Goal: Transaction & Acquisition: Purchase product/service

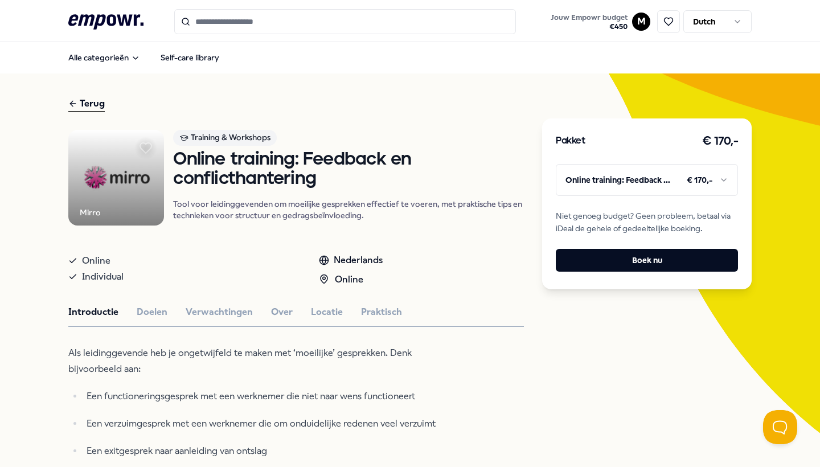
click at [356, 26] on input "Search for products, categories or subcategories" at bounding box center [345, 21] width 342 height 25
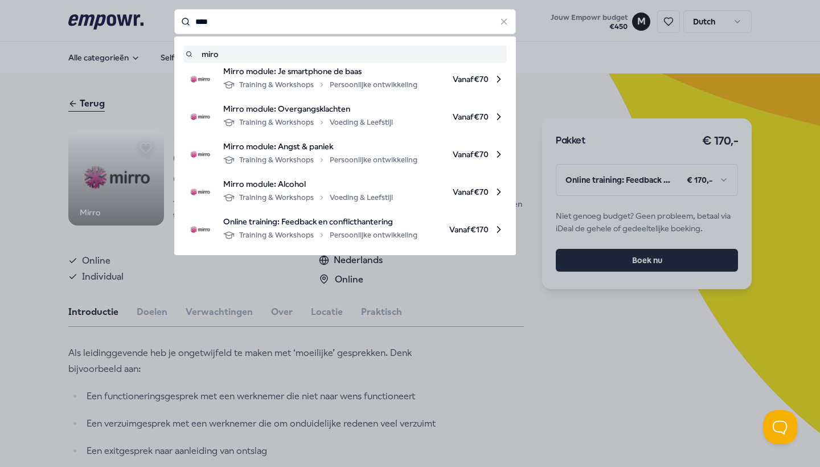
type input "****"
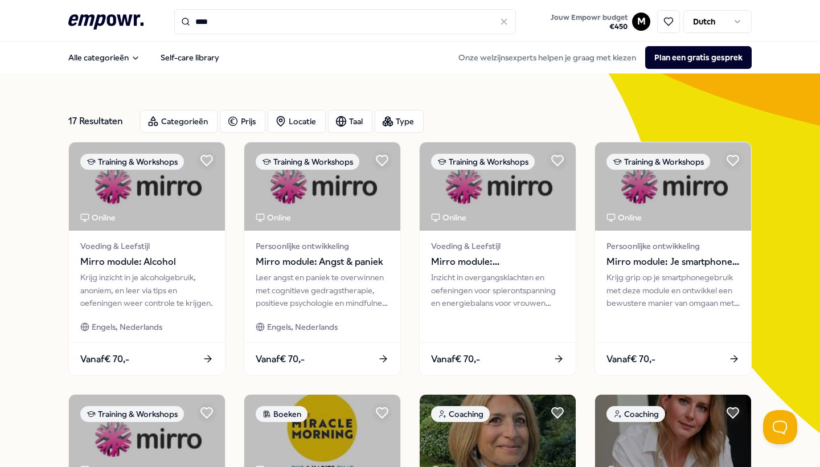
click at [206, 24] on input "****" at bounding box center [345, 21] width 342 height 25
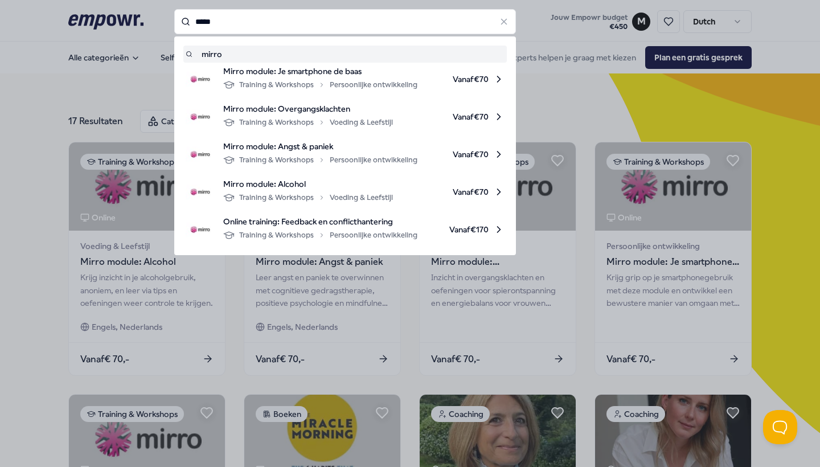
type input "*****"
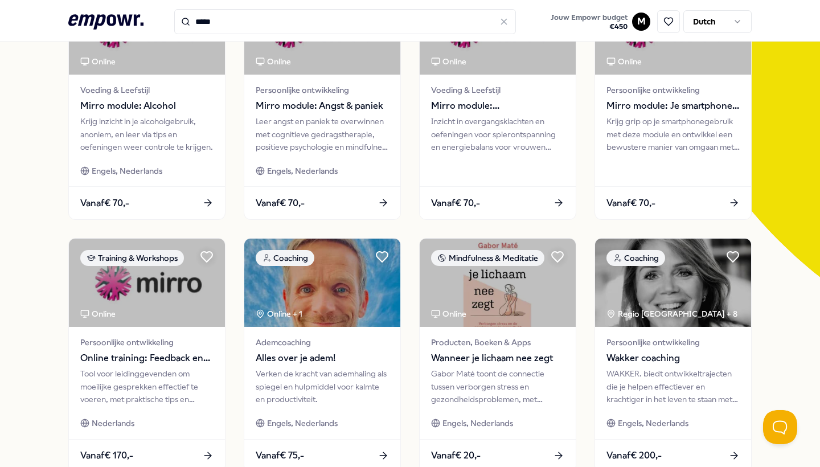
scroll to position [136, 0]
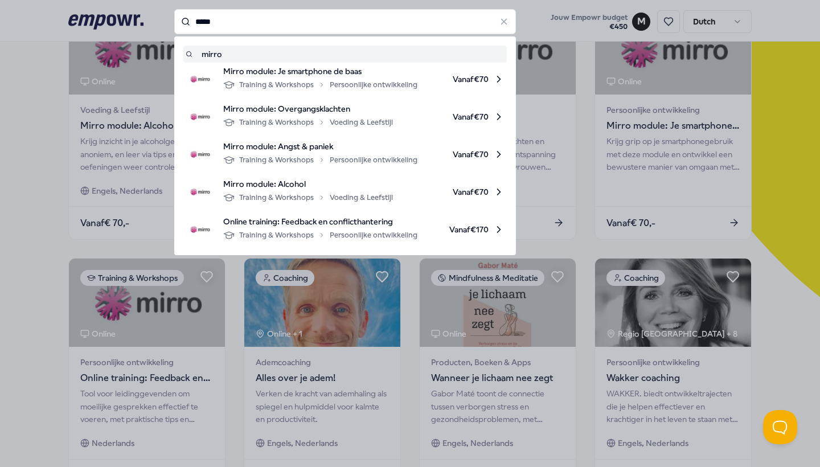
click at [305, 11] on input "*****" at bounding box center [345, 21] width 342 height 25
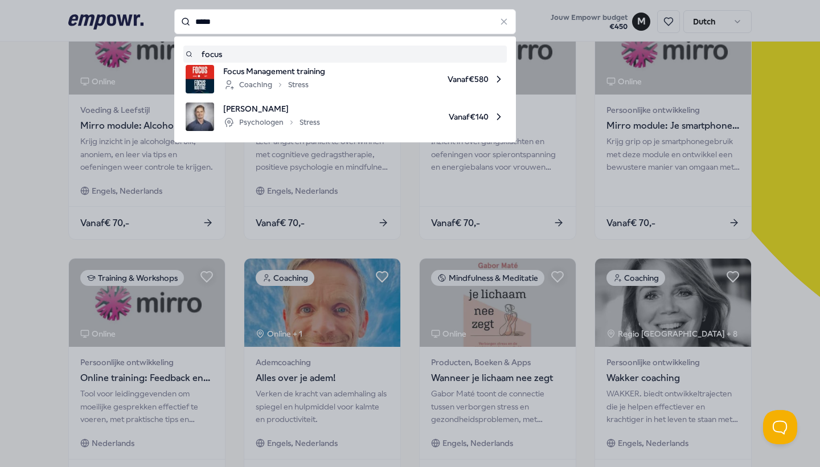
type input "*****"
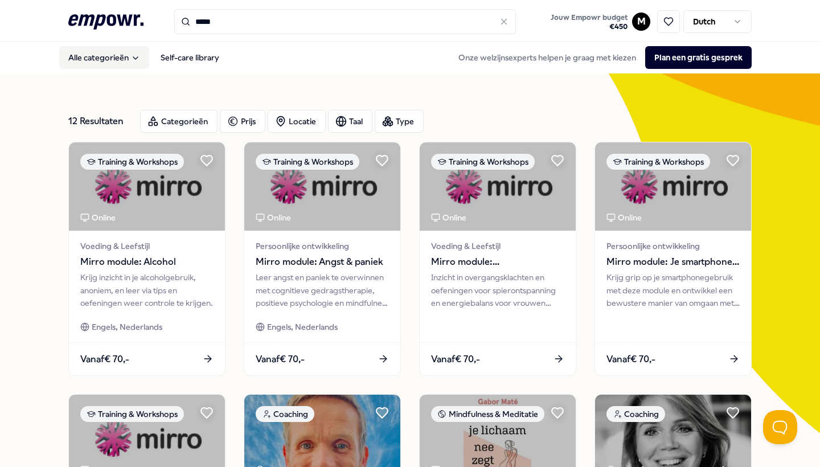
scroll to position [0, 0]
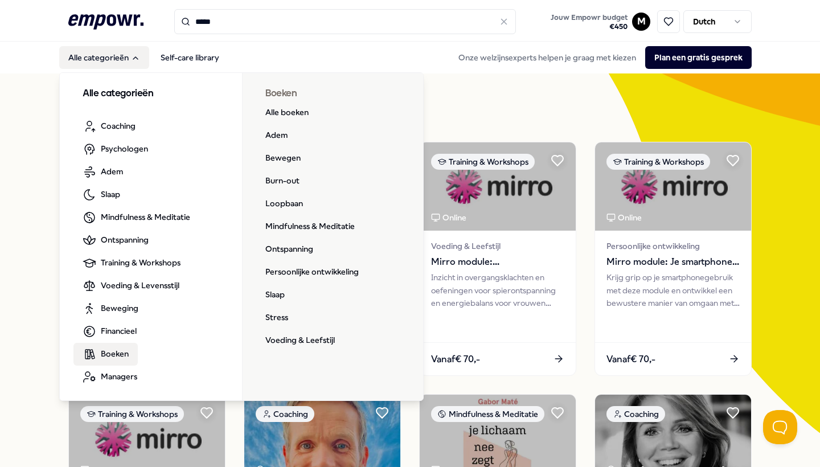
click at [119, 355] on span "Boeken" at bounding box center [115, 353] width 28 height 13
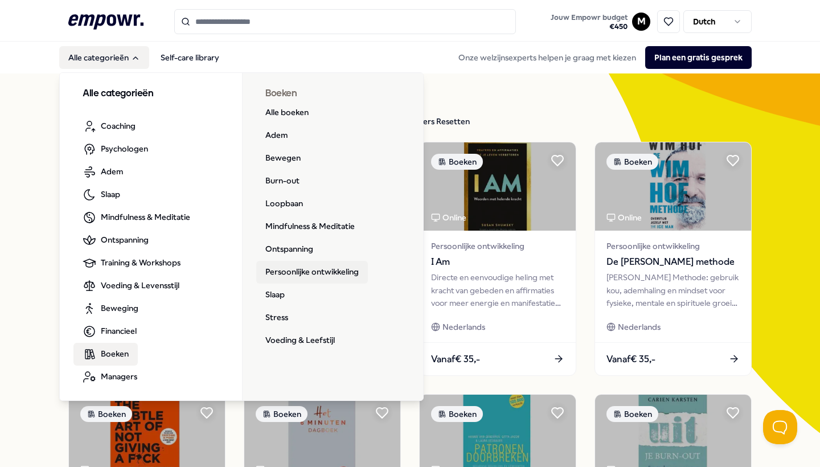
click at [293, 275] on link "Persoonlijke ontwikkeling" at bounding box center [312, 272] width 112 height 23
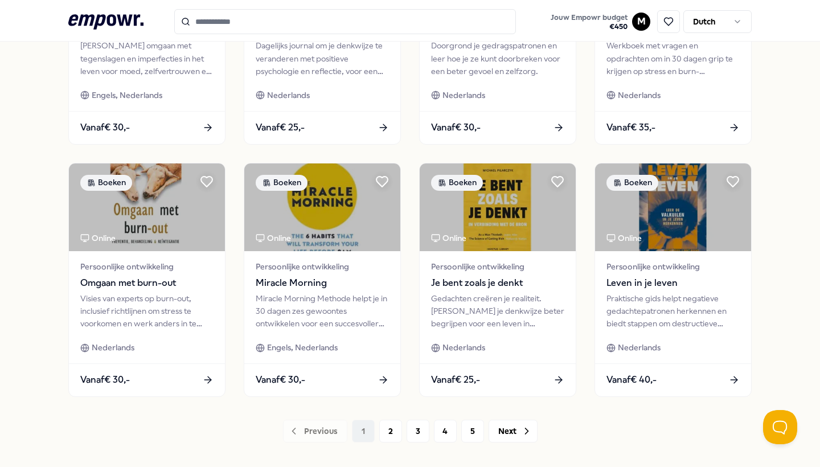
scroll to position [488, 0]
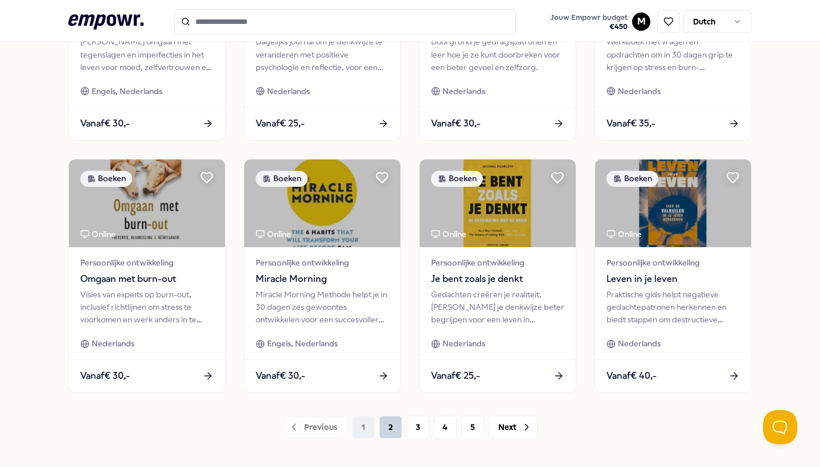
click at [392, 425] on button "2" at bounding box center [390, 427] width 23 height 23
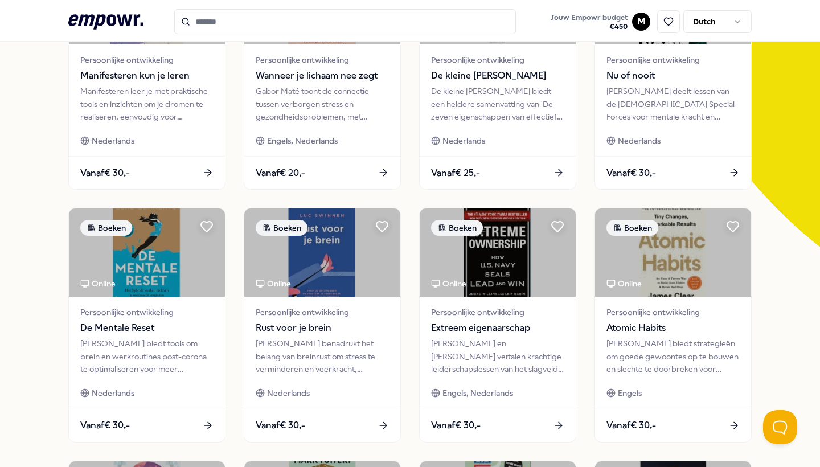
scroll to position [193, 0]
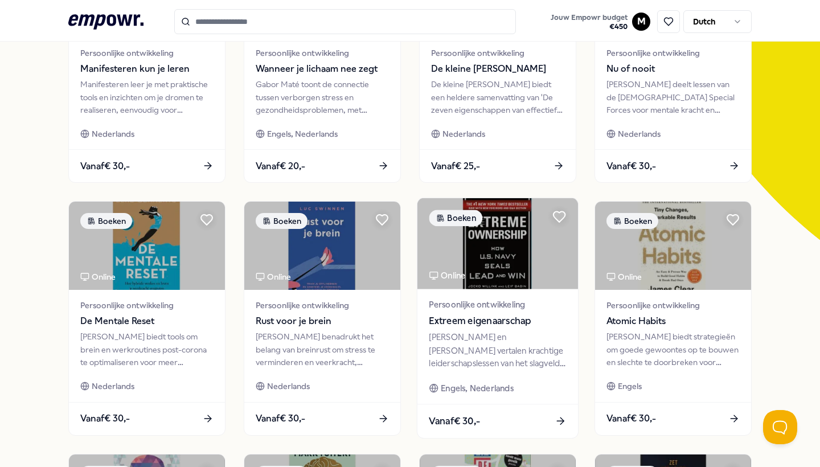
click at [458, 314] on span "Extreem eigenaarschap" at bounding box center [497, 321] width 137 height 15
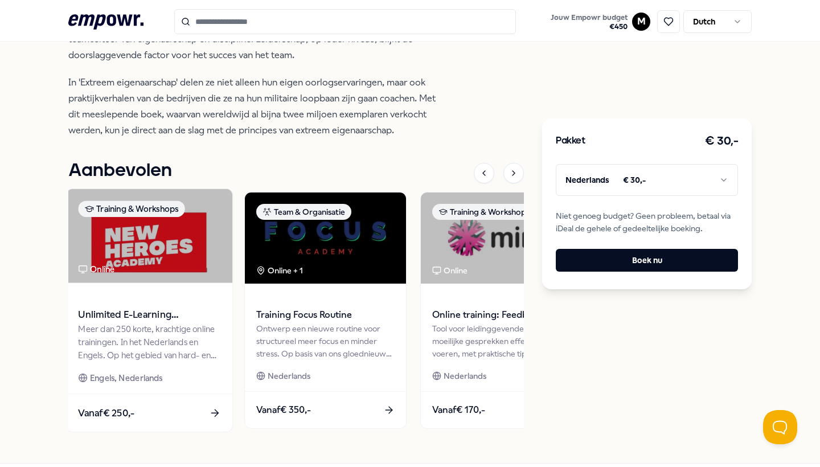
scroll to position [448, 0]
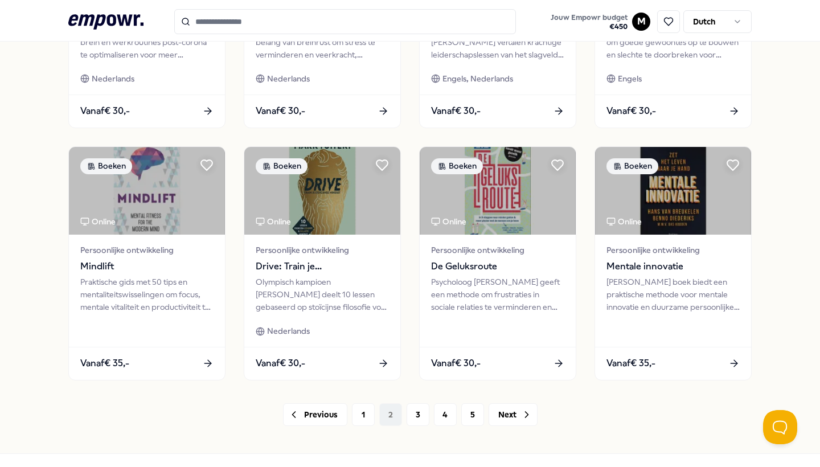
scroll to position [510, 0]
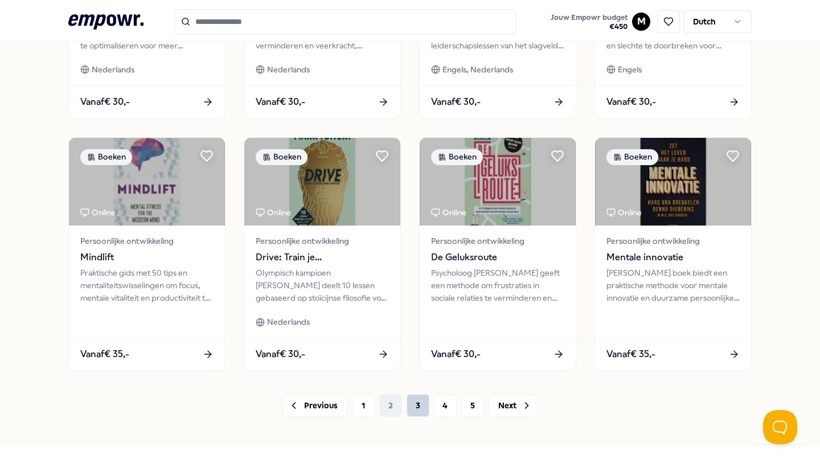
click at [419, 404] on button "3" at bounding box center [418, 405] width 23 height 23
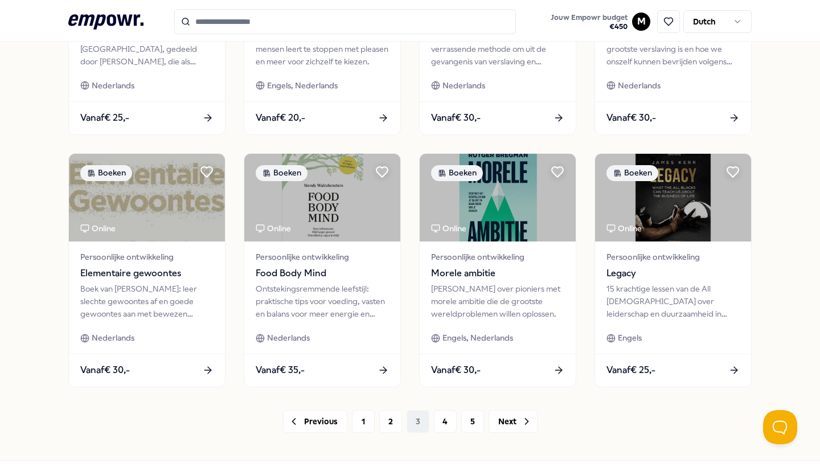
scroll to position [493, 0]
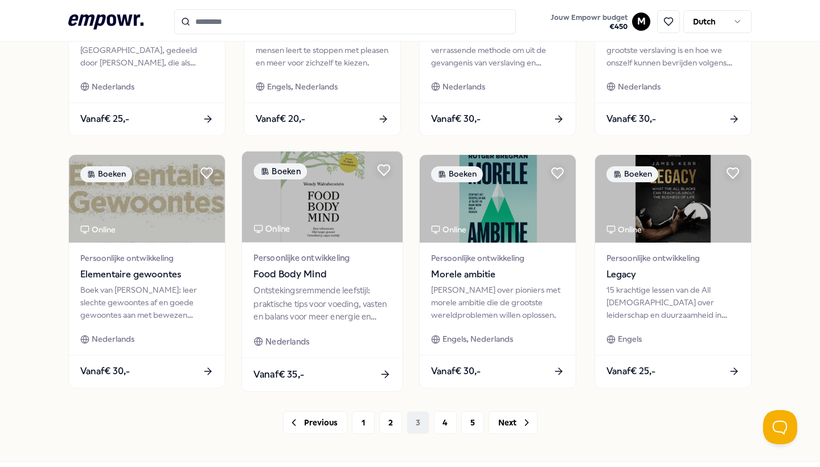
click at [322, 293] on div "Ontstekingsremmende leefstijl: praktische tips voor voeding, vasten en balans v…" at bounding box center [321, 303] width 137 height 39
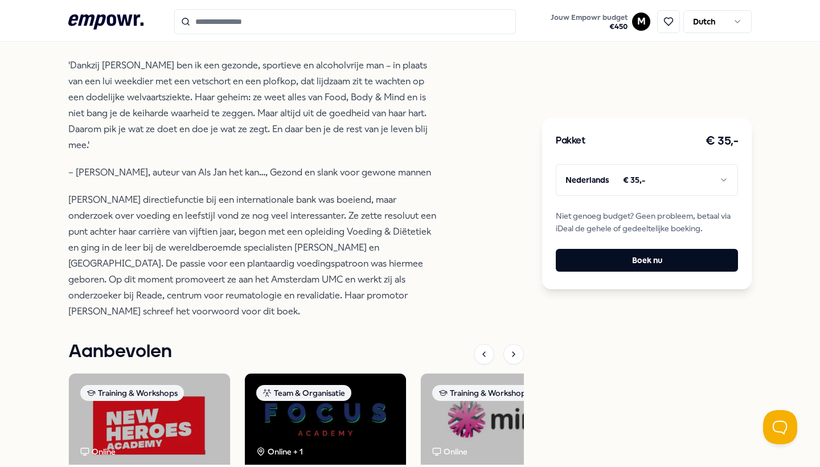
scroll to position [608, 0]
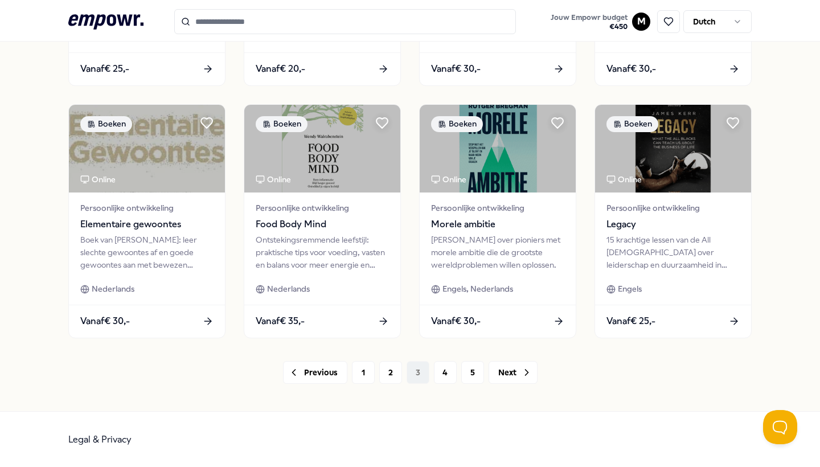
scroll to position [542, 0]
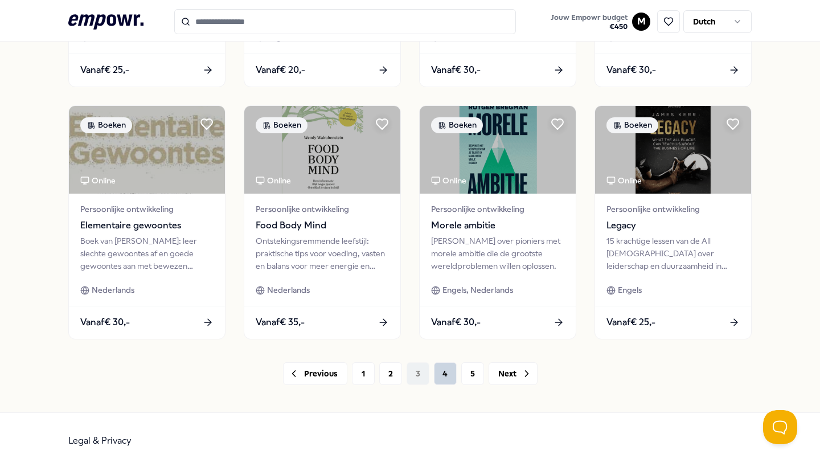
click at [445, 376] on button "4" at bounding box center [445, 373] width 23 height 23
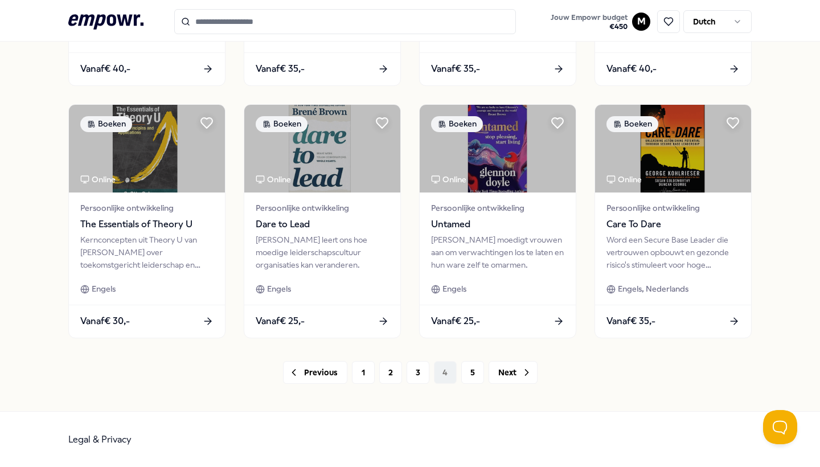
scroll to position [542, 0]
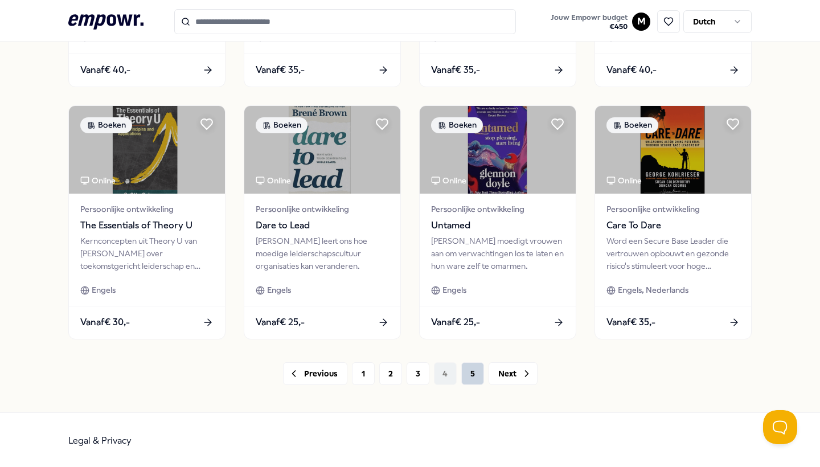
click at [476, 377] on button "5" at bounding box center [472, 373] width 23 height 23
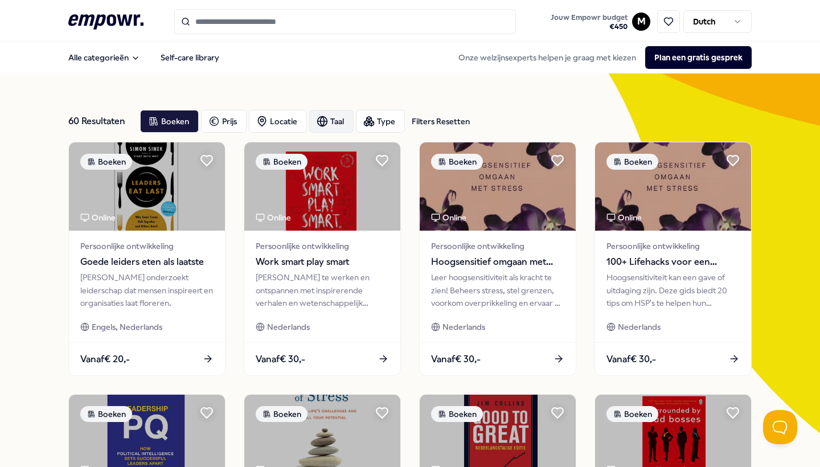
click at [342, 125] on div "Taal" at bounding box center [331, 121] width 44 height 23
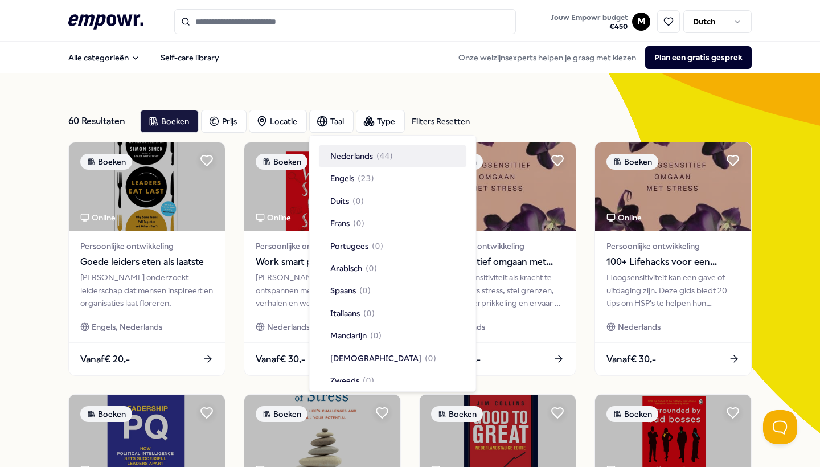
click at [347, 161] on span "Nederlands" at bounding box center [351, 156] width 43 height 13
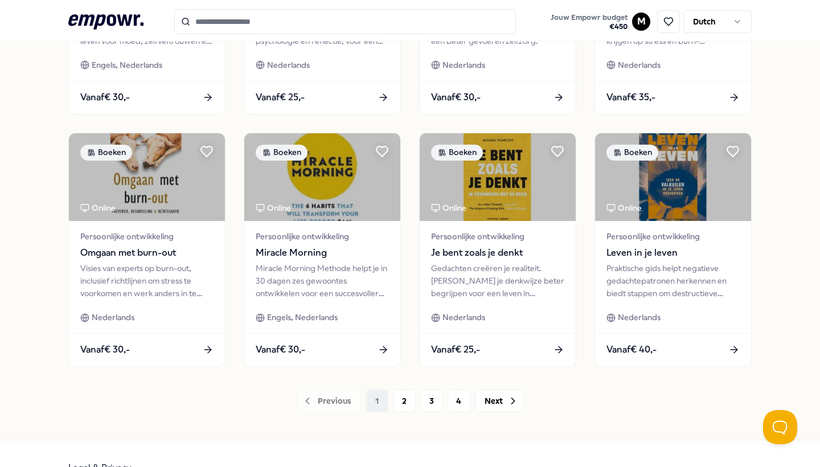
scroll to position [510, 0]
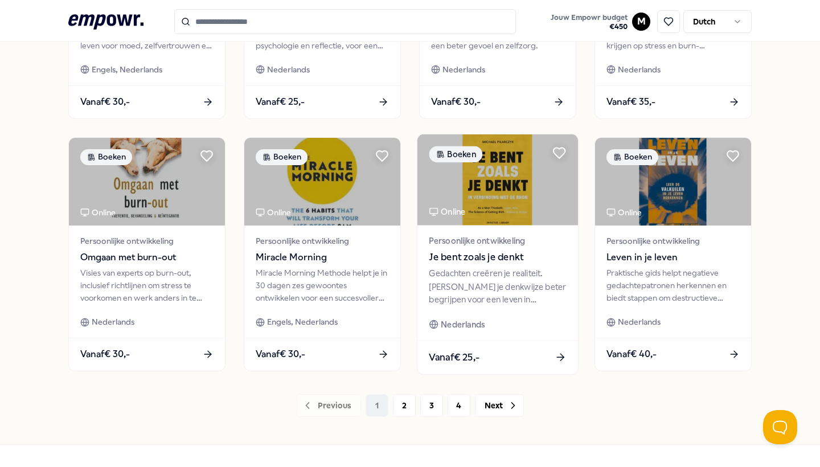
click at [482, 267] on div "Gedachten creëren je realiteit. Leer je denkwijze beter begrijpen voor een leve…" at bounding box center [497, 286] width 137 height 39
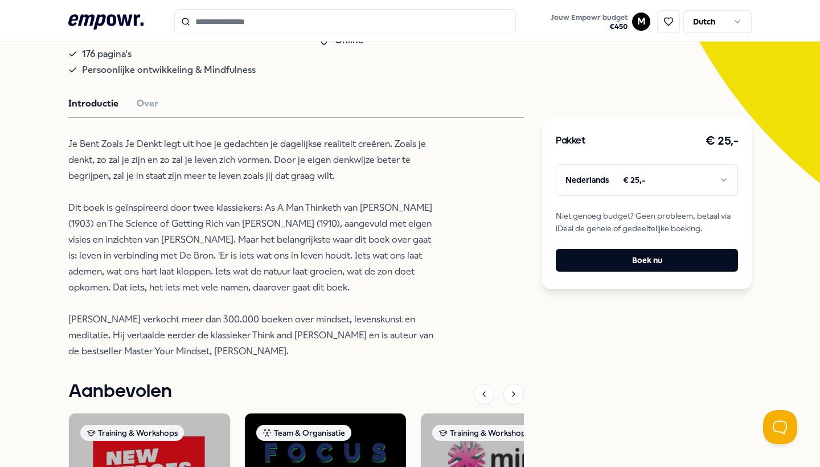
scroll to position [249, 0]
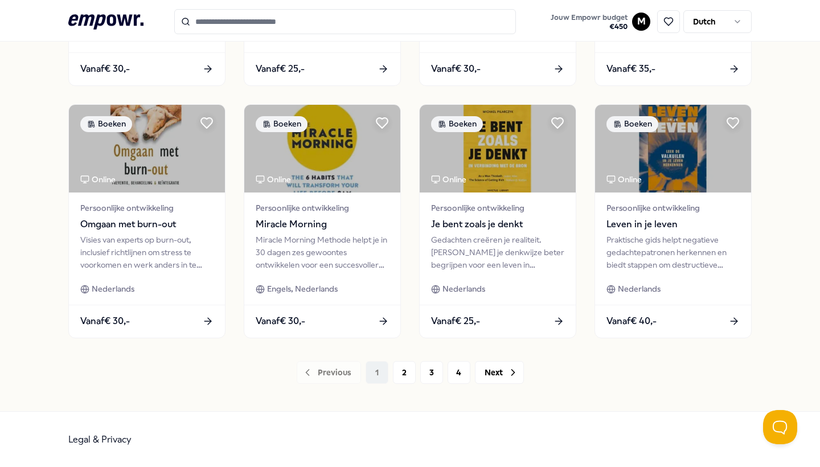
scroll to position [542, 0]
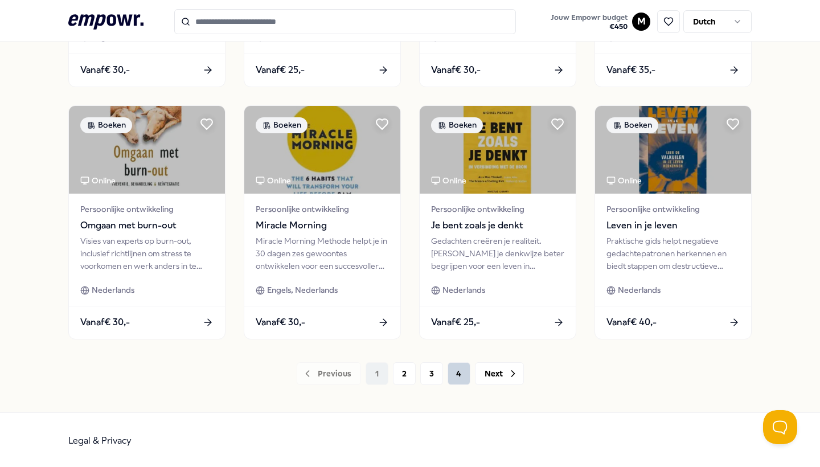
click at [462, 377] on button "4" at bounding box center [459, 373] width 23 height 23
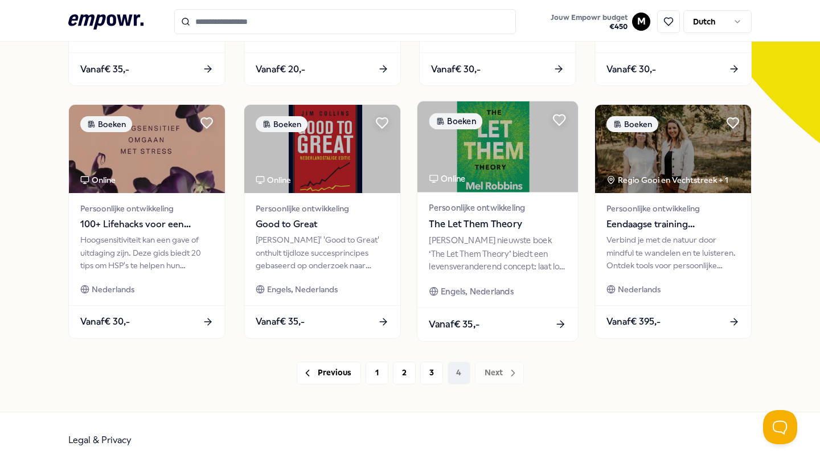
scroll to position [289, 0]
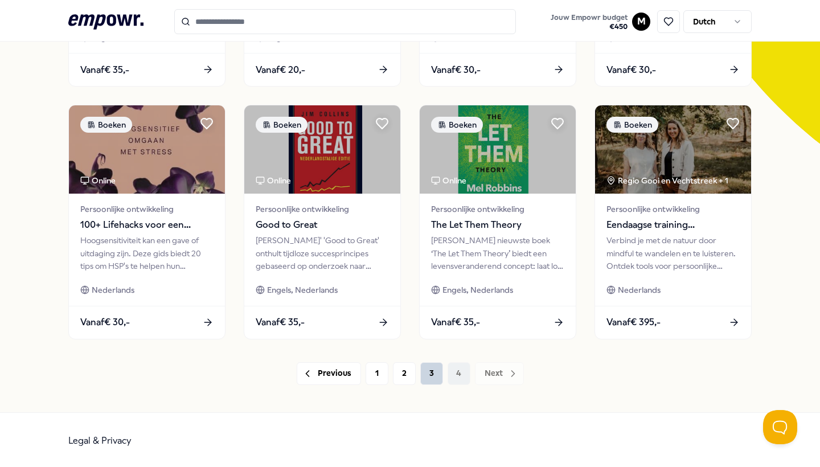
click at [430, 375] on button "3" at bounding box center [431, 373] width 23 height 23
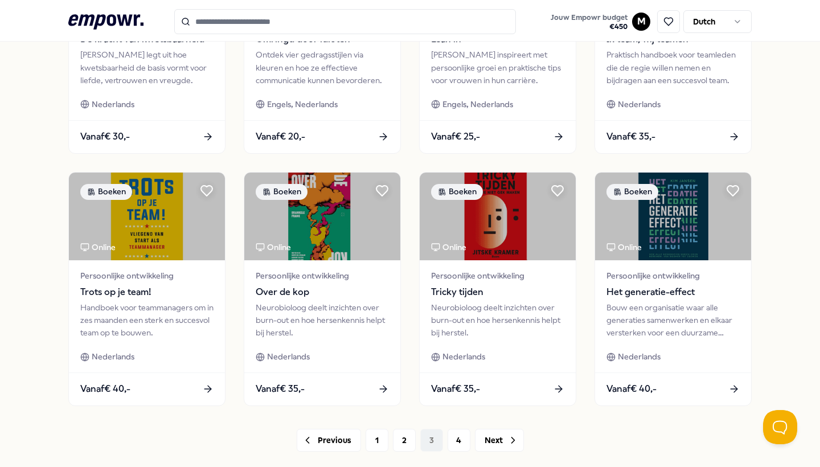
scroll to position [502, 0]
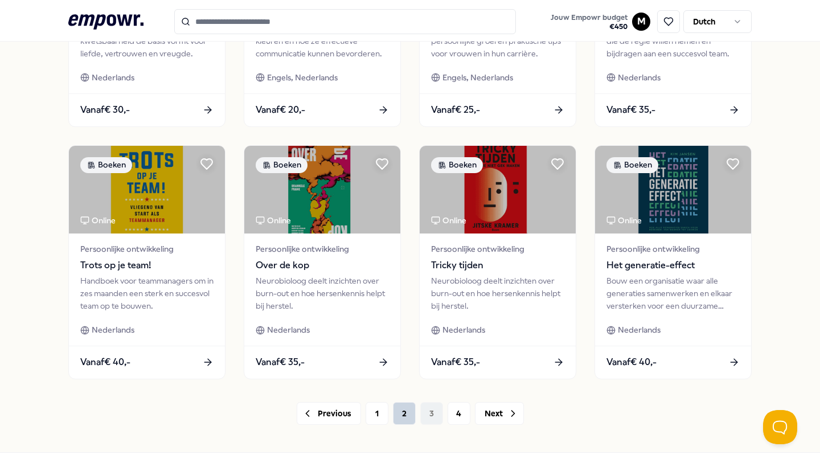
click at [409, 412] on button "2" at bounding box center [404, 413] width 23 height 23
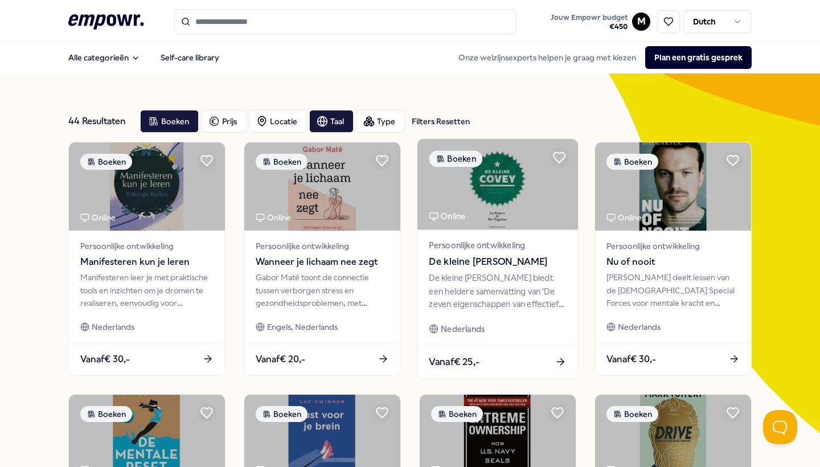
click at [496, 302] on div "De kleine Covey biedt een heldere samenvatting van 'De zeven eigenschappen van …" at bounding box center [497, 291] width 137 height 39
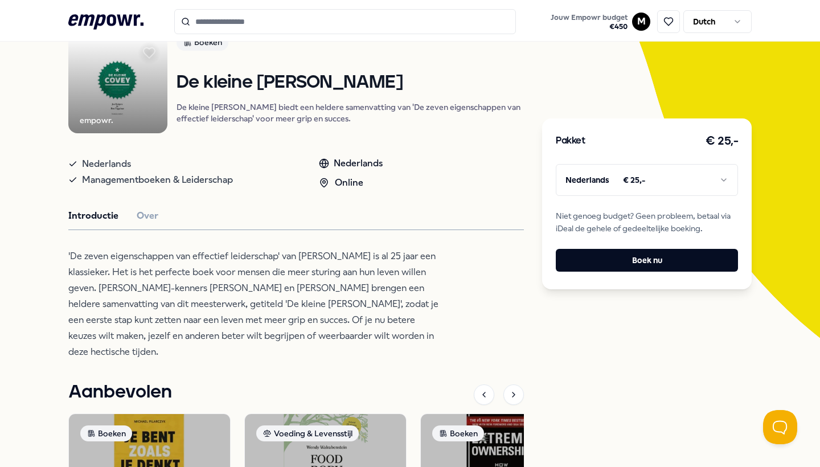
scroll to position [108, 0]
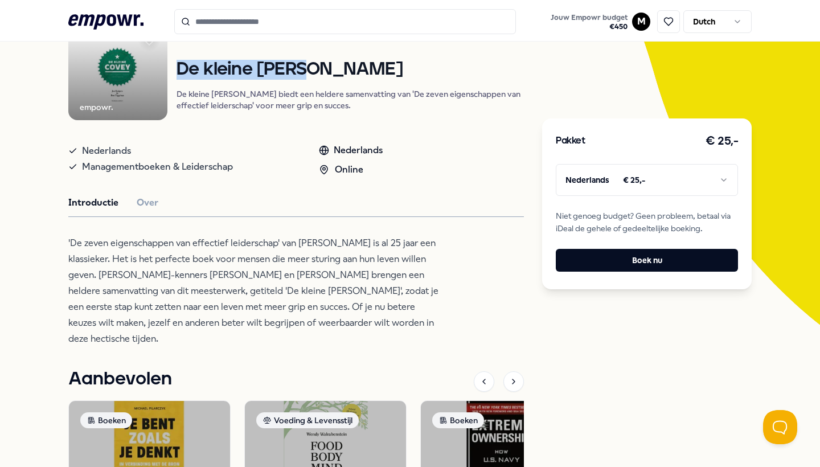
drag, startPoint x: 207, startPoint y: 95, endPoint x: 333, endPoint y: 95, distance: 125.9
click at [333, 80] on h1 "De kleine Covey" at bounding box center [350, 70] width 347 height 20
copy h1 "De kleine Covey"
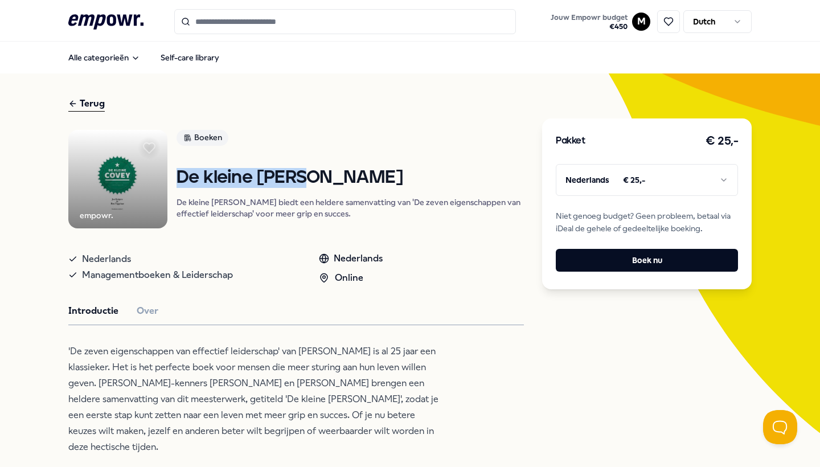
scroll to position [0, 0]
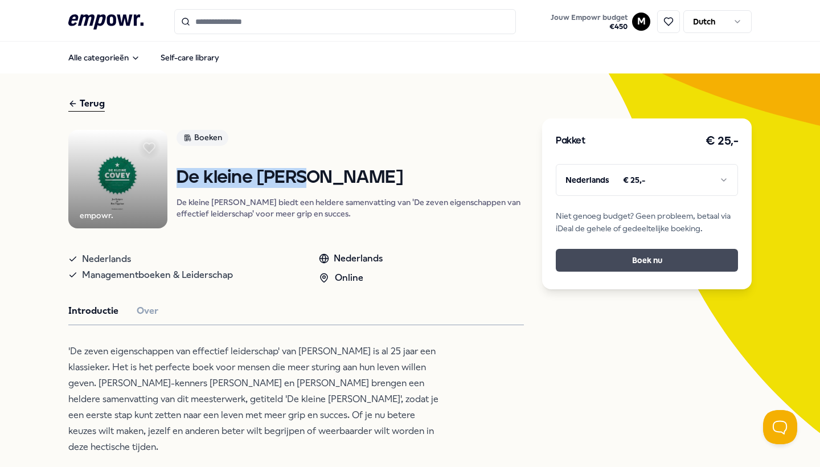
click at [617, 265] on button "Boek nu" at bounding box center [647, 260] width 182 height 23
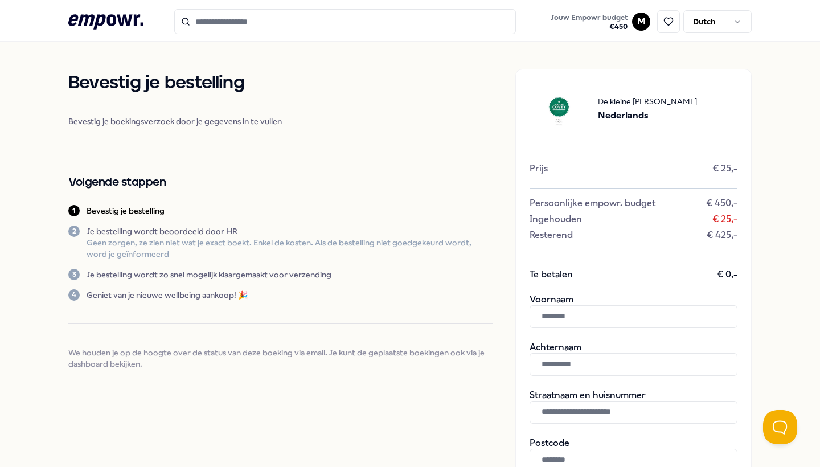
click at [325, 13] on input "Search for products, categories or subcategories" at bounding box center [345, 21] width 342 height 25
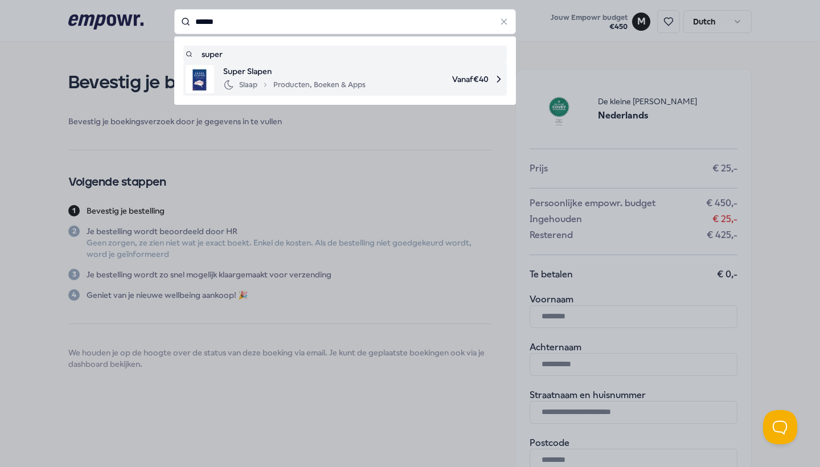
click at [298, 83] on div "Slaap Producten, Boeken & Apps" at bounding box center [294, 85] width 142 height 14
type input "*****"
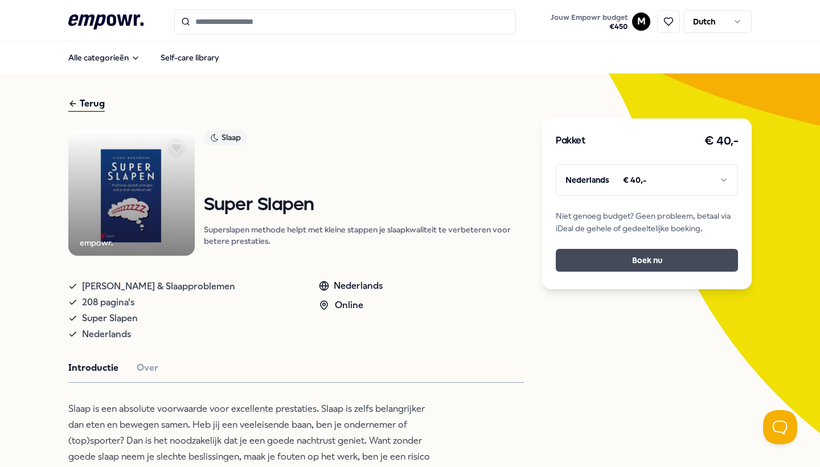
click at [634, 251] on button "Boek nu" at bounding box center [647, 260] width 182 height 23
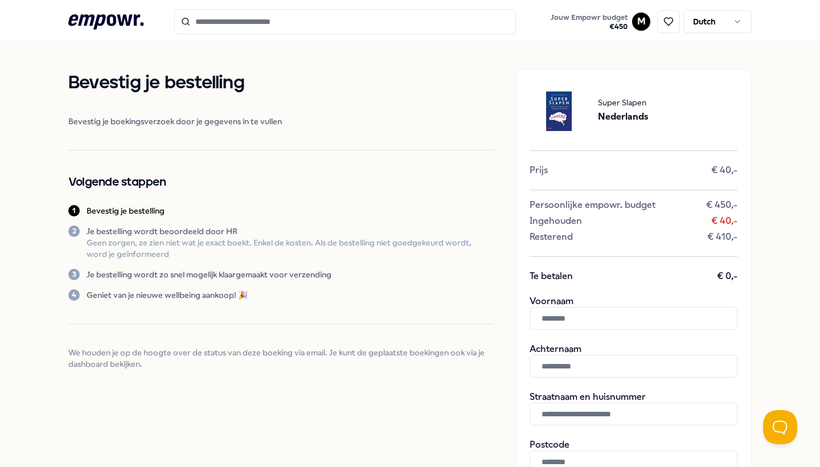
click at [249, 23] on input "Search for products, categories or subcategories" at bounding box center [345, 21] width 342 height 25
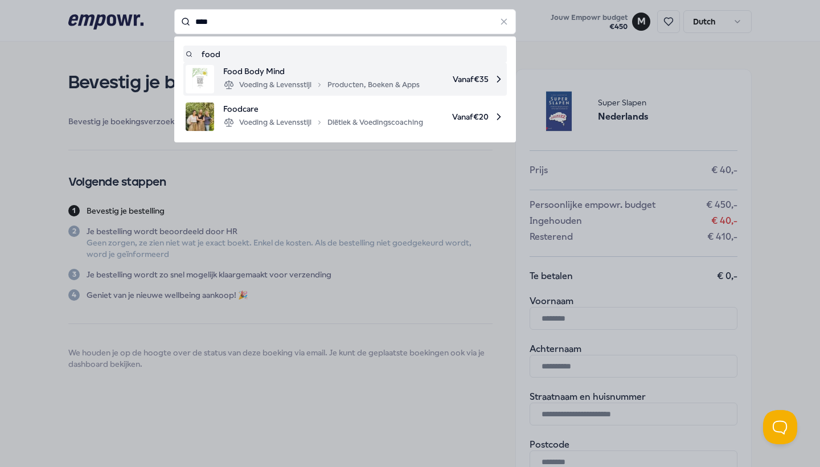
click at [243, 80] on div "Voeding & Levensstijl Producten, Boeken & Apps" at bounding box center [321, 85] width 197 height 14
type input "****"
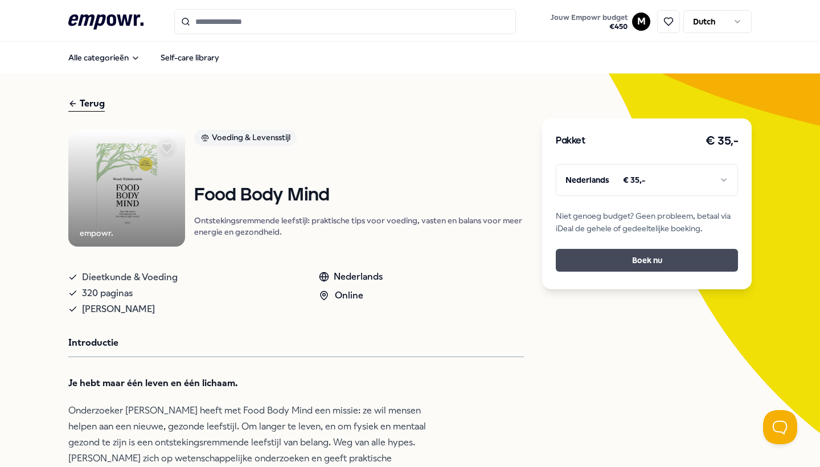
click at [599, 255] on button "Boek nu" at bounding box center [647, 260] width 182 height 23
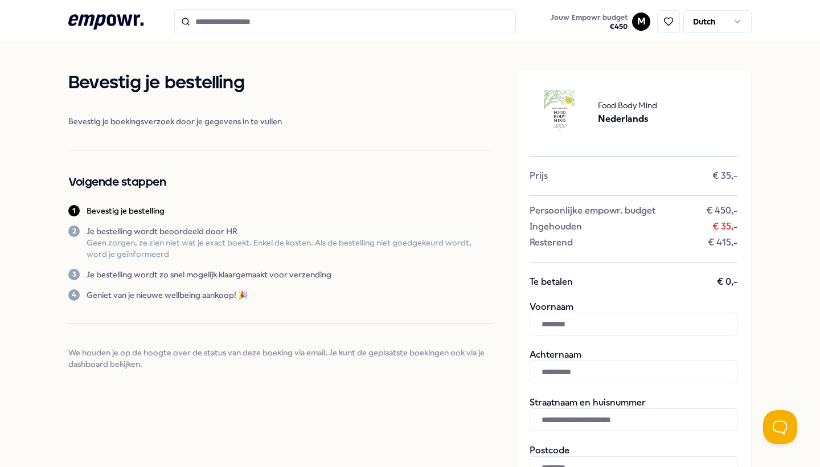
click at [263, 9] on header ".empowr-logo_svg__cls-1{fill:#03032f} Jouw Empowr budget € 450 M Dutch" at bounding box center [410, 21] width 820 height 42
click at [259, 29] on input "Search for products, categories or subcategories" at bounding box center [345, 21] width 342 height 25
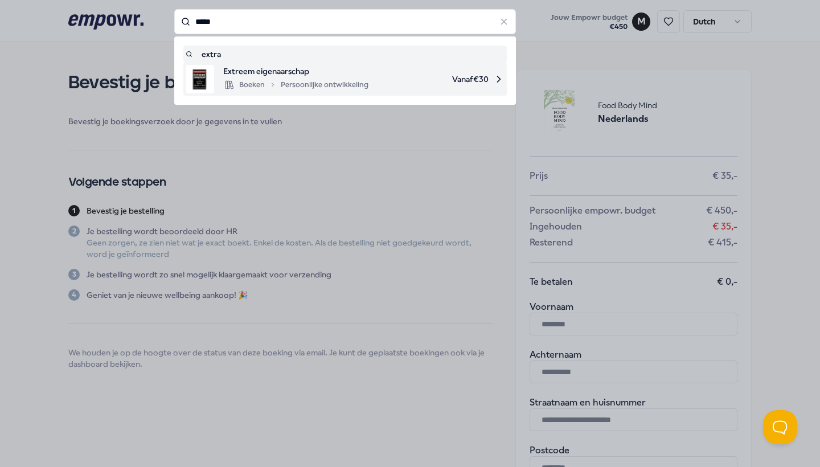
drag, startPoint x: 259, startPoint y: 29, endPoint x: 253, endPoint y: 73, distance: 44.9
click at [253, 73] on span "Extreem eigenaarschap" at bounding box center [295, 71] width 145 height 13
type input "*****"
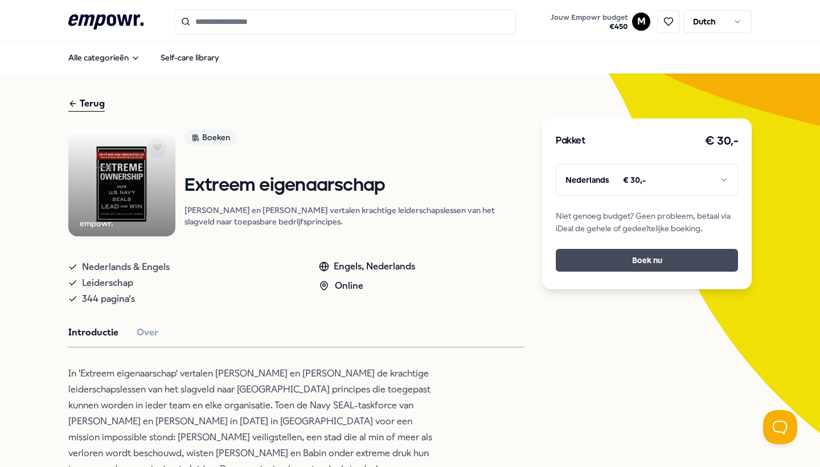
click at [608, 264] on button "Boek nu" at bounding box center [647, 260] width 182 height 23
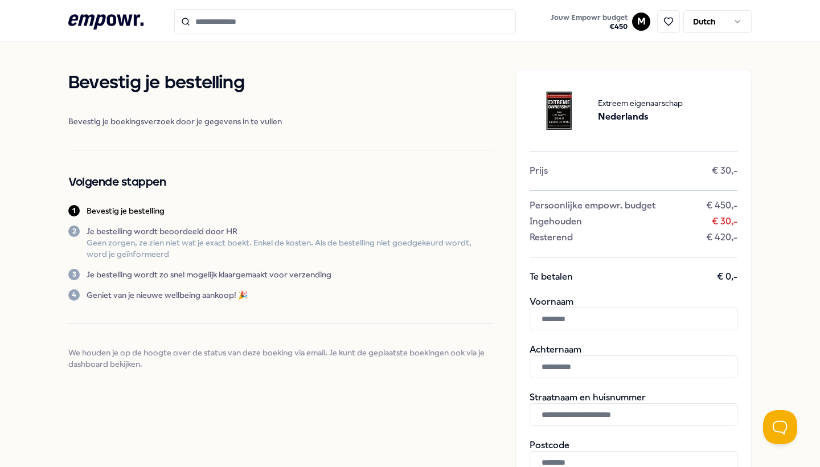
click at [290, 24] on input "Search for products, categories or subcategories" at bounding box center [345, 21] width 342 height 25
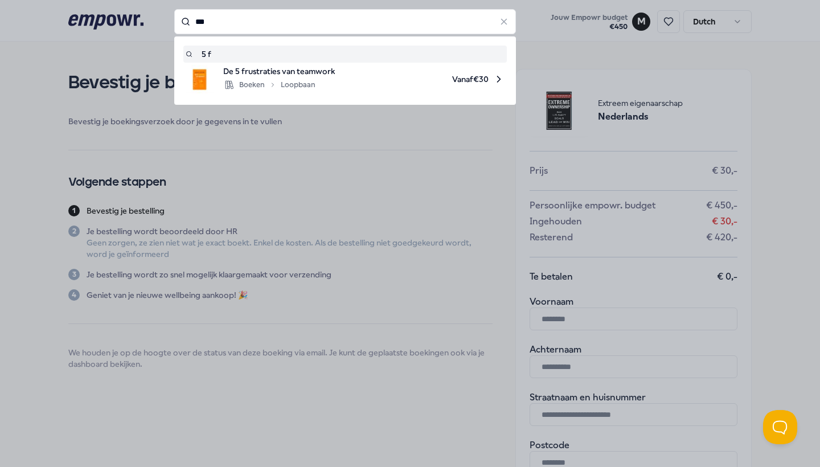
type input "****"
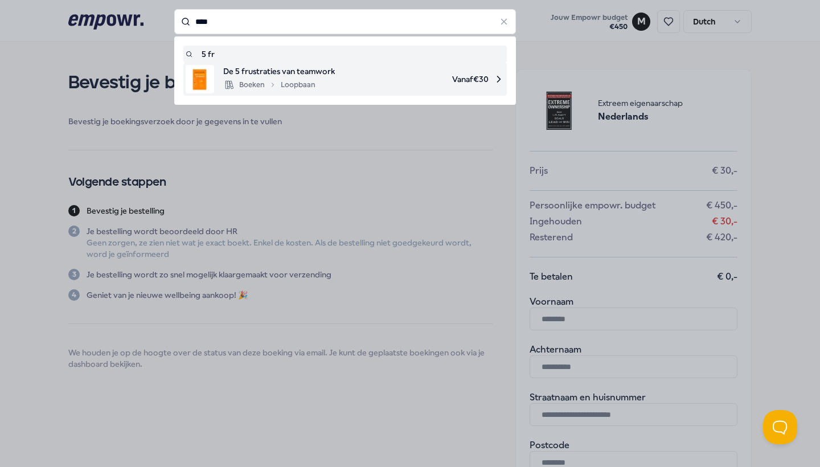
click at [288, 75] on span "De 5 frustraties van teamwork" at bounding box center [279, 71] width 112 height 13
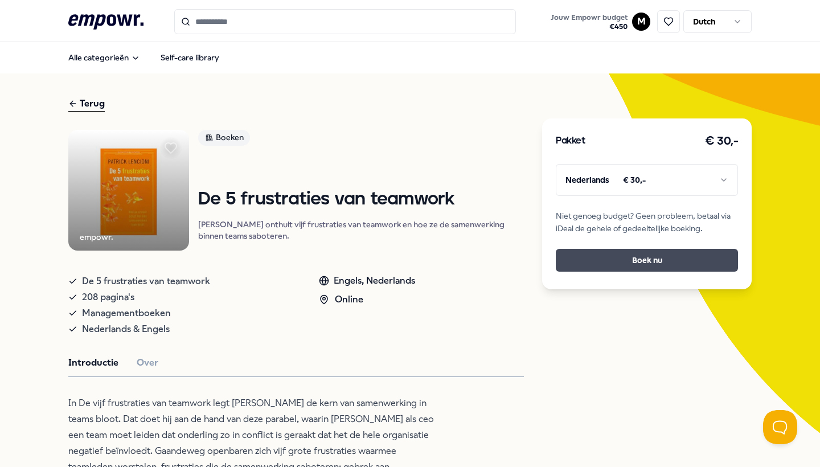
click at [580, 261] on button "Boek nu" at bounding box center [647, 260] width 182 height 23
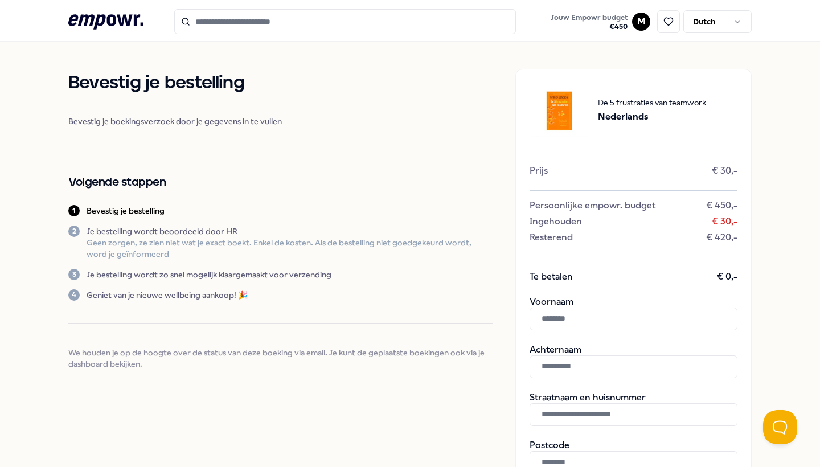
click at [205, 27] on input "Search for products, categories or subcategories" at bounding box center [345, 21] width 342 height 25
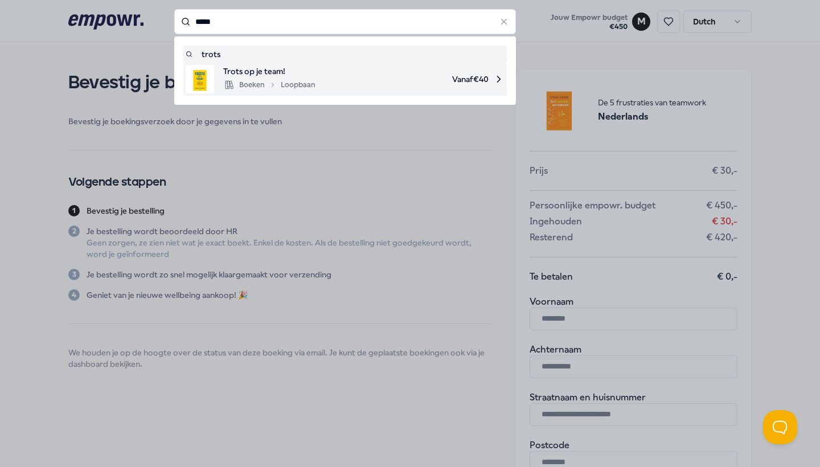
click at [235, 66] on span "Trots op je team!" at bounding box center [269, 71] width 92 height 13
type input "*****"
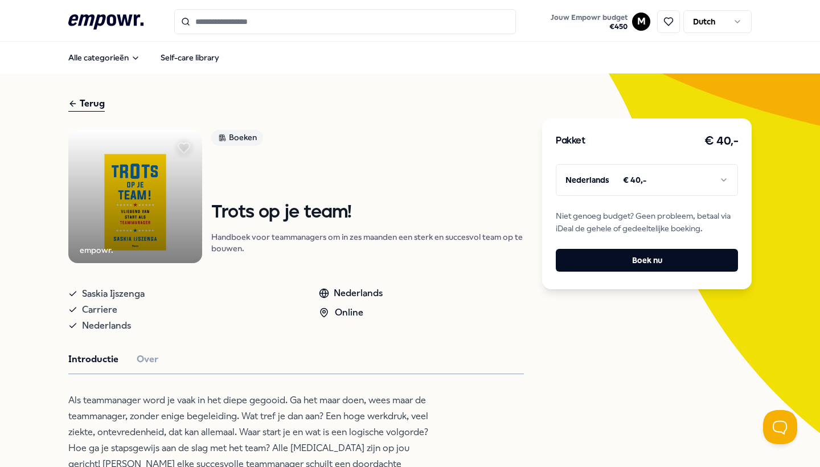
click at [600, 273] on div "Pakket € 40,- Nederlands € 40,- Niet genoeg budget? Geen probleem, betaal via i…" at bounding box center [647, 203] width 210 height 171
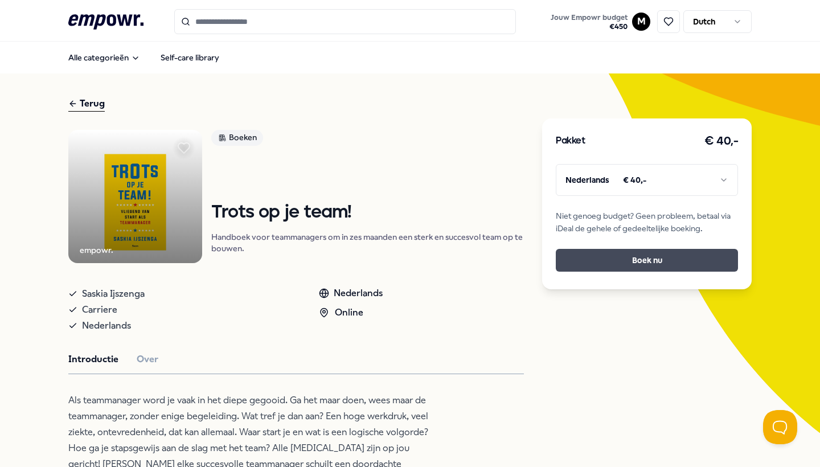
click at [604, 260] on button "Boek nu" at bounding box center [647, 260] width 182 height 23
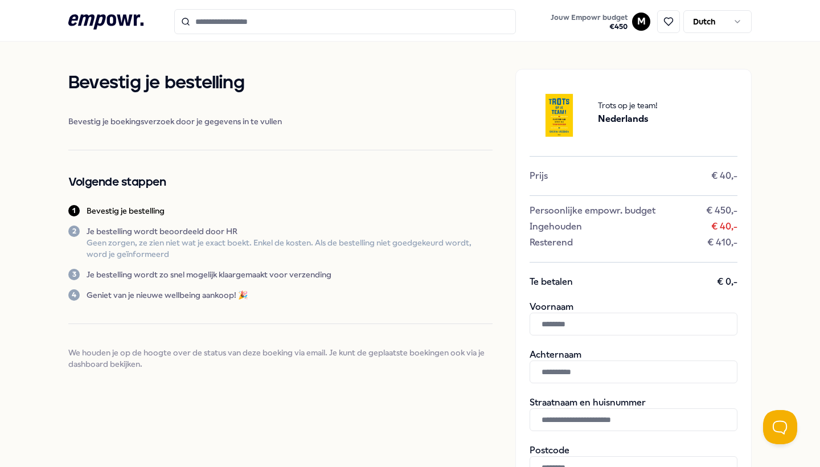
click at [111, 16] on icon at bounding box center [105, 21] width 75 height 15
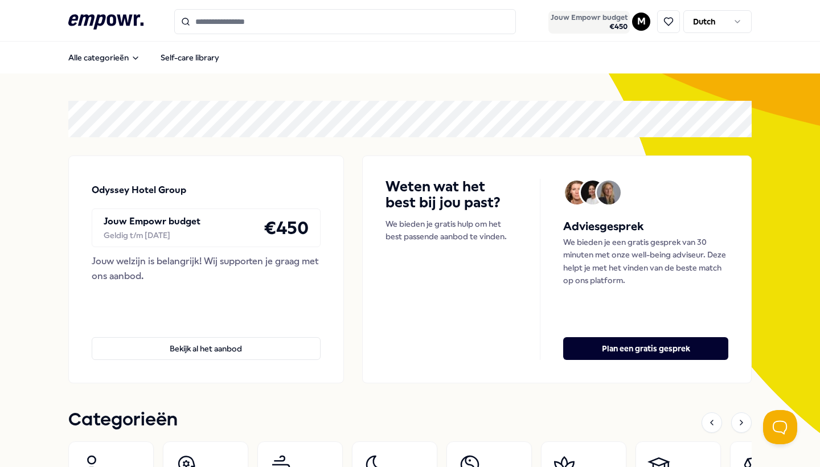
click at [595, 24] on span "€ 450" at bounding box center [589, 26] width 77 height 9
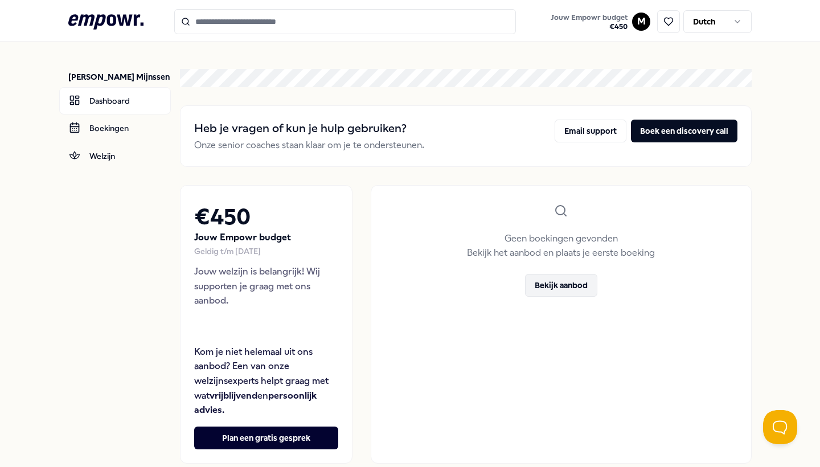
click at [542, 284] on button "Bekijk aanbod" at bounding box center [561, 285] width 72 height 23
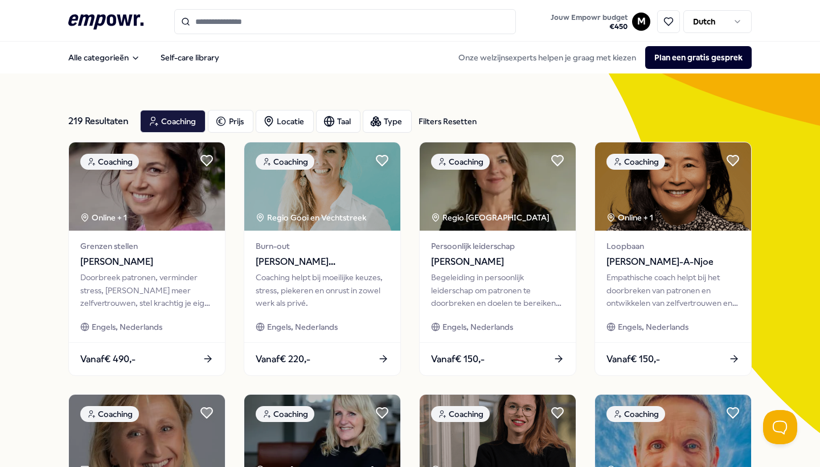
click at [291, 25] on input "Search for products, categories or subcategories" at bounding box center [345, 21] width 342 height 25
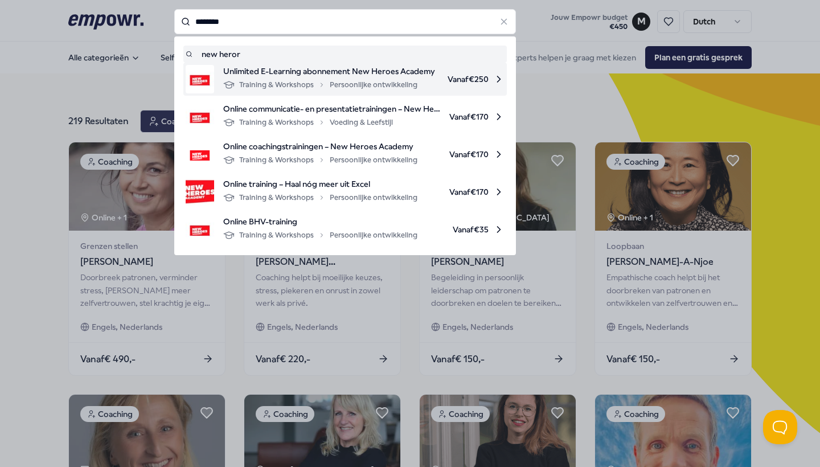
drag, startPoint x: 291, startPoint y: 25, endPoint x: 290, endPoint y: 83, distance: 57.5
click at [290, 83] on div "Training & Workshops Persoonlijke ontwikkeling" at bounding box center [320, 85] width 194 height 14
type input "********"
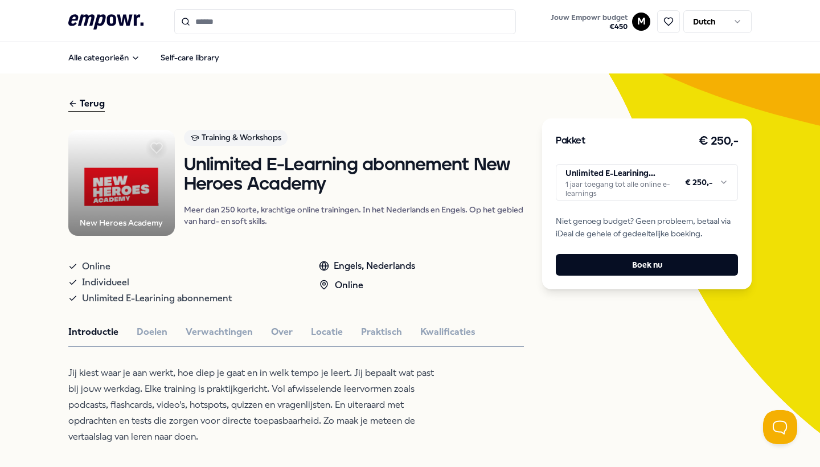
click at [634, 272] on div "Pakket € 250,- Unlimited E-Learining abonnement 1 jaar toegang tot alle online …" at bounding box center [647, 203] width 210 height 171
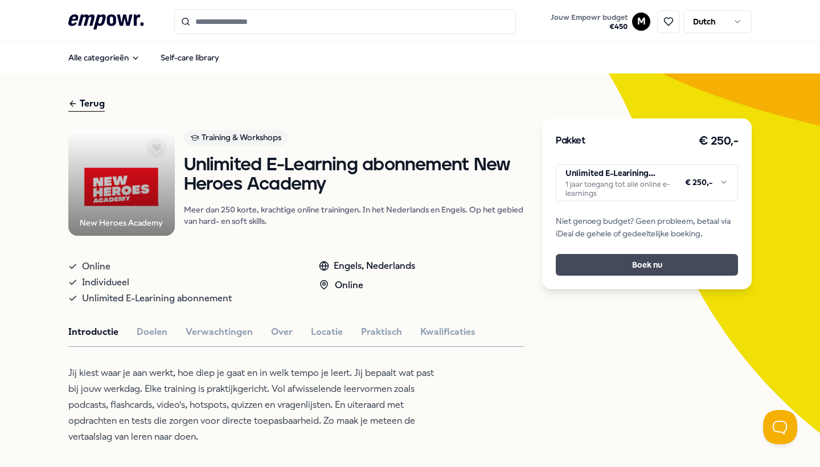
click at [637, 263] on button "Boek nu" at bounding box center [647, 265] width 182 height 22
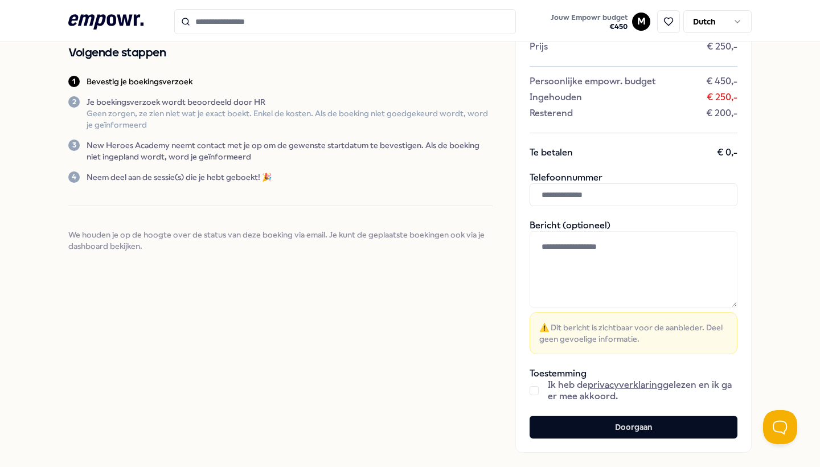
scroll to position [143, 0]
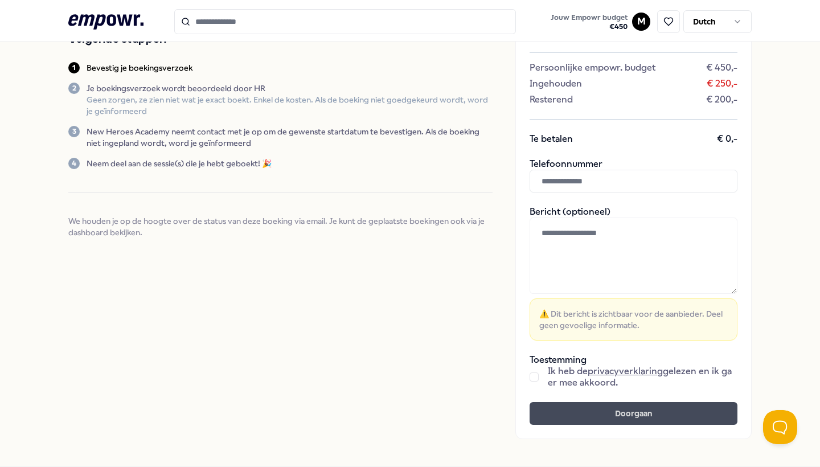
click at [559, 417] on button "Doorgaan" at bounding box center [634, 413] width 208 height 23
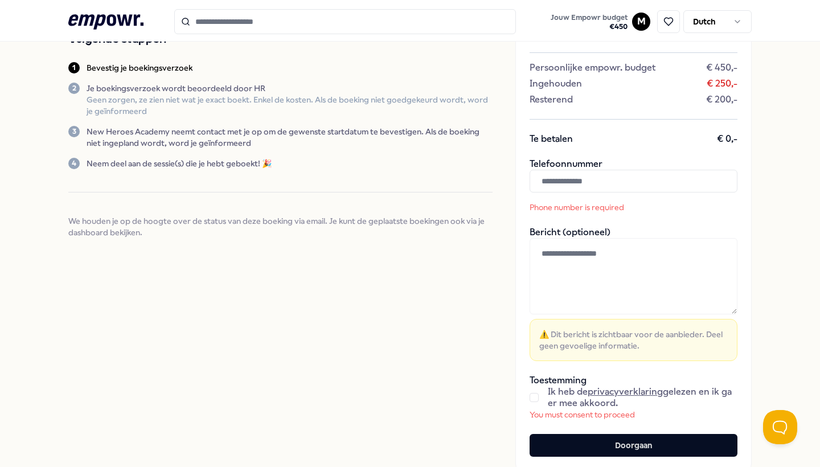
click at [585, 179] on input "text" at bounding box center [634, 181] width 208 height 23
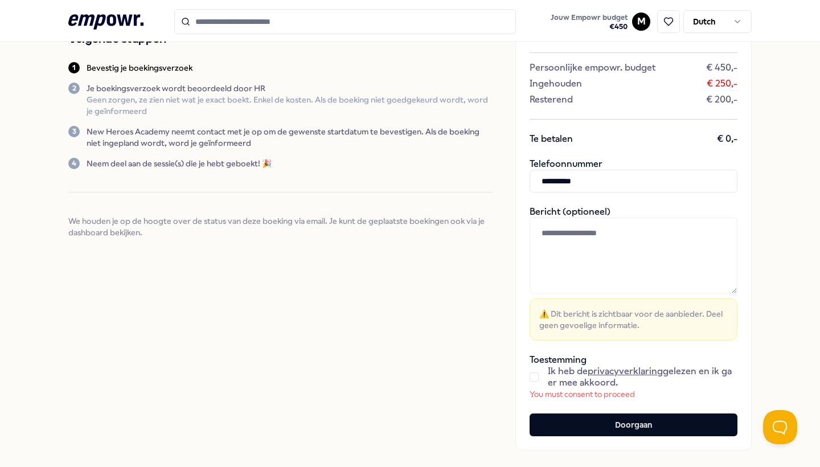
type input "**********"
click at [536, 379] on button "button" at bounding box center [534, 377] width 9 height 9
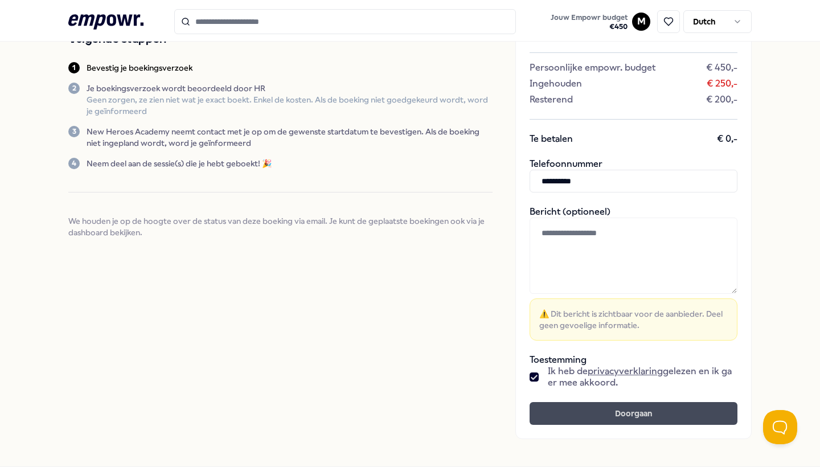
click at [594, 415] on button "Doorgaan" at bounding box center [634, 413] width 208 height 23
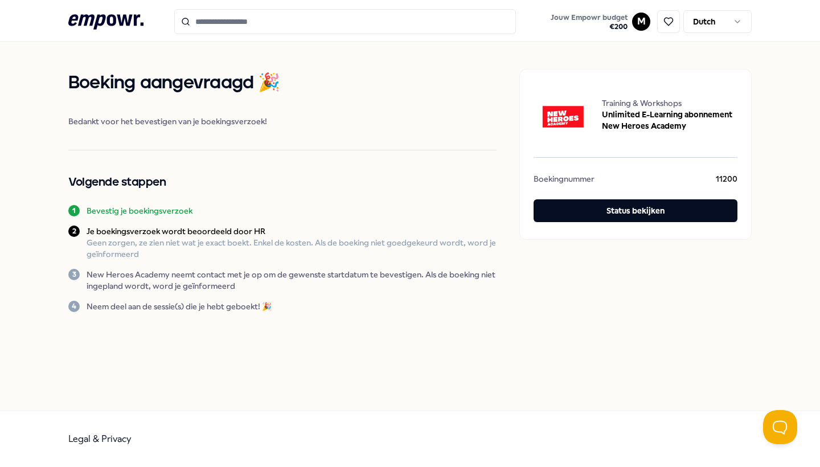
click at [240, 22] on input "Search for products, categories or subcategories" at bounding box center [345, 21] width 342 height 25
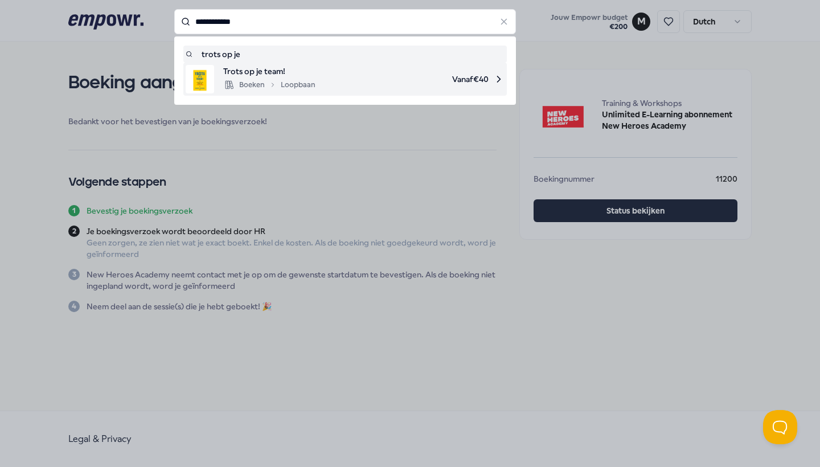
click at [243, 76] on span "Trots op je team!" at bounding box center [269, 71] width 92 height 13
type input "**********"
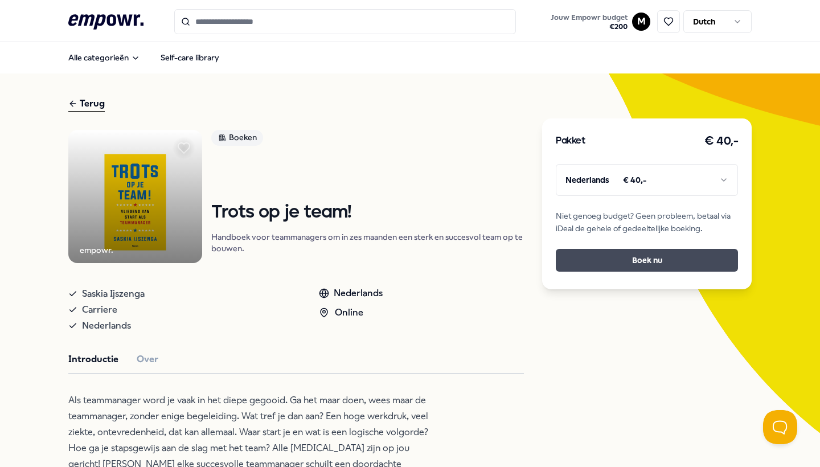
click at [602, 249] on button "Boek nu" at bounding box center [647, 260] width 182 height 23
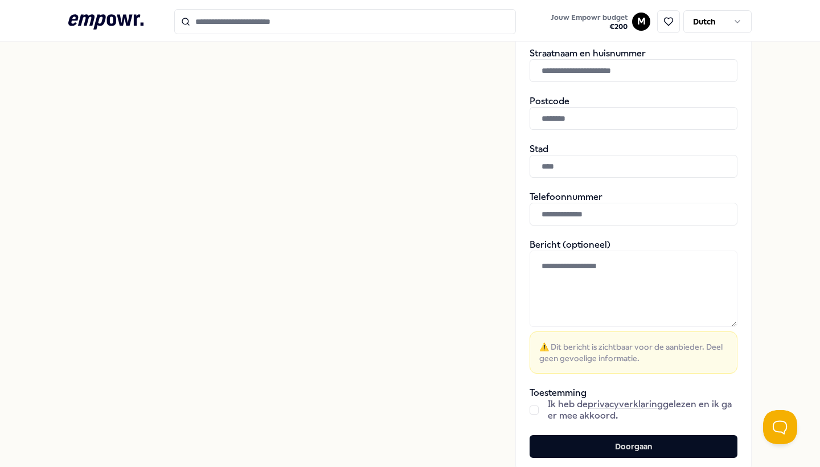
scroll to position [354, 0]
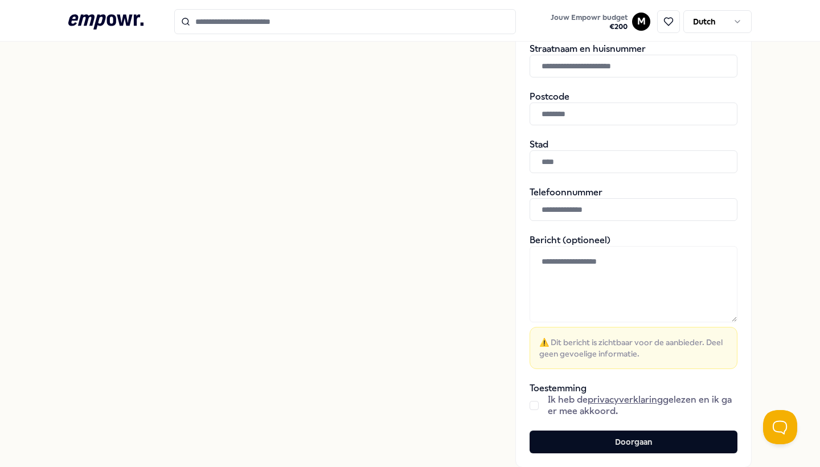
click at [539, 400] on div "Ik heb de privacyverklaring gelezen en ik ga er mee akkoord." at bounding box center [634, 405] width 208 height 23
click at [537, 404] on button "button" at bounding box center [534, 405] width 9 height 9
click at [604, 396] on link "privacyverklaring" at bounding box center [625, 399] width 75 height 11
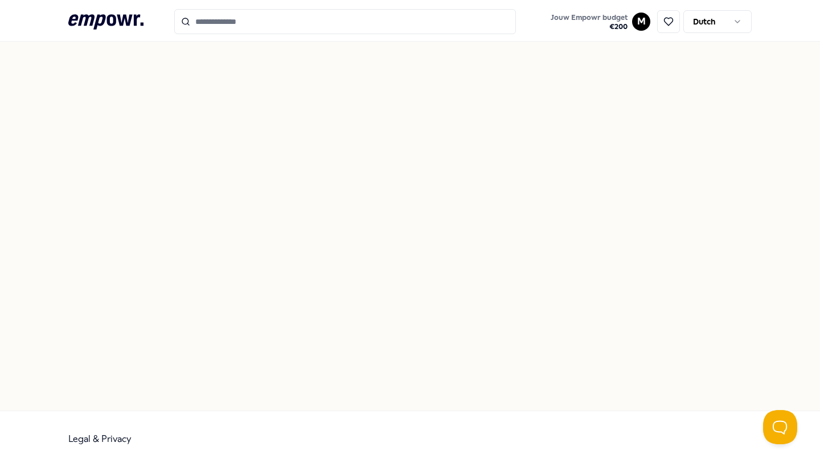
click at [83, 433] on div "Legal & Privacy" at bounding box center [409, 439] width 683 height 56
drag, startPoint x: 84, startPoint y: 439, endPoint x: 93, endPoint y: 371, distance: 68.9
click at [85, 423] on div "Legal & Privacy" at bounding box center [409, 439] width 683 height 56
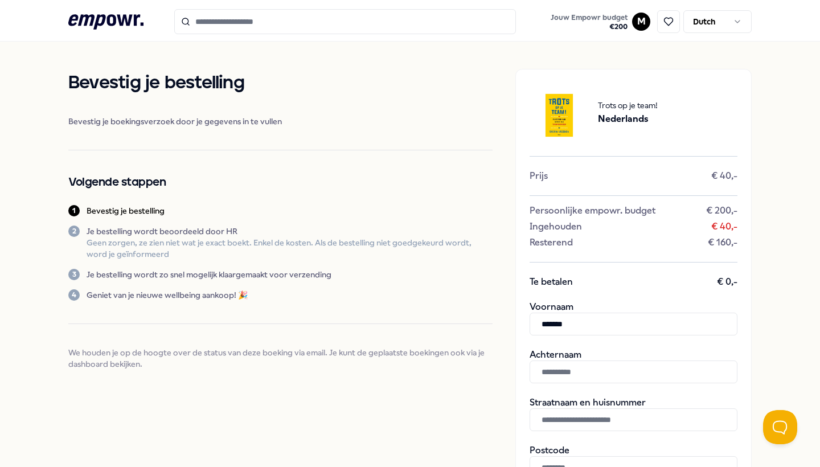
type input "*******"
type input "**********"
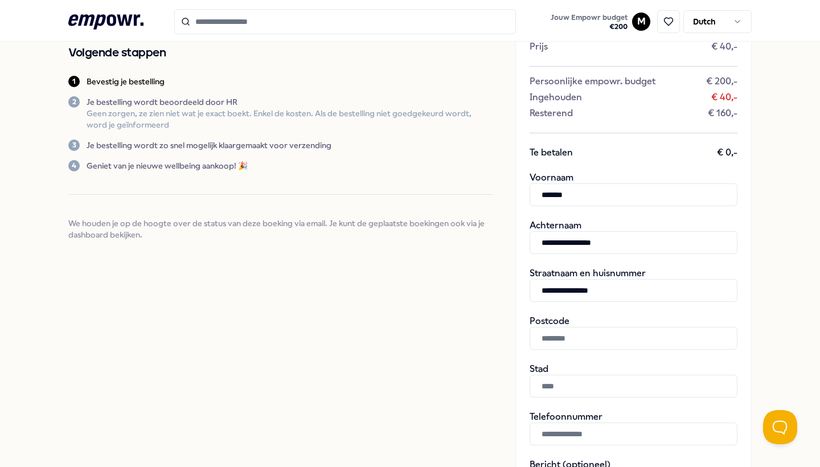
scroll to position [132, 0]
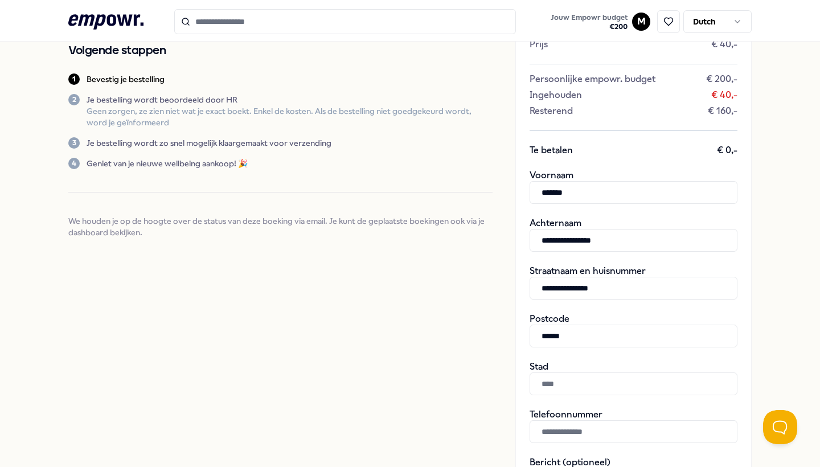
type input "******"
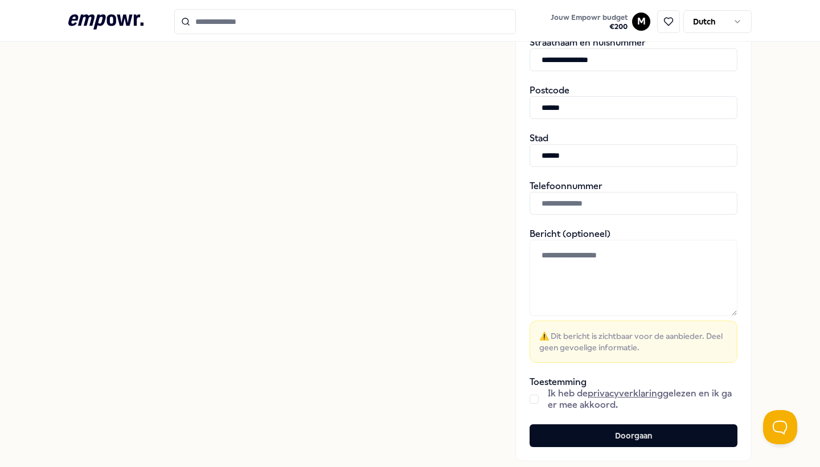
scroll to position [359, 0]
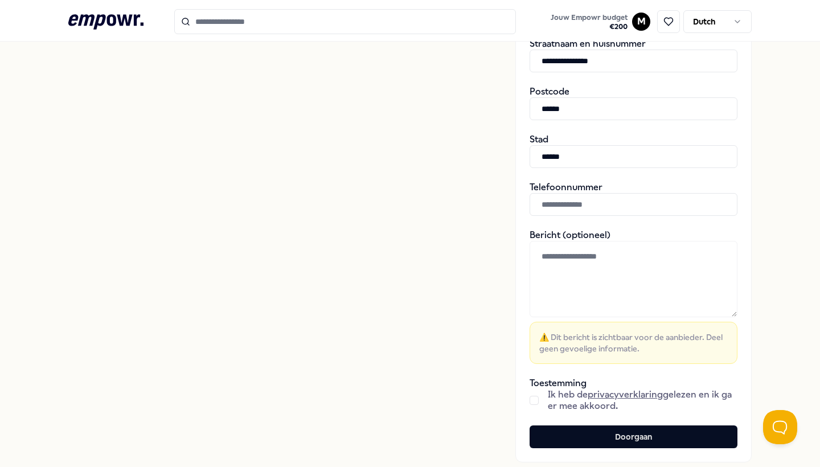
click at [534, 398] on button "button" at bounding box center [534, 400] width 9 height 9
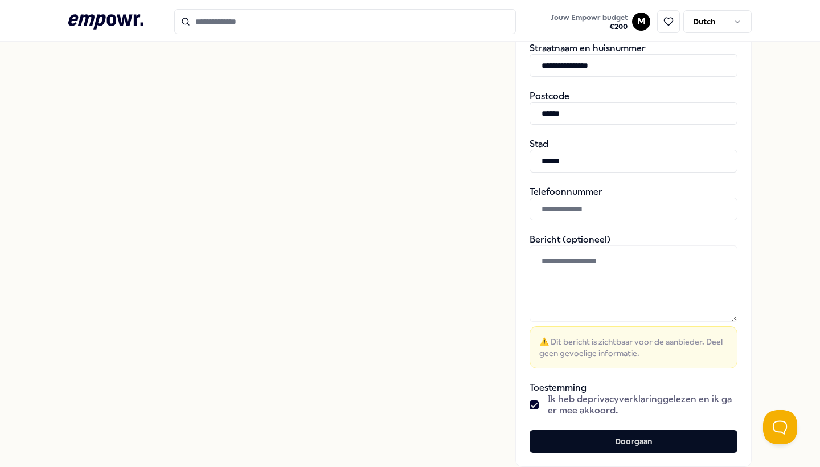
scroll to position [351, 0]
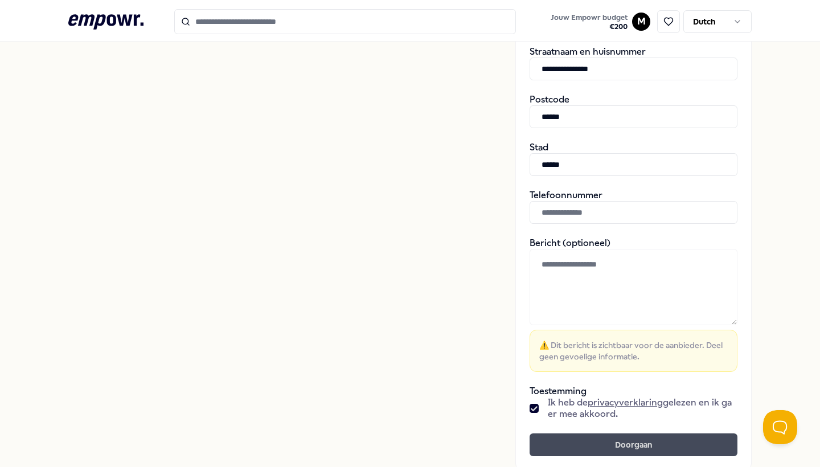
click at [623, 452] on button "Doorgaan" at bounding box center [634, 444] width 208 height 23
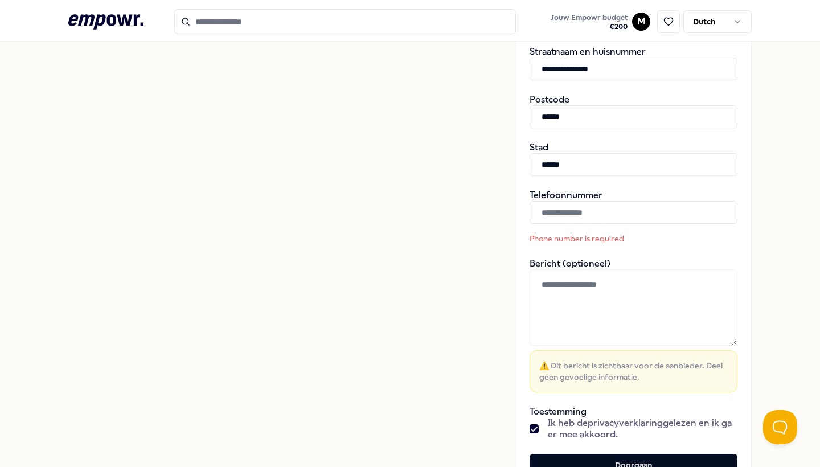
click at [581, 214] on input "text" at bounding box center [634, 212] width 208 height 23
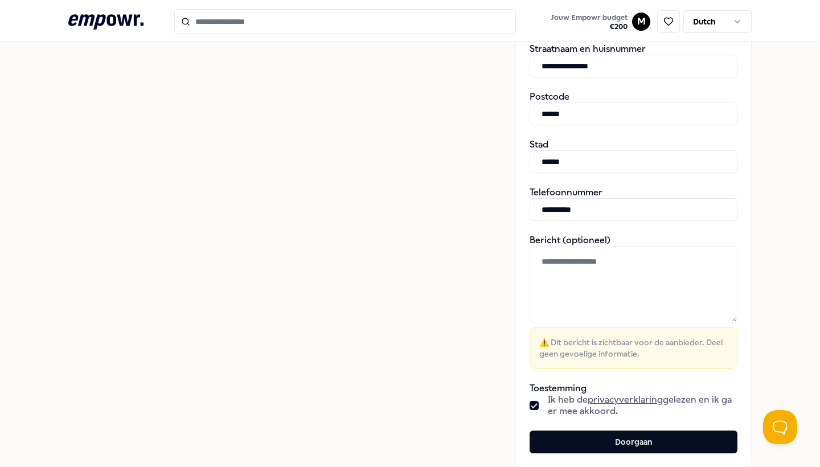
scroll to position [357, 0]
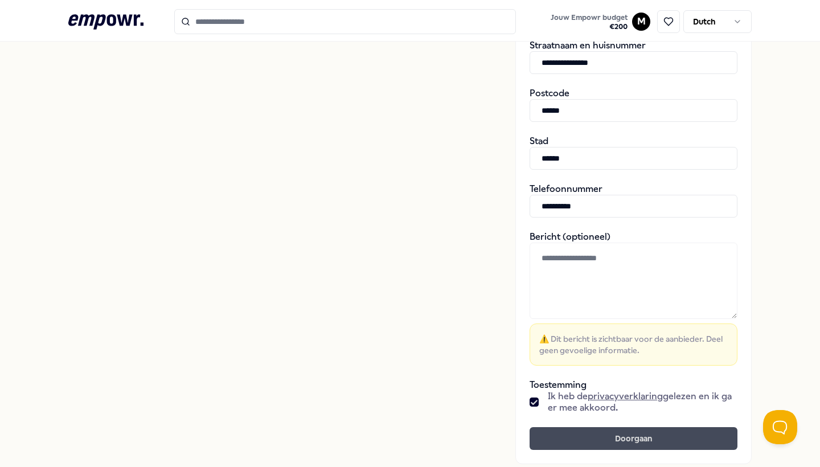
type input "**********"
click at [606, 437] on button "Doorgaan" at bounding box center [634, 438] width 208 height 23
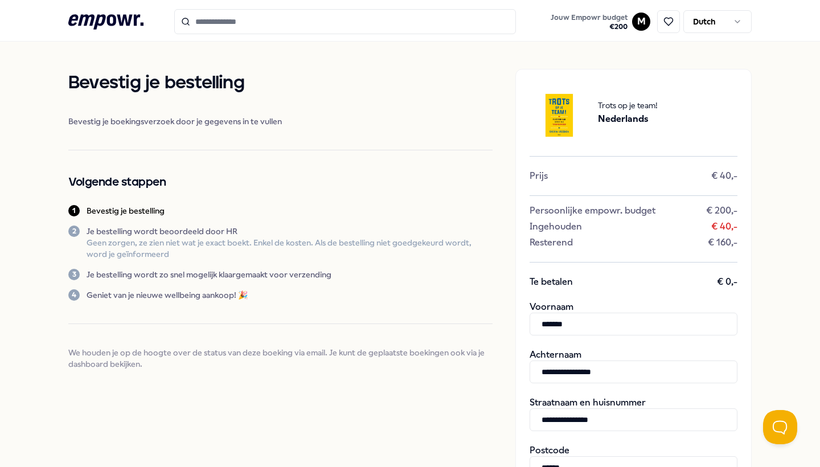
scroll to position [0, 0]
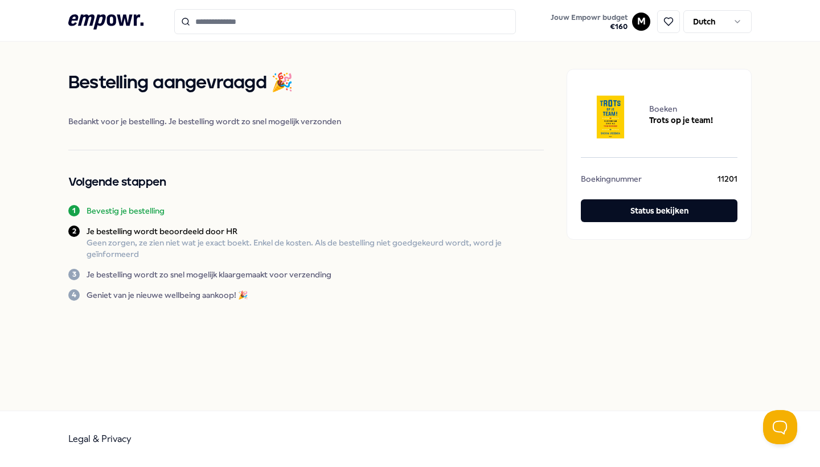
click at [290, 31] on input "Search for products, categories or subcategories" at bounding box center [345, 21] width 342 height 25
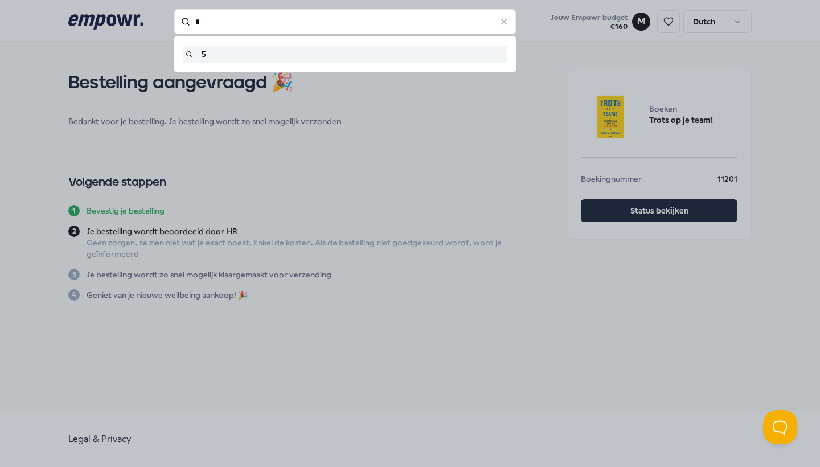
type input "*"
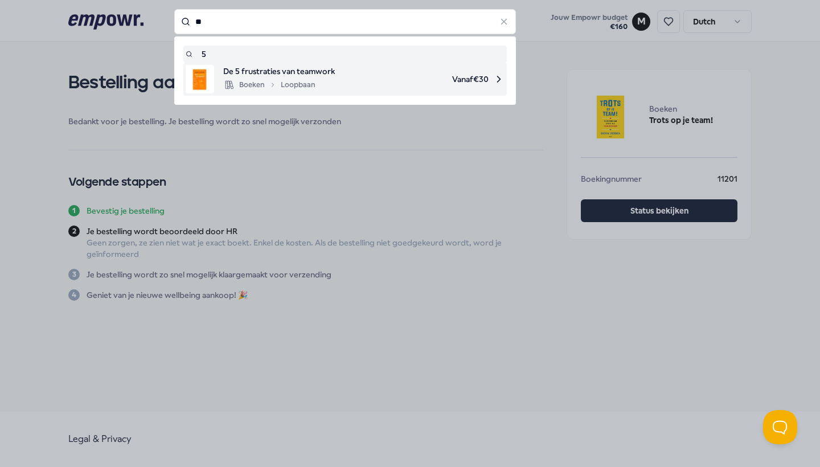
click at [251, 79] on div "Boeken Loopbaan" at bounding box center [269, 85] width 92 height 14
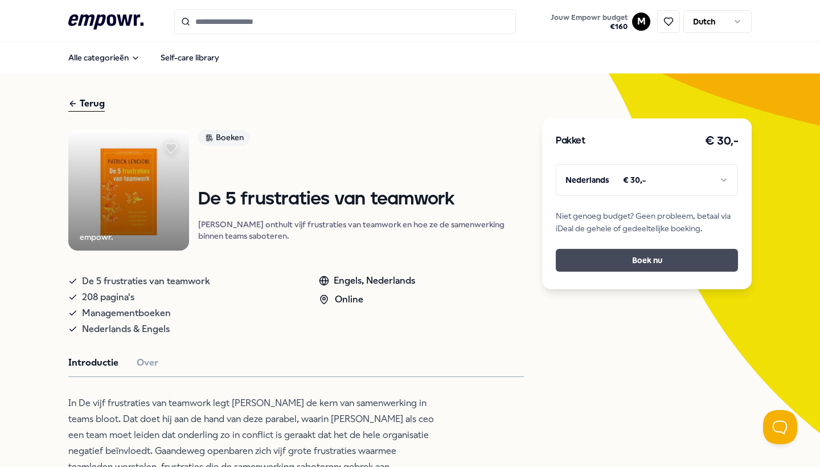
click at [605, 258] on button "Boek nu" at bounding box center [647, 260] width 182 height 23
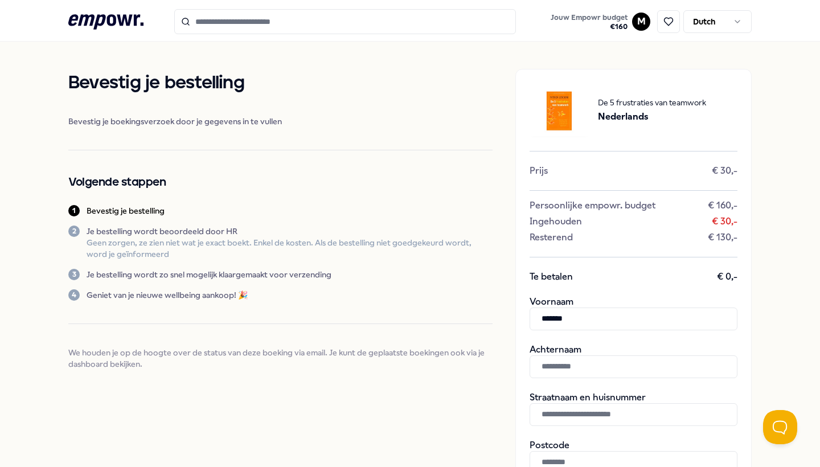
type input "*******"
type input "**********"
type input "******"
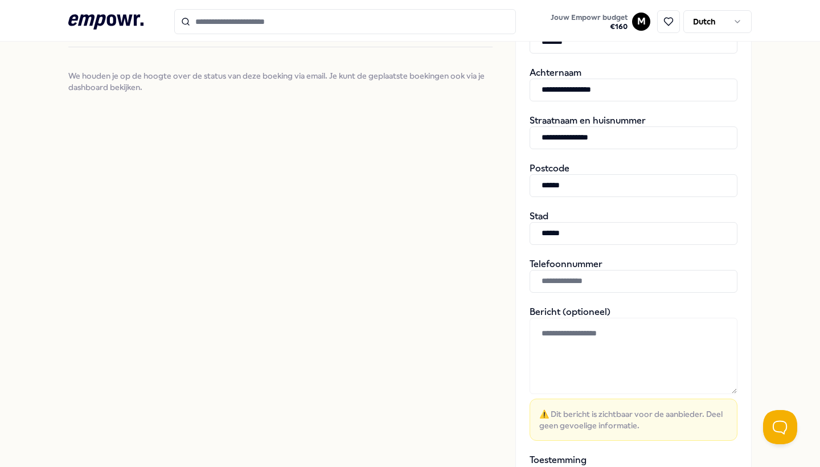
type input "******"
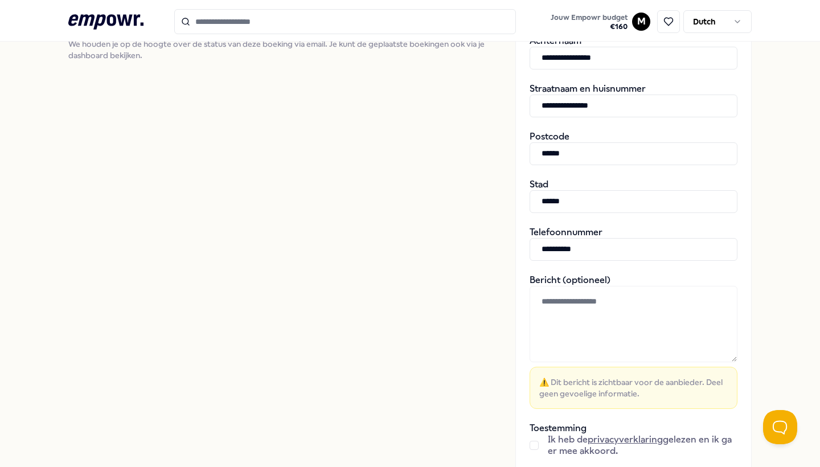
scroll to position [328, 0]
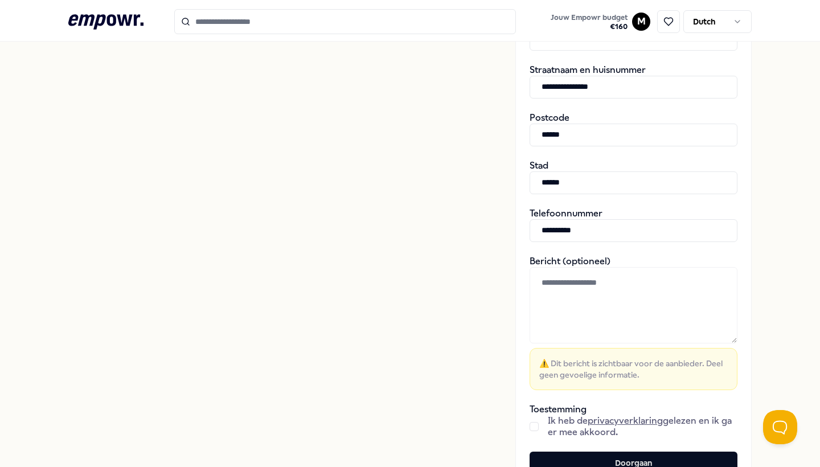
type input "**********"
click at [542, 426] on div "Ik heb de privacyverklaring gelezen en ik ga er mee akkoord." at bounding box center [634, 426] width 208 height 23
click at [530, 428] on button "button" at bounding box center [534, 426] width 9 height 9
click at [578, 461] on button "Doorgaan" at bounding box center [634, 463] width 208 height 23
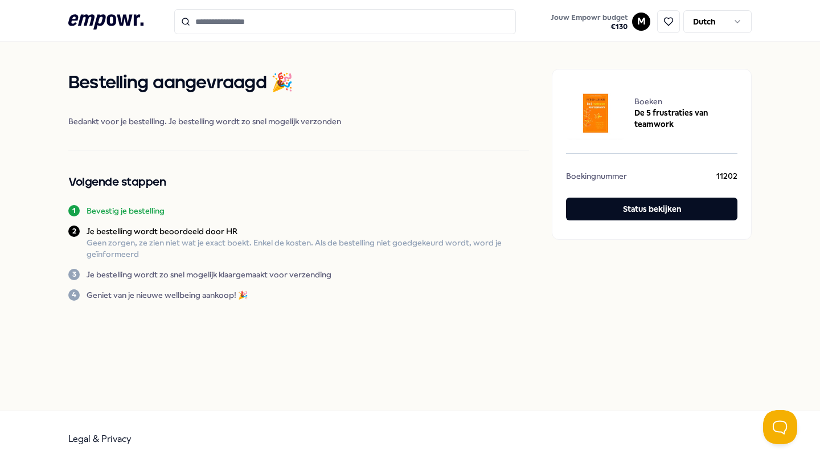
click at [216, 24] on input "Search for products, categories or subcategories" at bounding box center [345, 21] width 342 height 25
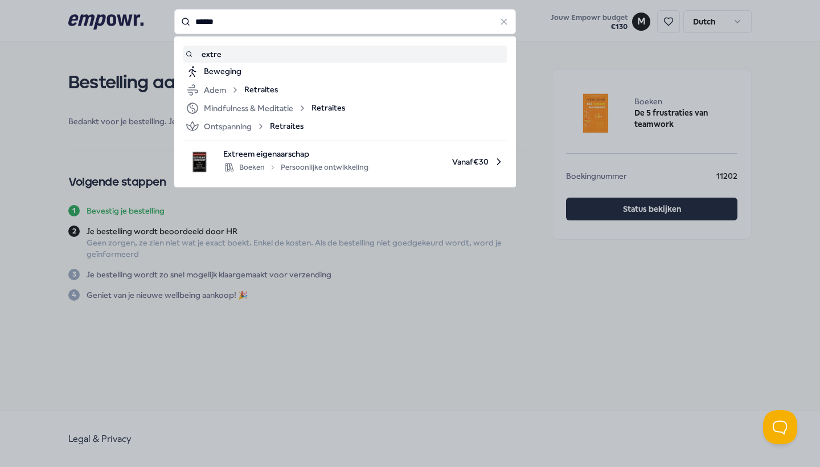
type input "*******"
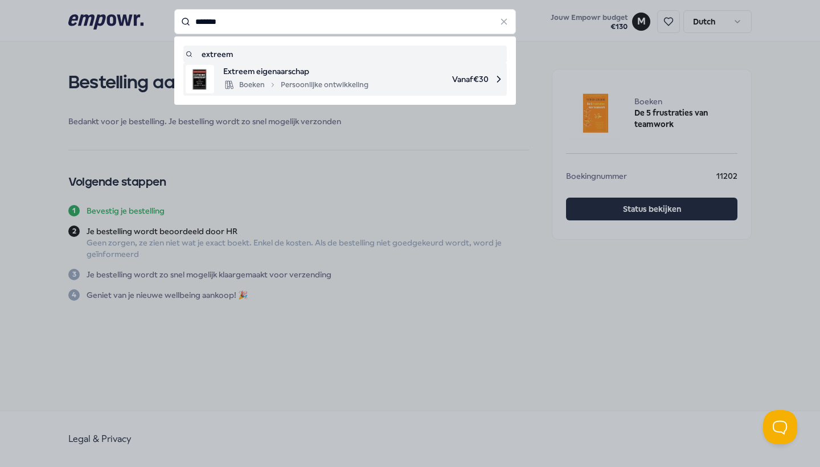
click at [242, 71] on span "Extreem eigenaarschap" at bounding box center [295, 71] width 145 height 13
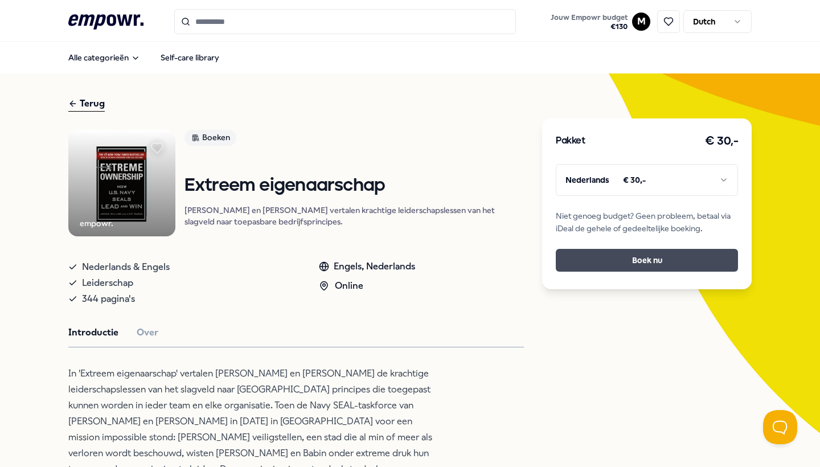
click at [621, 269] on button "Boek nu" at bounding box center [647, 260] width 182 height 23
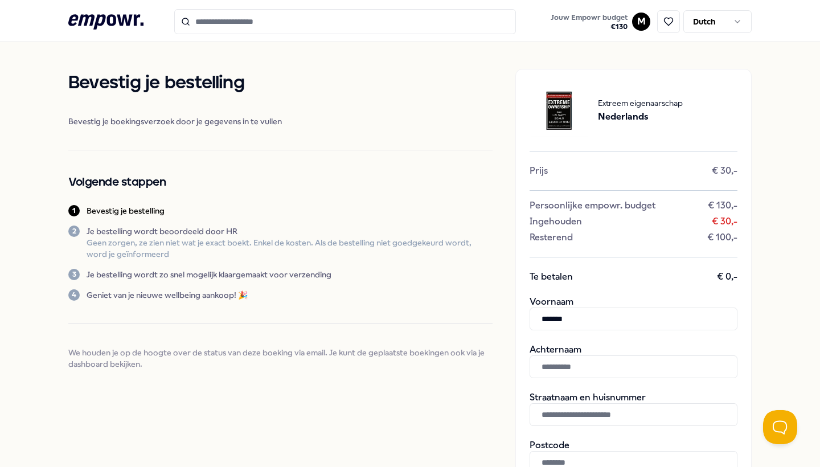
type input "*******"
type input "**********"
type input "*******"
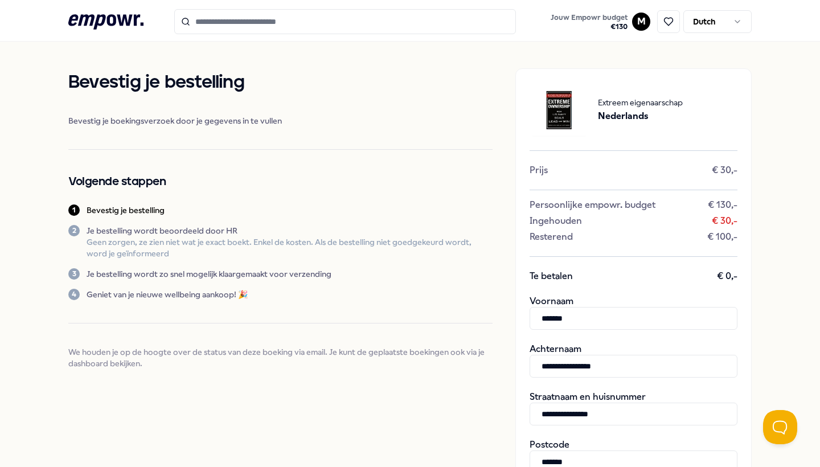
scroll to position [277, 0]
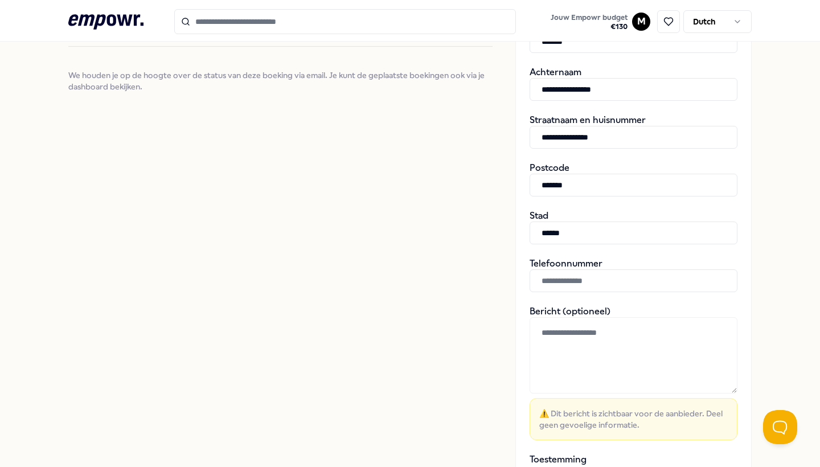
type input "******"
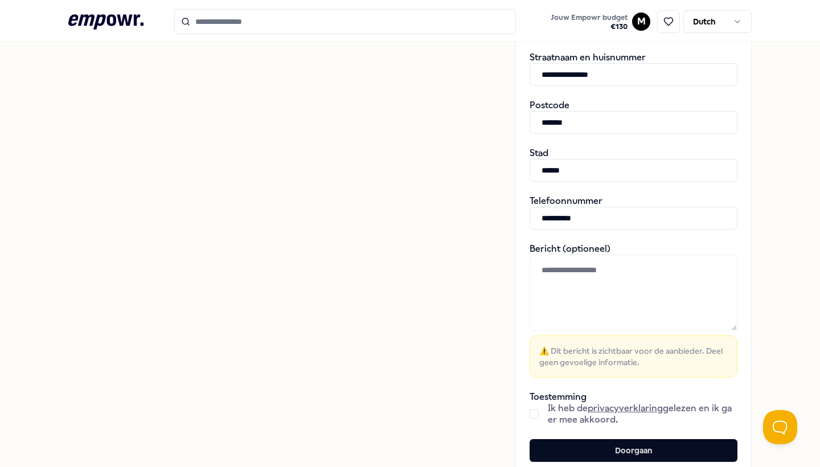
scroll to position [342, 0]
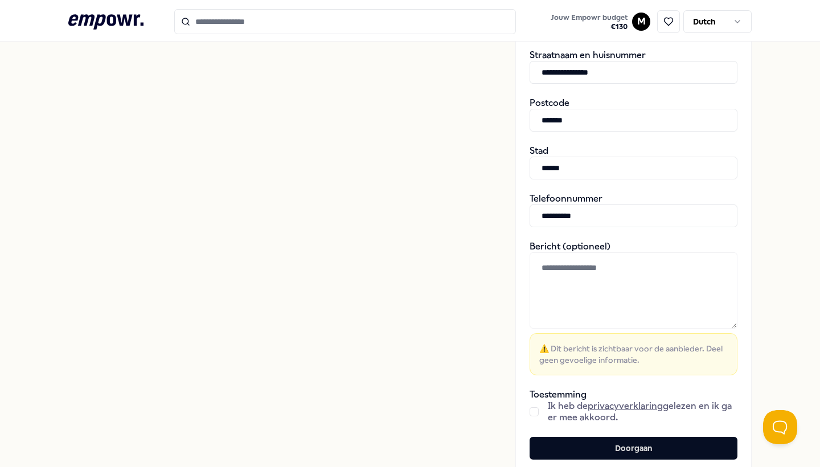
type input "**********"
click at [537, 414] on button "button" at bounding box center [534, 411] width 9 height 9
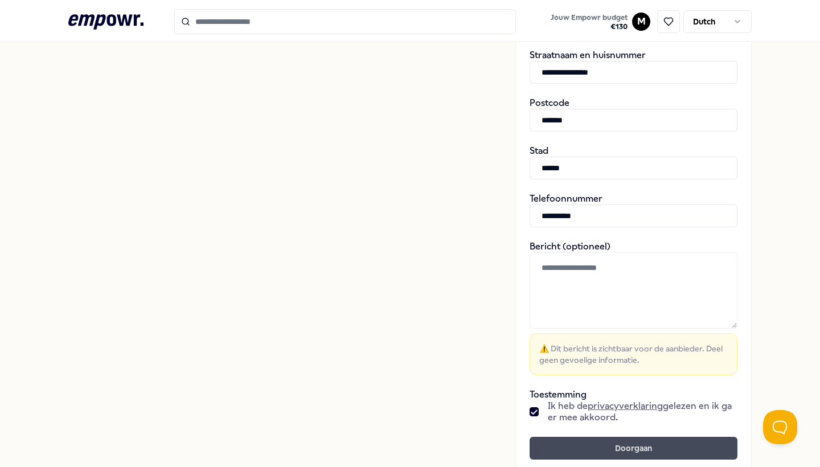
click at [571, 441] on button "Doorgaan" at bounding box center [634, 448] width 208 height 23
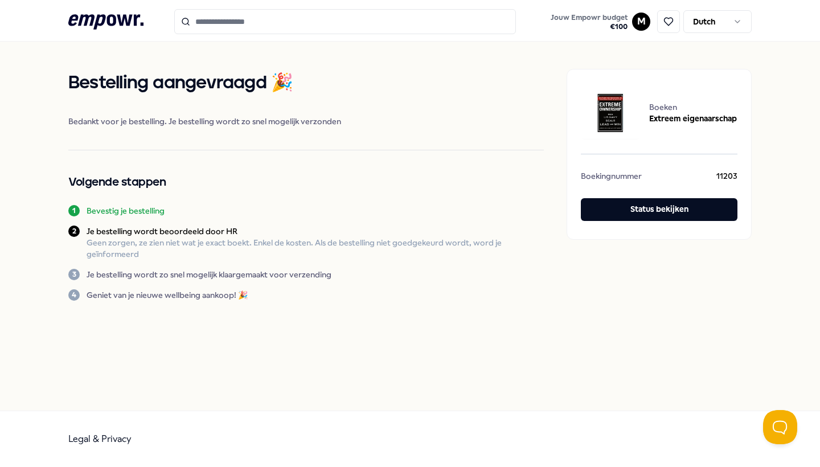
click at [279, 25] on input "Search for products, categories or subcategories" at bounding box center [345, 21] width 342 height 25
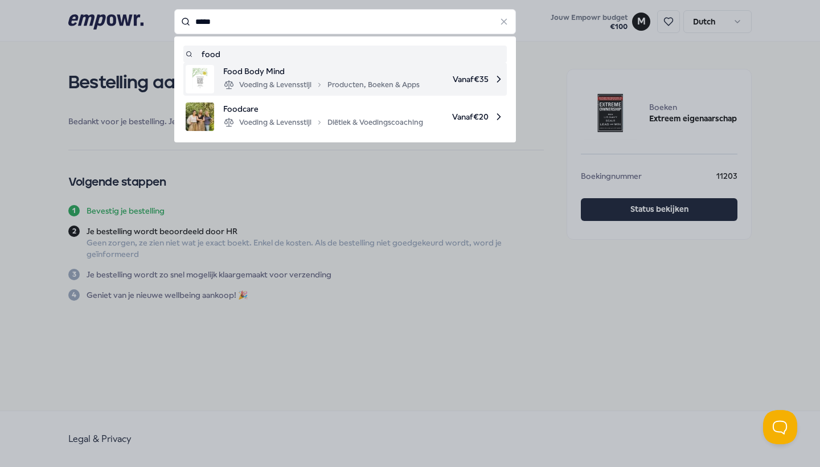
click at [256, 73] on span "Food Body Mind" at bounding box center [321, 71] width 197 height 13
type input "****"
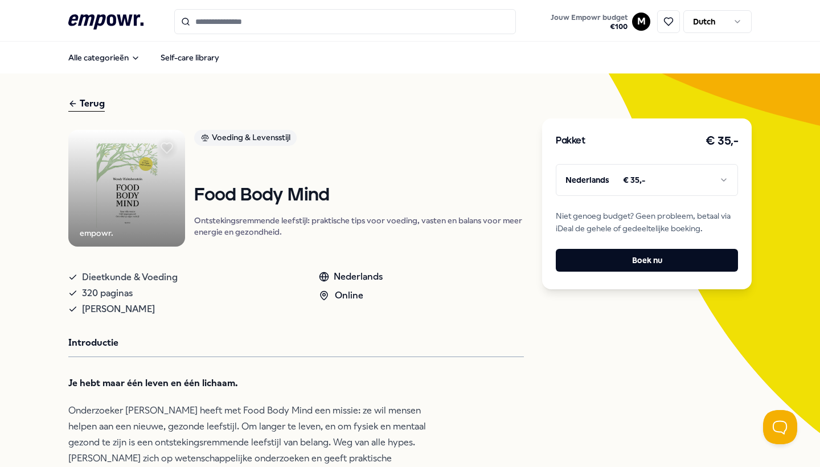
click at [238, 19] on input "Search for products, categories or subcategories" at bounding box center [345, 21] width 342 height 25
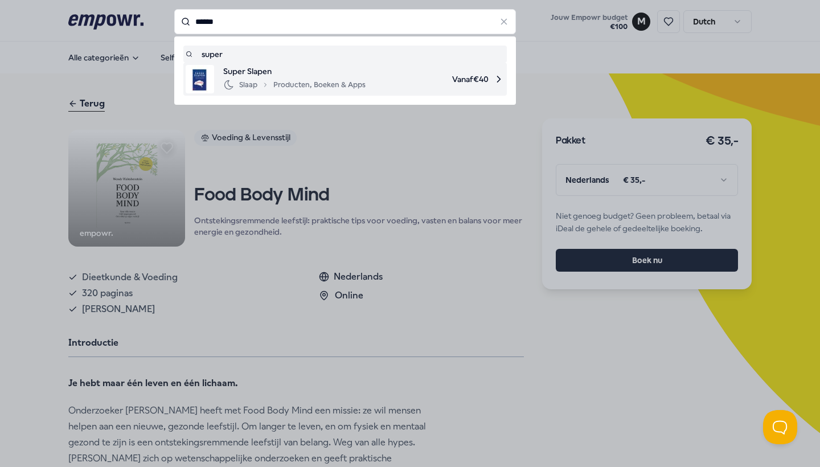
click at [262, 77] on span "Super Slapen" at bounding box center [294, 71] width 142 height 13
type input "*****"
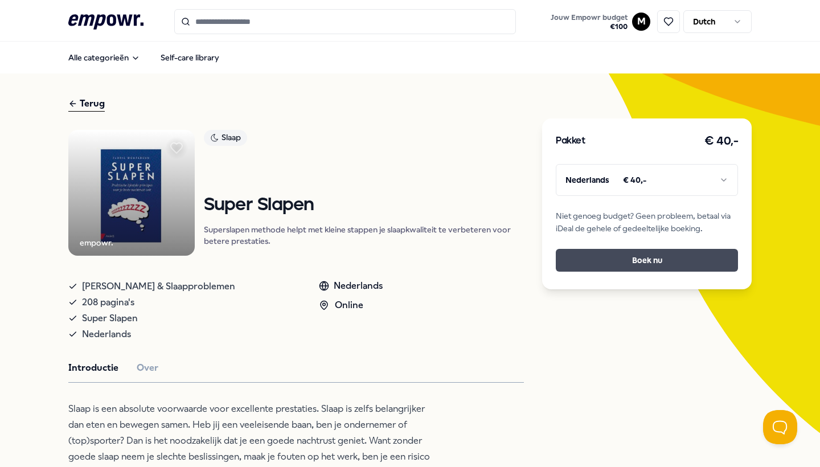
click at [611, 259] on button "Boek nu" at bounding box center [647, 260] width 182 height 23
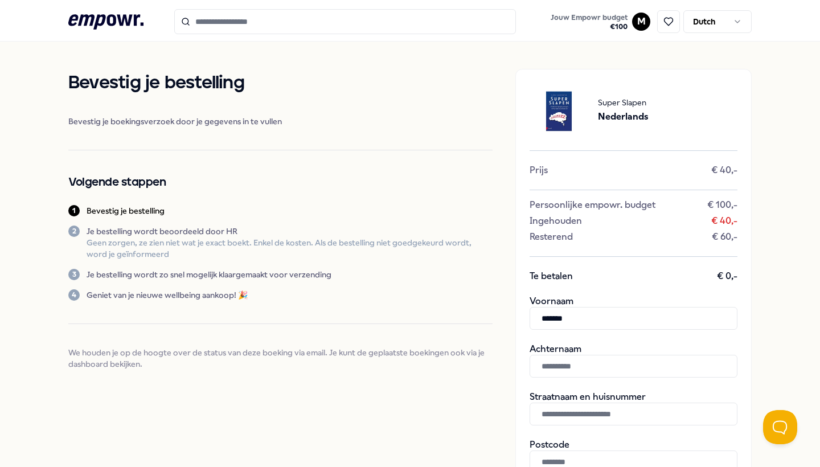
type input "*******"
type input "**********"
type input "*******"
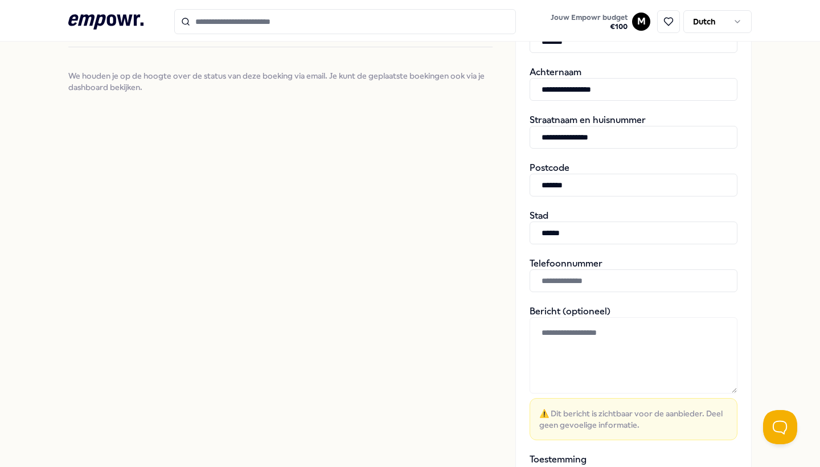
type input "******"
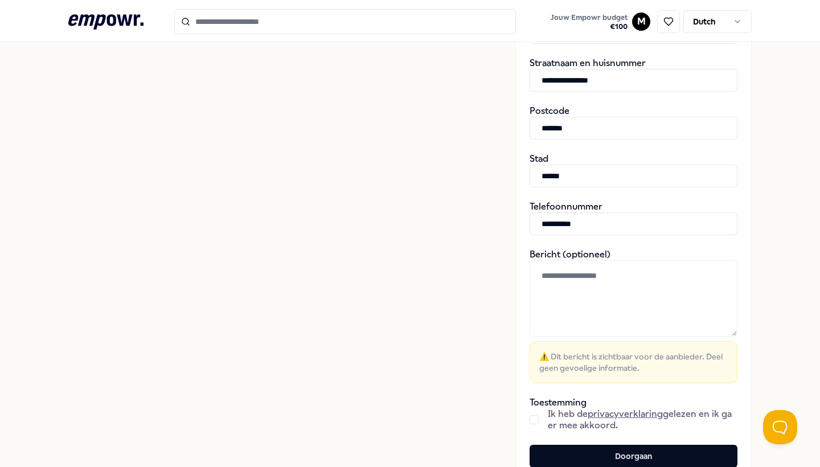
type input "**********"
click at [536, 423] on button "button" at bounding box center [534, 419] width 9 height 9
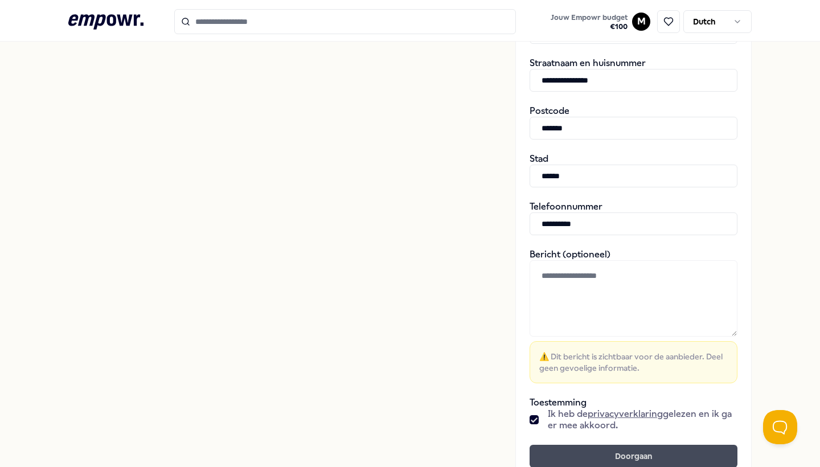
click at [564, 453] on button "Doorgaan" at bounding box center [634, 456] width 208 height 23
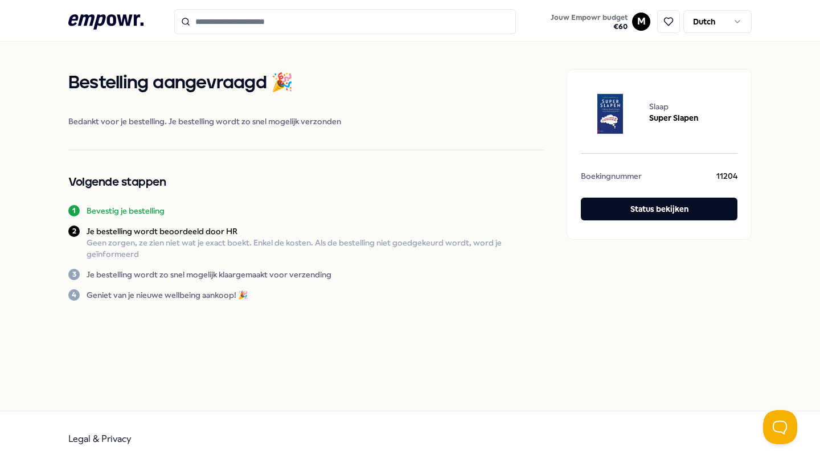
click at [248, 26] on input "Search for products, categories or subcategories" at bounding box center [345, 21] width 342 height 25
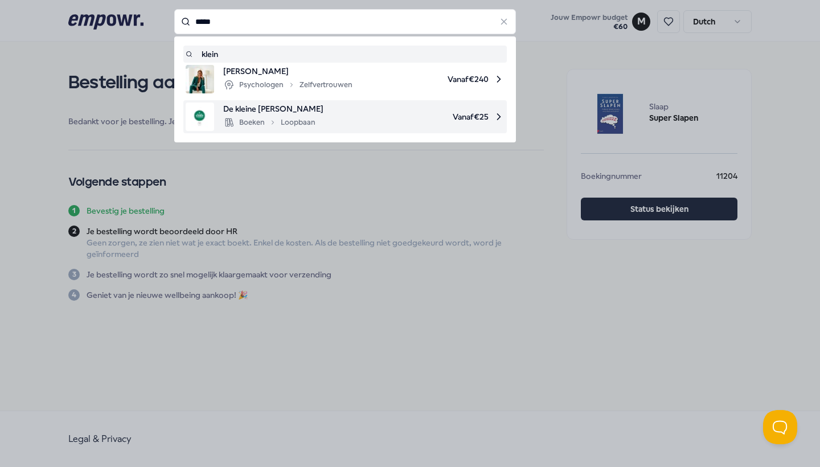
click at [263, 107] on span "De kleine [PERSON_NAME]" at bounding box center [273, 109] width 100 height 13
type input "*****"
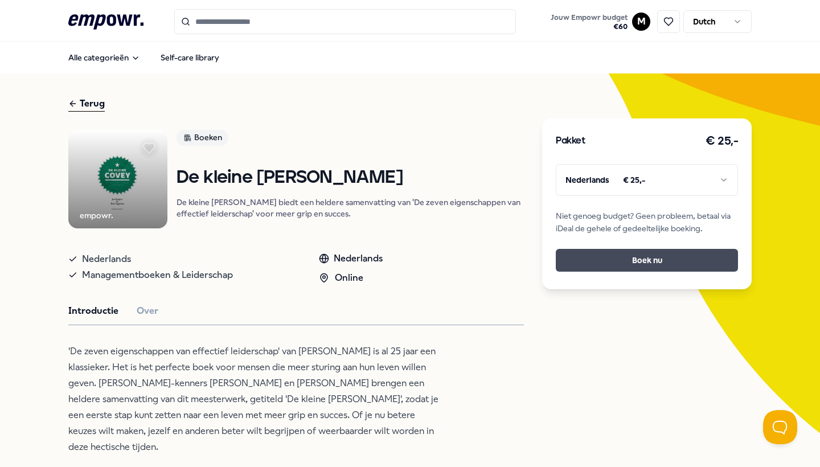
click at [600, 256] on button "Boek nu" at bounding box center [647, 260] width 182 height 23
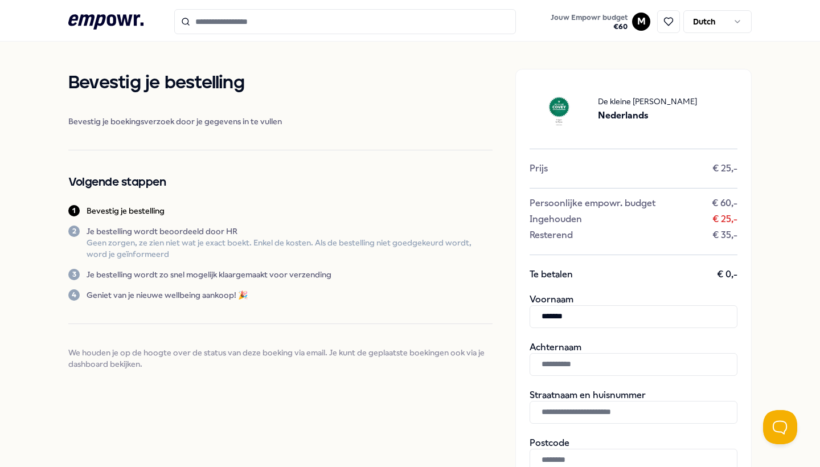
type input "*******"
type input "**********"
type input "*******"
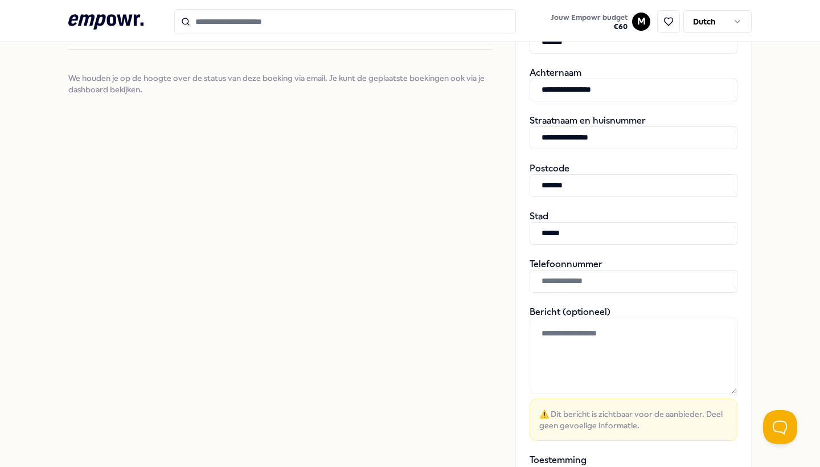
type input "******"
click at [590, 268] on div "Telefoonnummer" at bounding box center [634, 276] width 208 height 34
click at [587, 276] on input "text" at bounding box center [634, 281] width 208 height 23
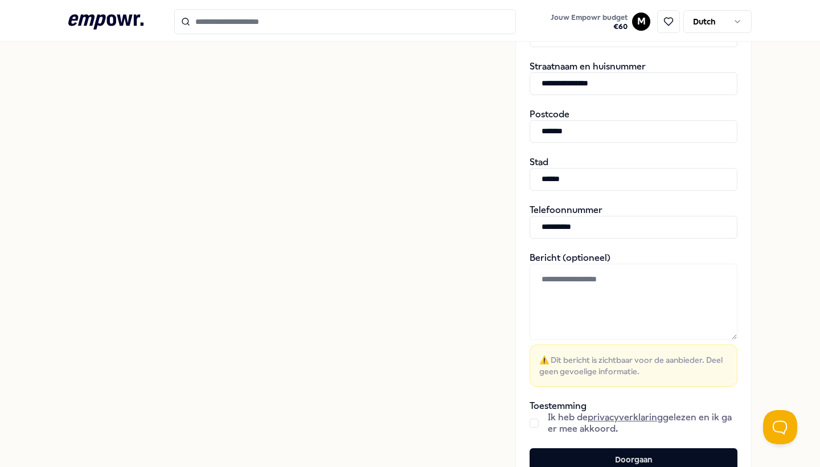
scroll to position [330, 0]
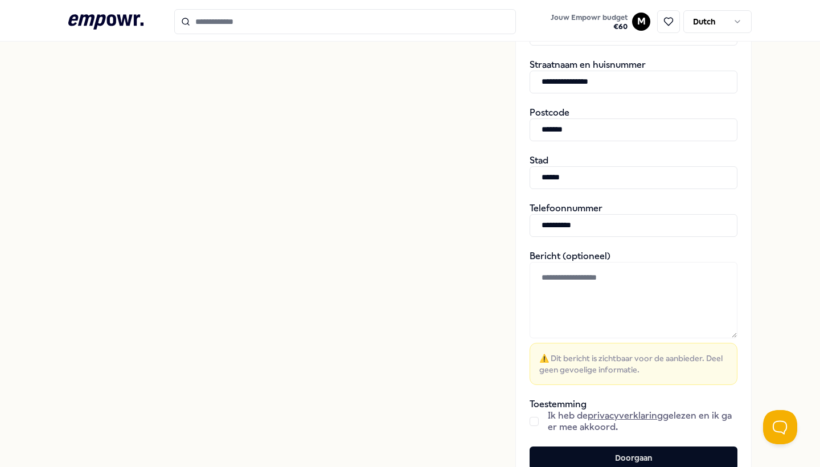
type input "**********"
click at [533, 424] on button "button" at bounding box center [534, 421] width 9 height 9
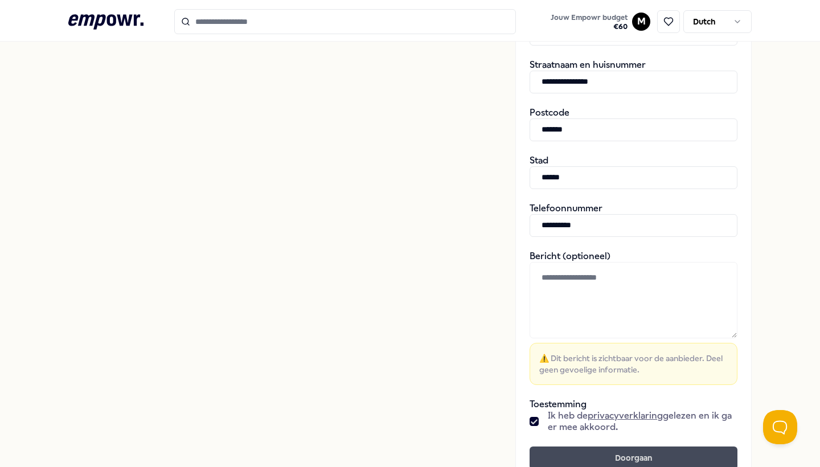
click at [582, 451] on button "Doorgaan" at bounding box center [634, 458] width 208 height 23
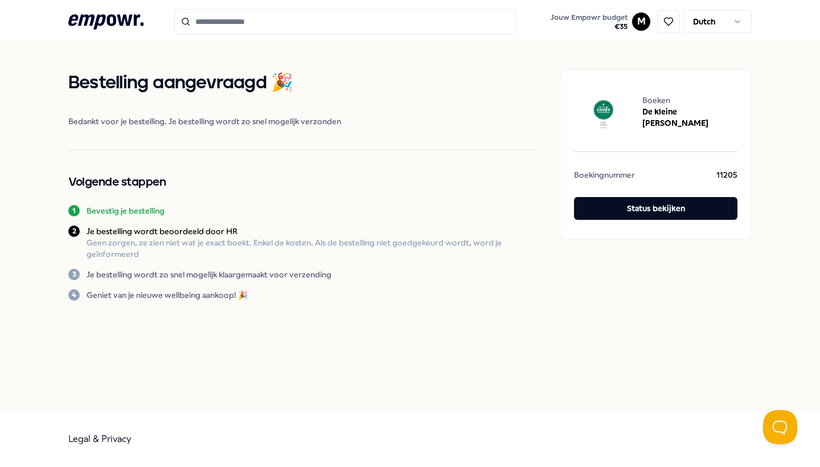
click at [118, 23] on icon ".empowr-logo_svg__cls-1{fill:#03032f}" at bounding box center [105, 21] width 75 height 21
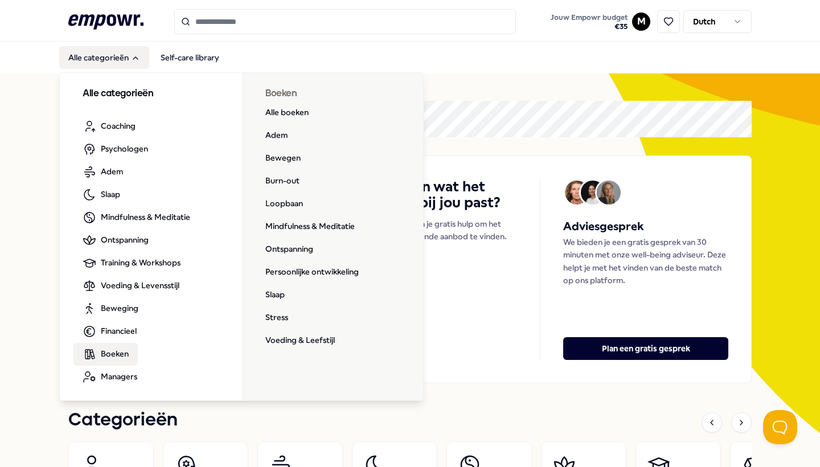
click at [117, 354] on span "Boeken" at bounding box center [115, 353] width 28 height 13
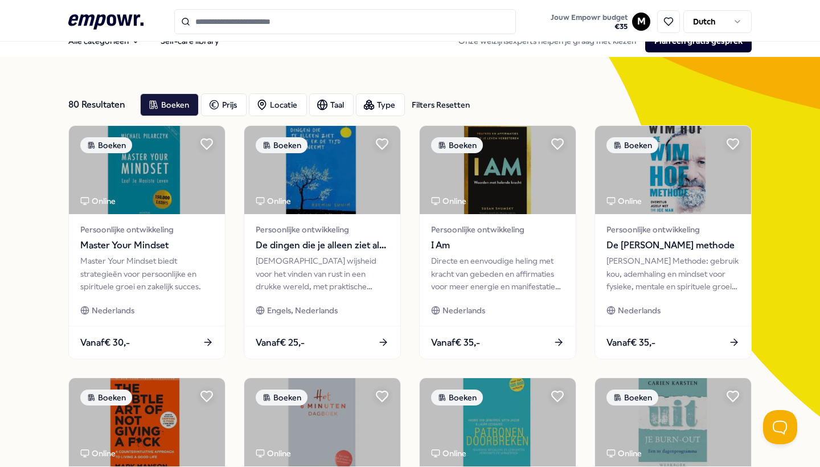
scroll to position [22, 0]
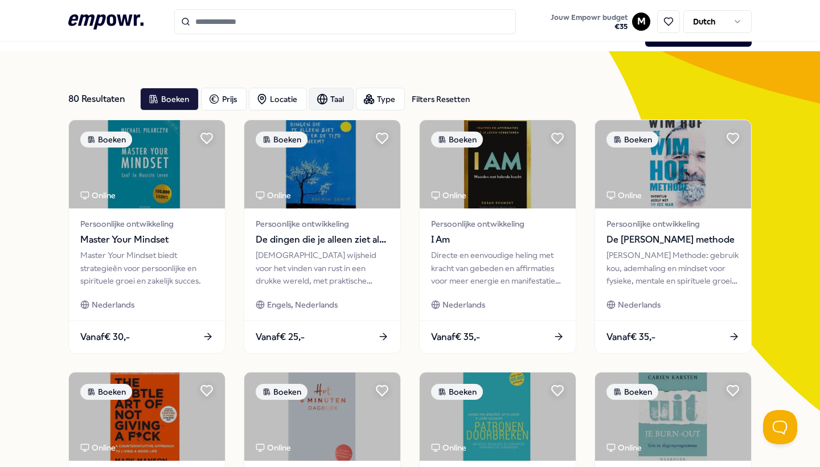
click at [332, 96] on div "Taal" at bounding box center [331, 99] width 44 height 23
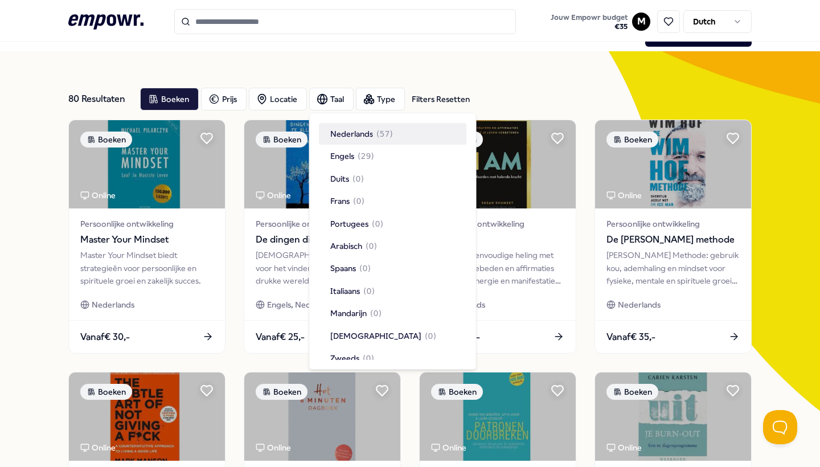
click at [338, 134] on span "Nederlands" at bounding box center [351, 134] width 43 height 13
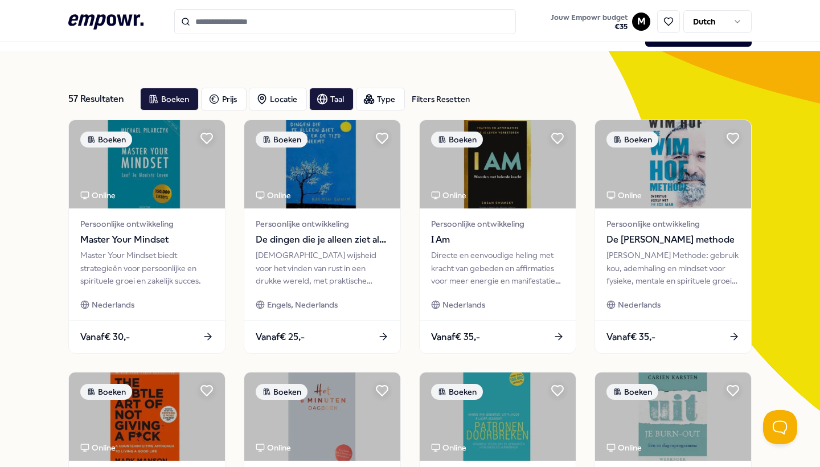
scroll to position [31, 0]
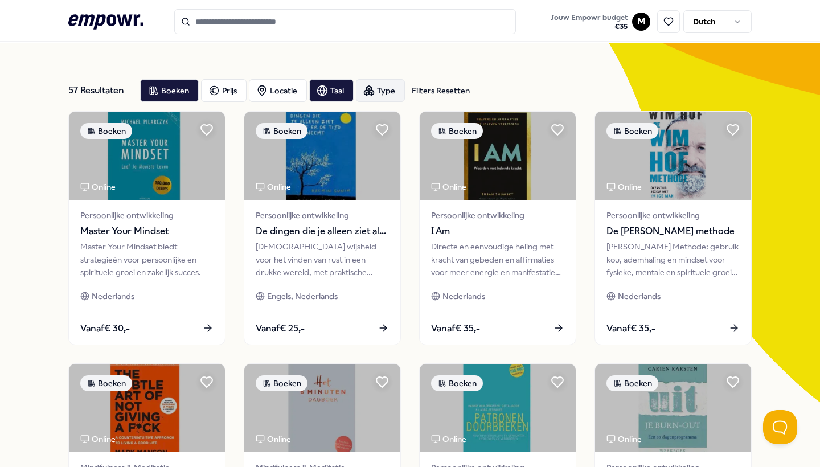
click at [390, 92] on div "Type" at bounding box center [380, 90] width 49 height 23
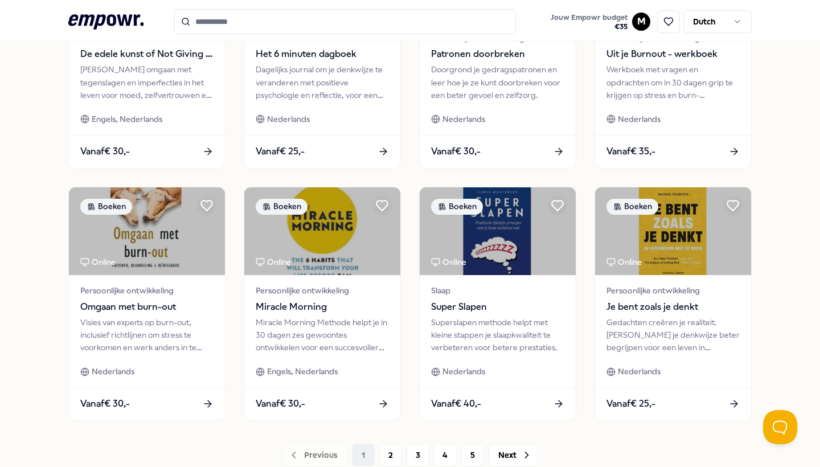
scroll to position [482, 0]
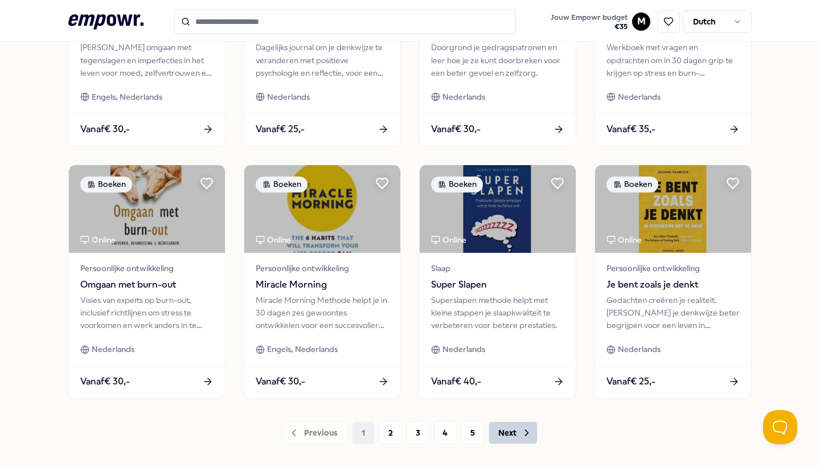
click at [500, 432] on button "Next" at bounding box center [513, 432] width 49 height 23
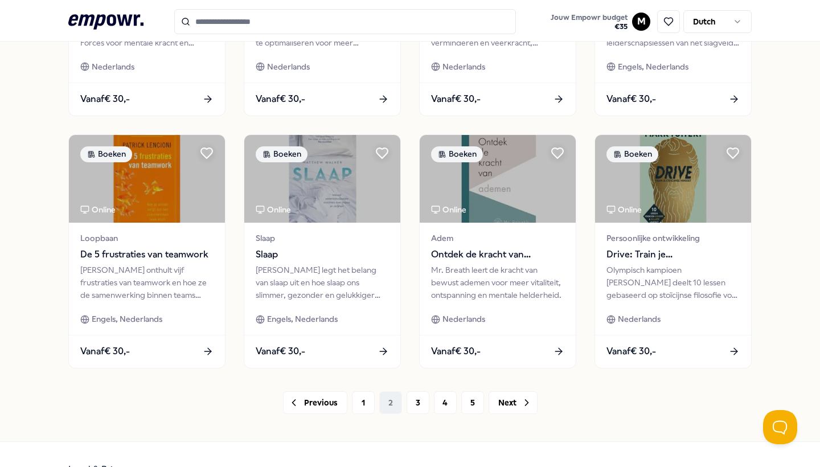
scroll to position [514, 0]
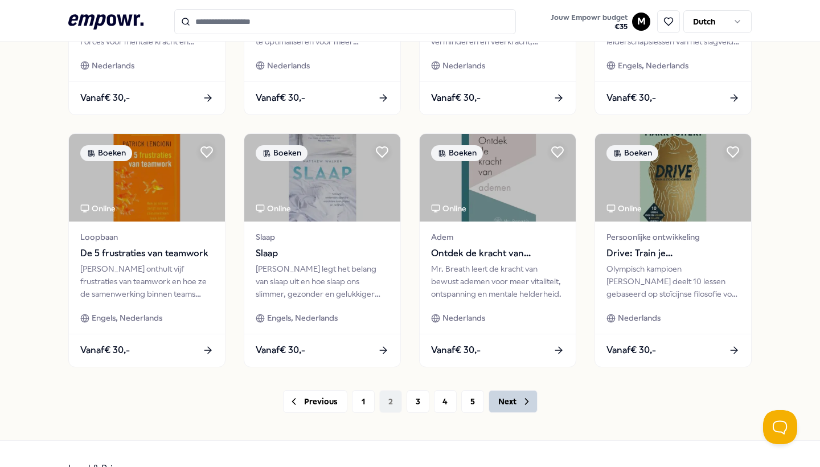
click at [507, 399] on button "Next" at bounding box center [513, 401] width 49 height 23
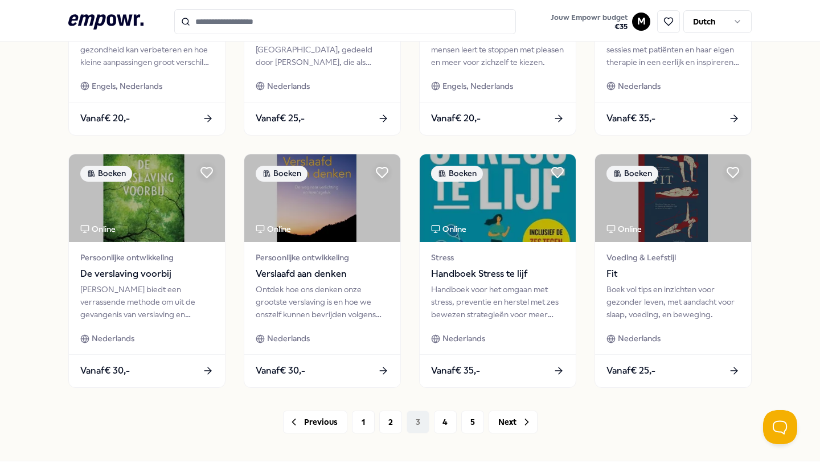
scroll to position [495, 0]
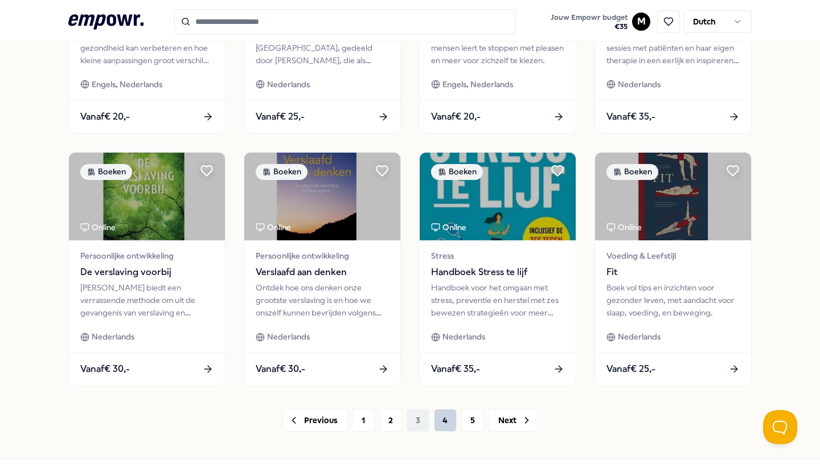
click at [447, 418] on button "4" at bounding box center [445, 420] width 23 height 23
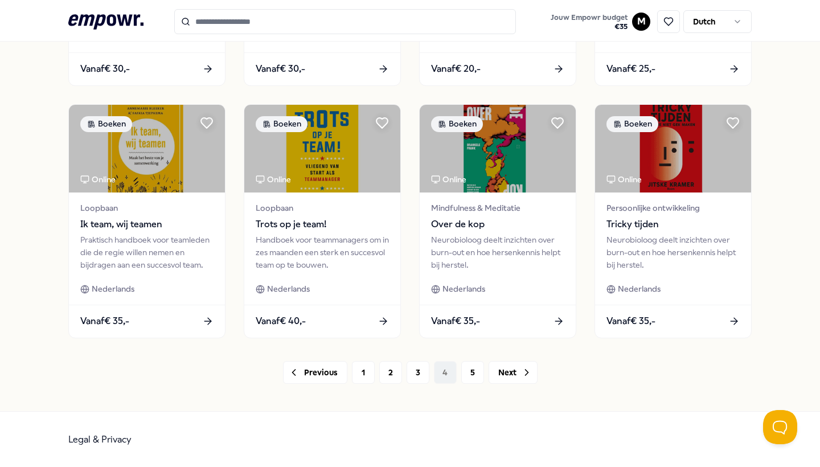
scroll to position [542, 0]
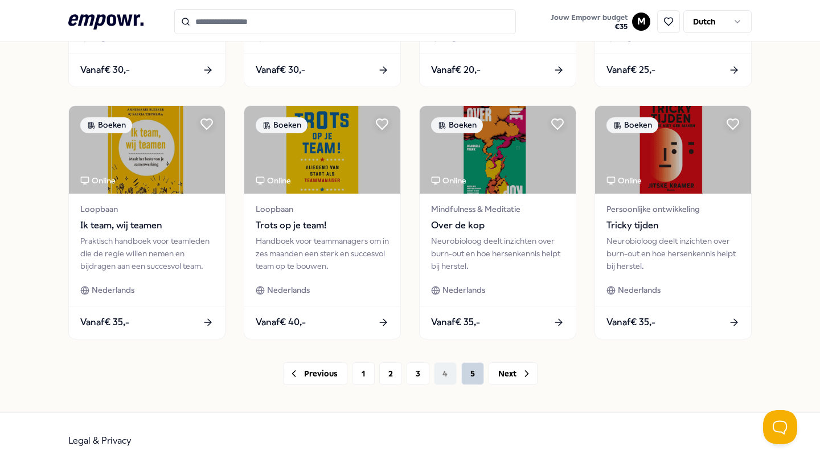
click at [478, 376] on button "5" at bounding box center [472, 373] width 23 height 23
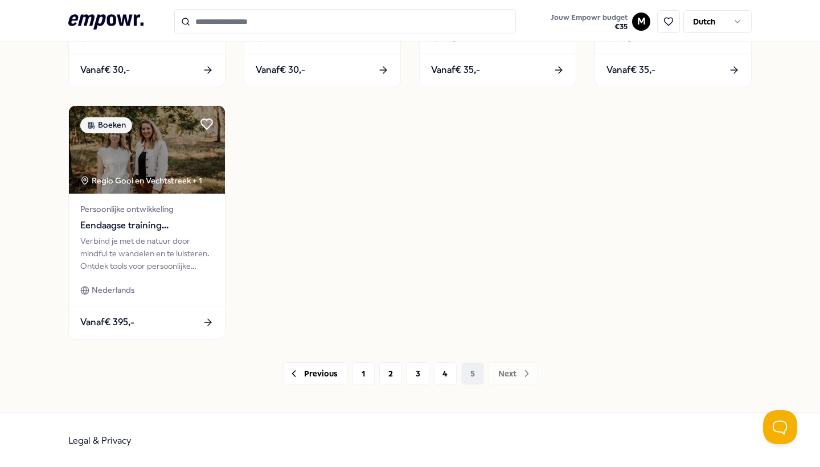
scroll to position [527, 0]
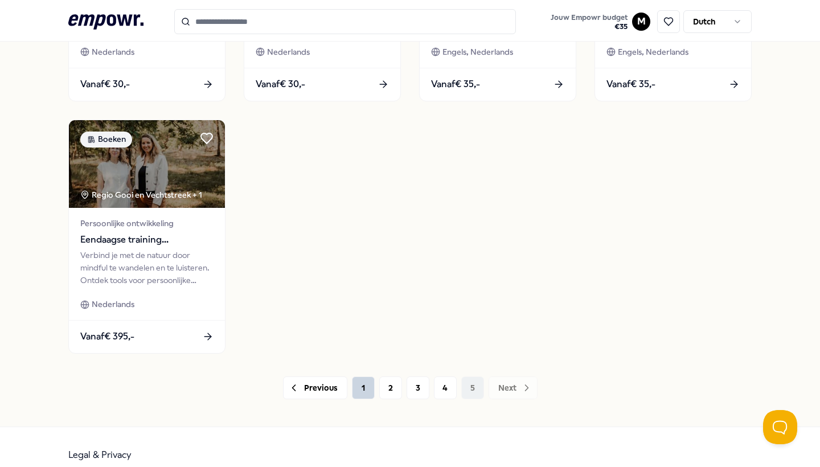
click at [361, 382] on button "1" at bounding box center [363, 387] width 23 height 23
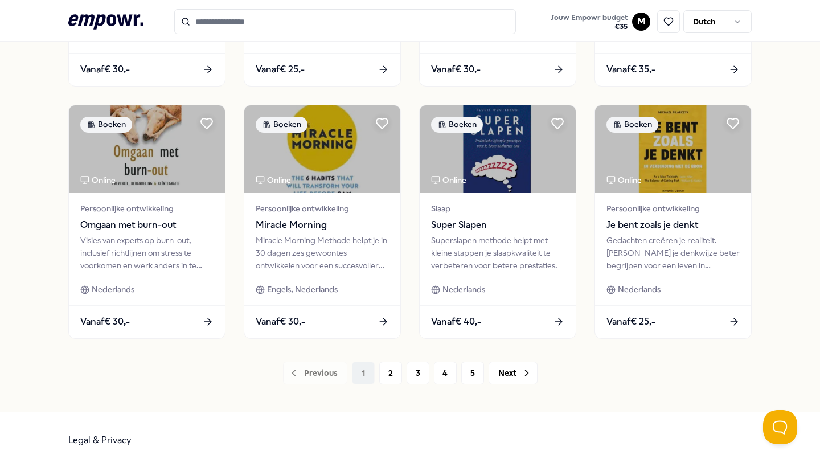
scroll to position [542, 0]
click at [392, 377] on button "2" at bounding box center [390, 373] width 23 height 23
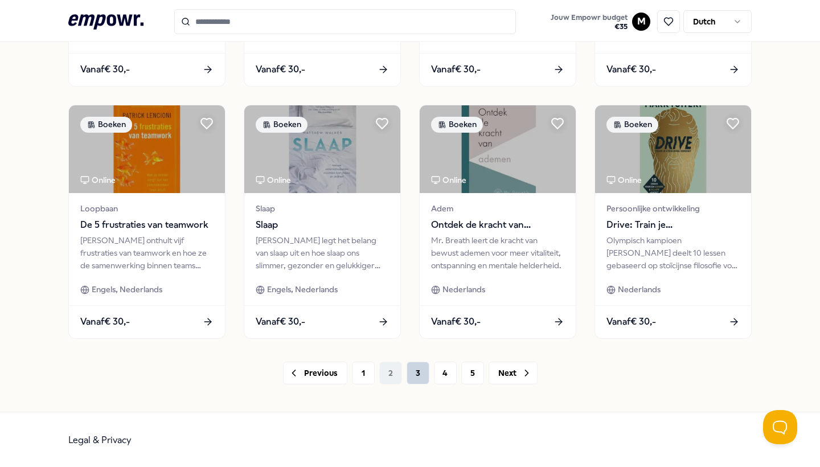
scroll to position [542, 0]
click at [419, 369] on button "3" at bounding box center [418, 373] width 23 height 23
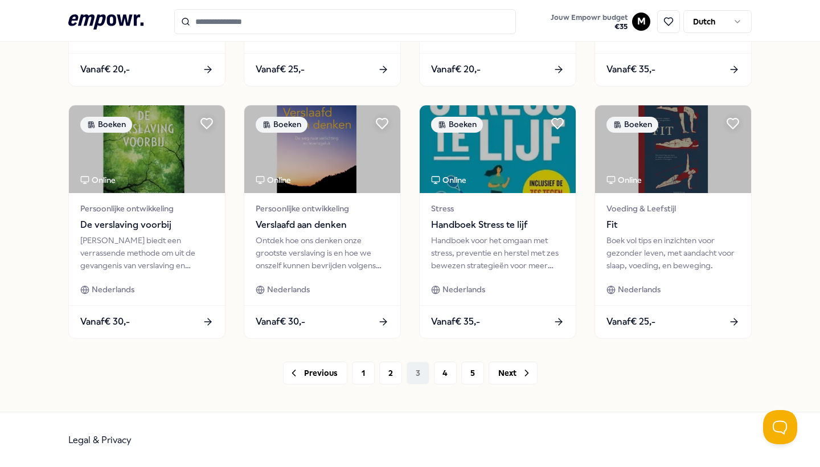
scroll to position [542, 0]
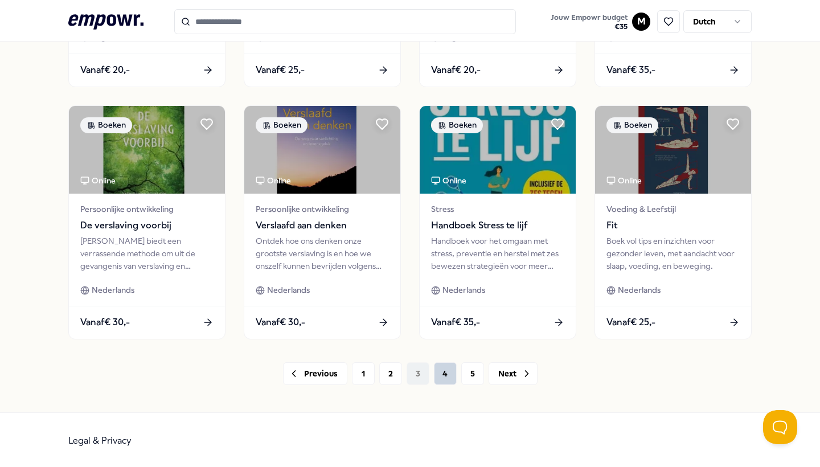
click at [449, 371] on button "4" at bounding box center [445, 373] width 23 height 23
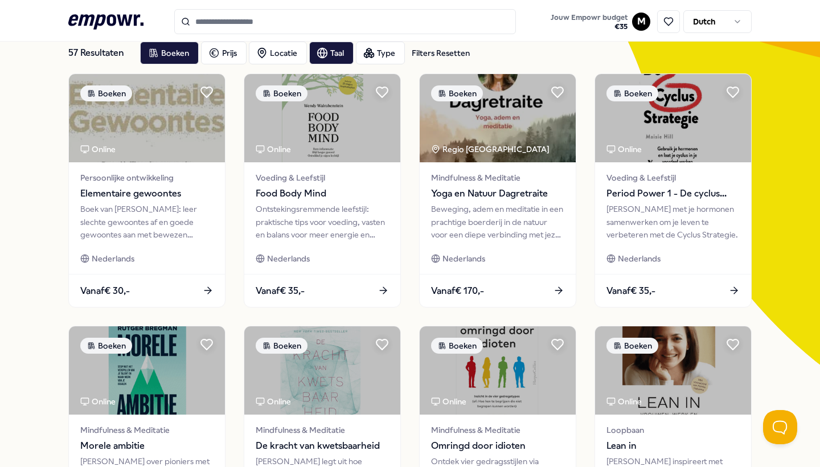
scroll to position [67, 0]
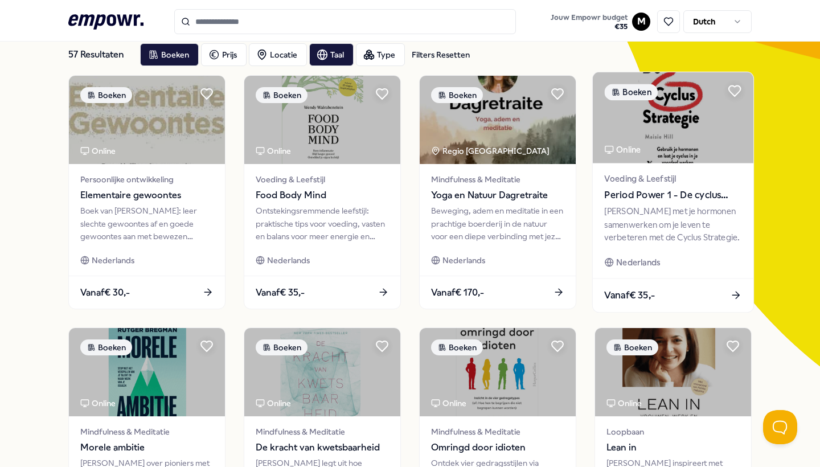
click at [693, 214] on div "Leer met je hormonen samenwerken om je leven te verbeteren met de Cyclus Strate…" at bounding box center [672, 224] width 137 height 39
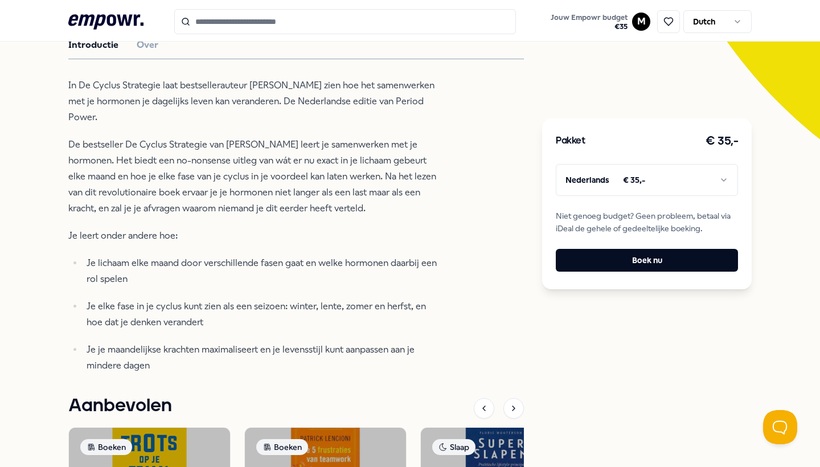
scroll to position [296, 0]
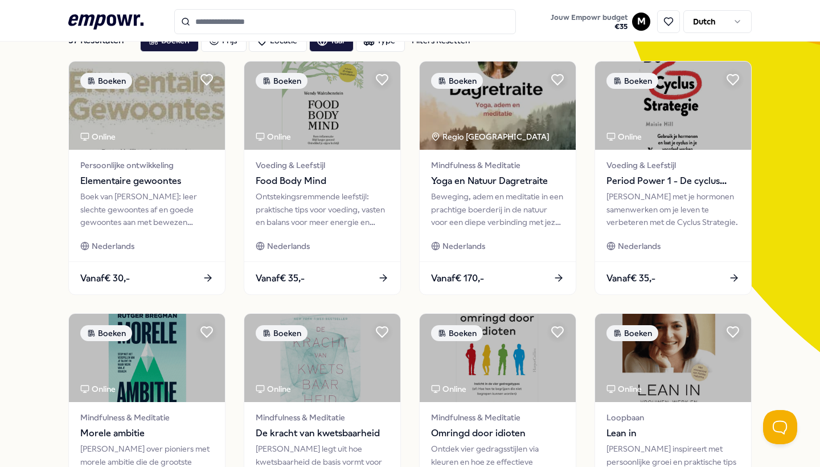
scroll to position [70, 0]
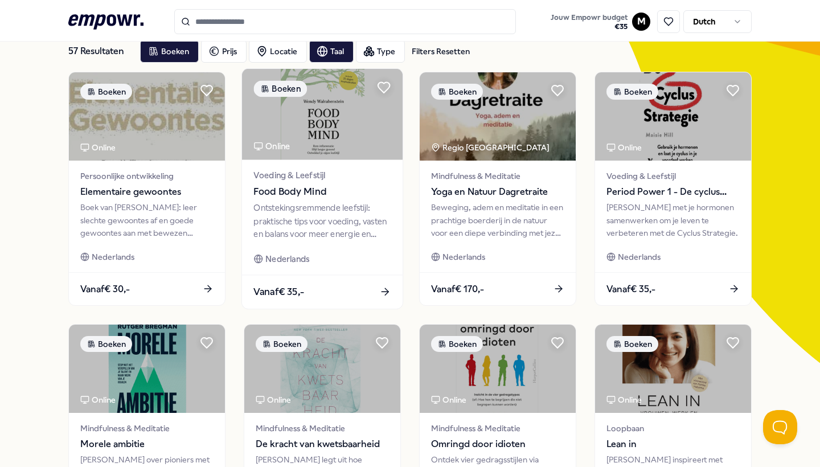
click at [274, 216] on div "Ontstekingsremmende leefstijl: praktische tips voor voeding, vasten en balans v…" at bounding box center [321, 221] width 137 height 39
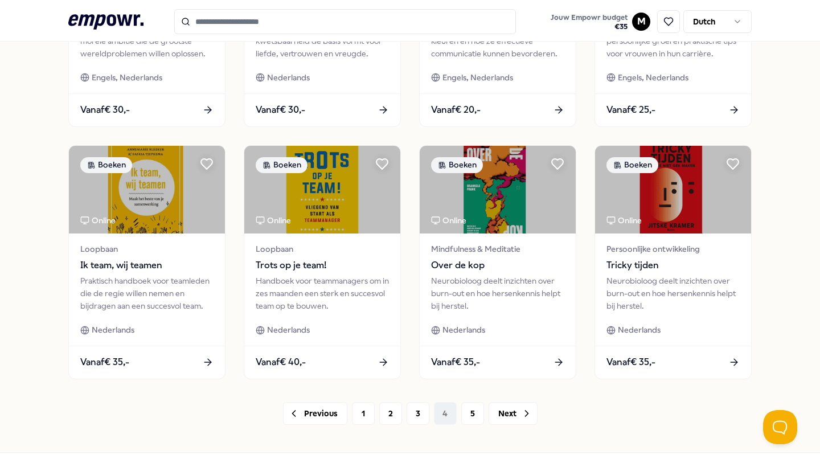
scroll to position [503, 0]
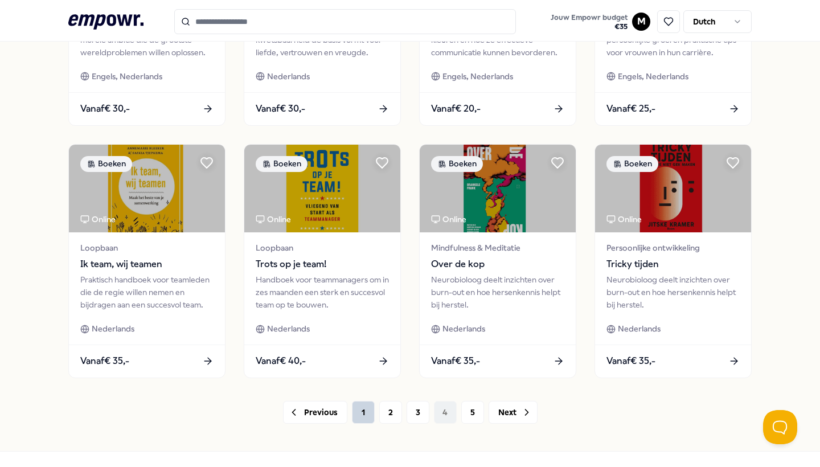
click at [361, 410] on button "1" at bounding box center [363, 412] width 23 height 23
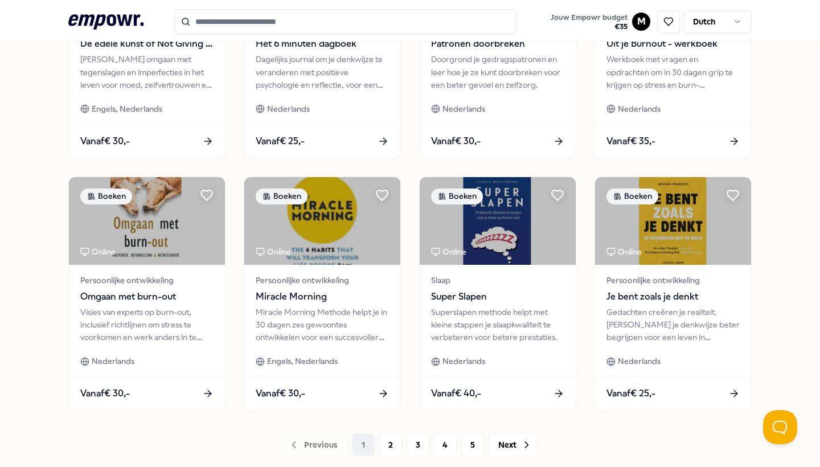
scroll to position [468, 0]
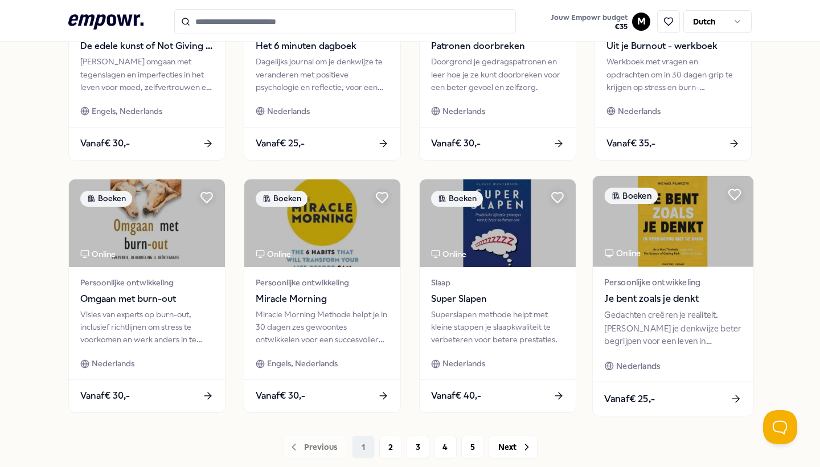
click at [694, 324] on div "Gedachten creëren je realiteit. [PERSON_NAME] je denkwijze beter begrijpen voor…" at bounding box center [672, 327] width 137 height 39
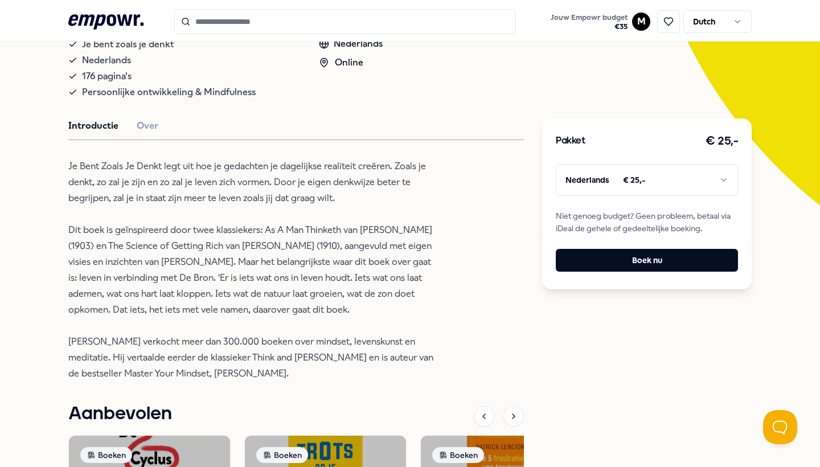
scroll to position [227, 0]
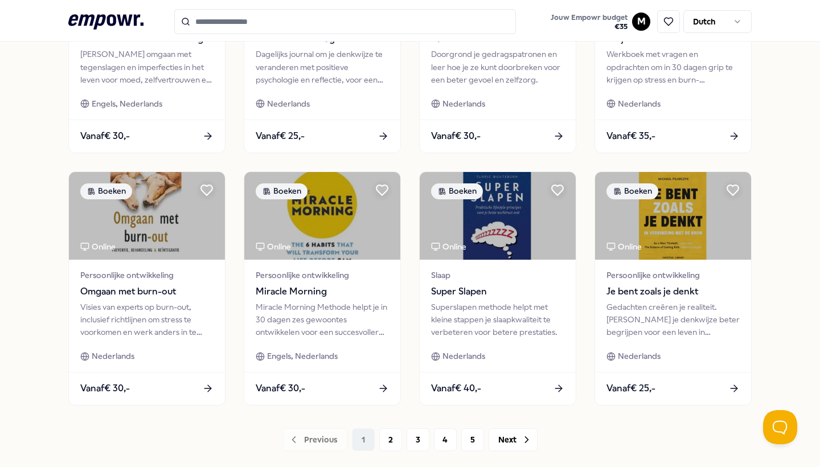
scroll to position [480, 0]
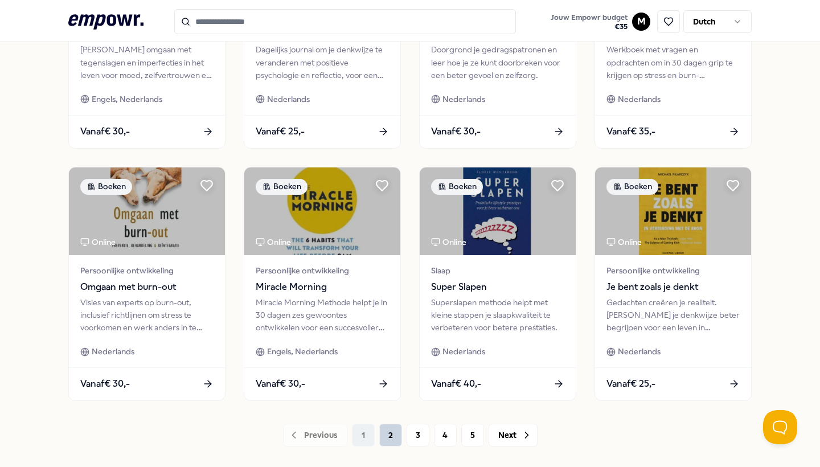
click at [384, 430] on button "2" at bounding box center [390, 435] width 23 height 23
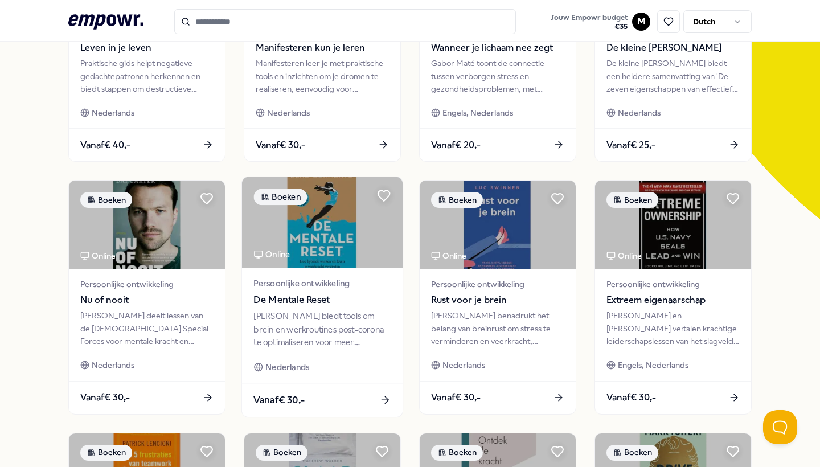
scroll to position [215, 0]
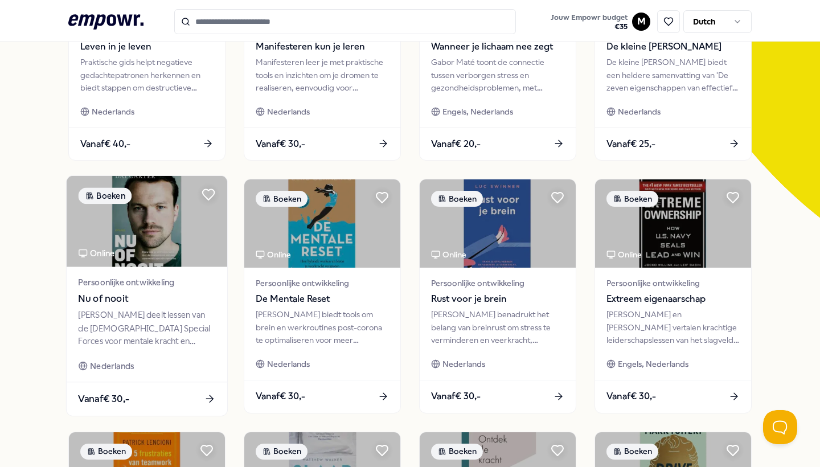
click at [155, 320] on div "Dai Carter deelt lessen van de Nederlandse Special Forces voor mentale kracht e…" at bounding box center [146, 328] width 137 height 39
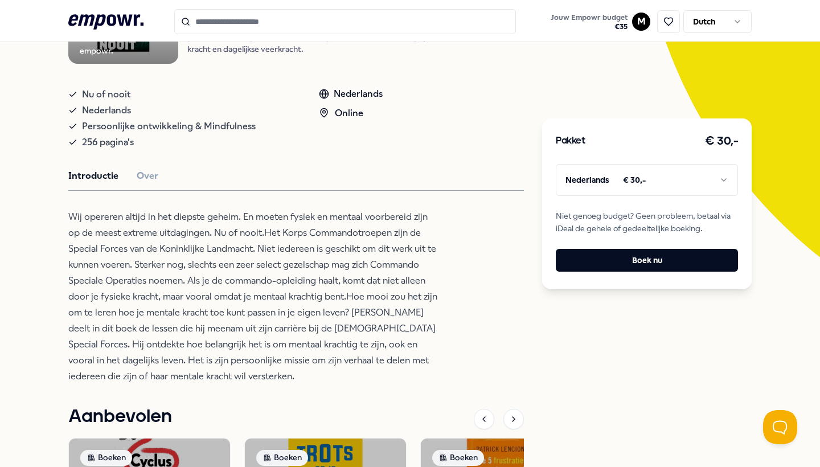
scroll to position [174, 0]
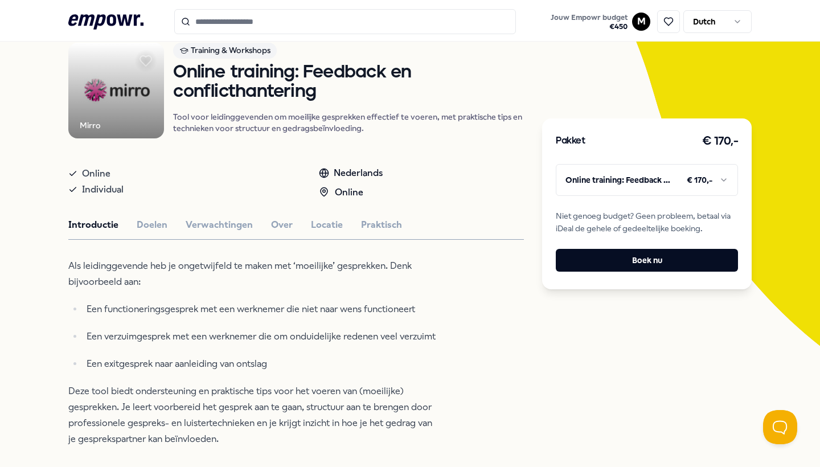
scroll to position [91, 0]
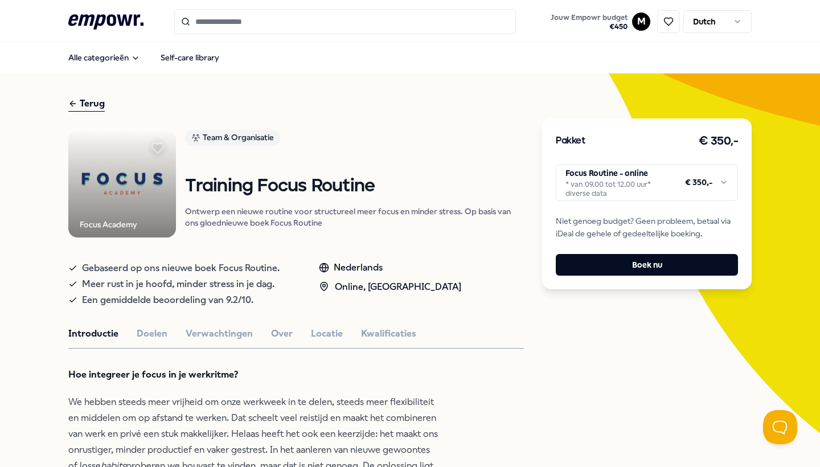
scroll to position [2, 0]
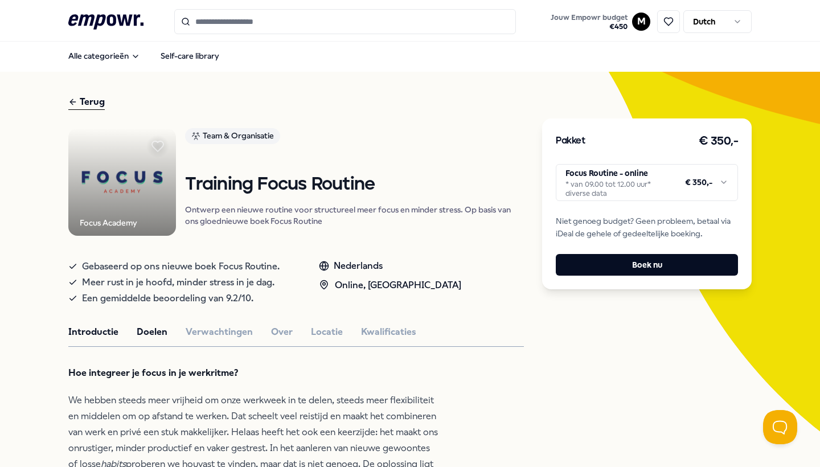
click at [152, 339] on button "Doelen" at bounding box center [152, 332] width 31 height 15
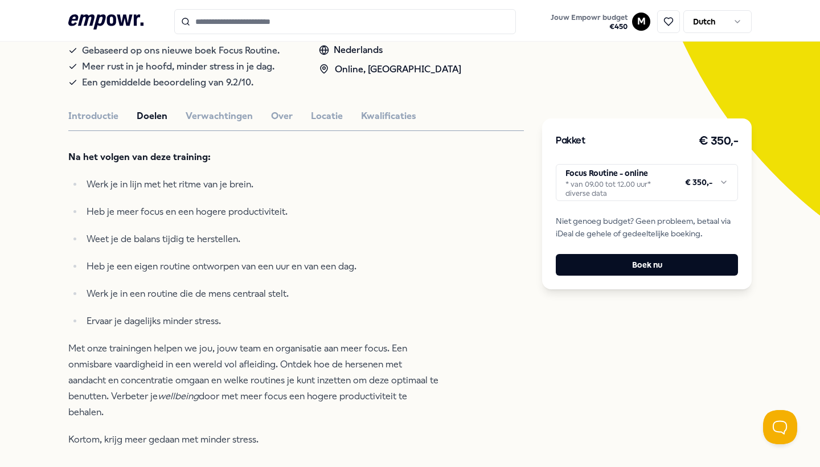
scroll to position [243, 0]
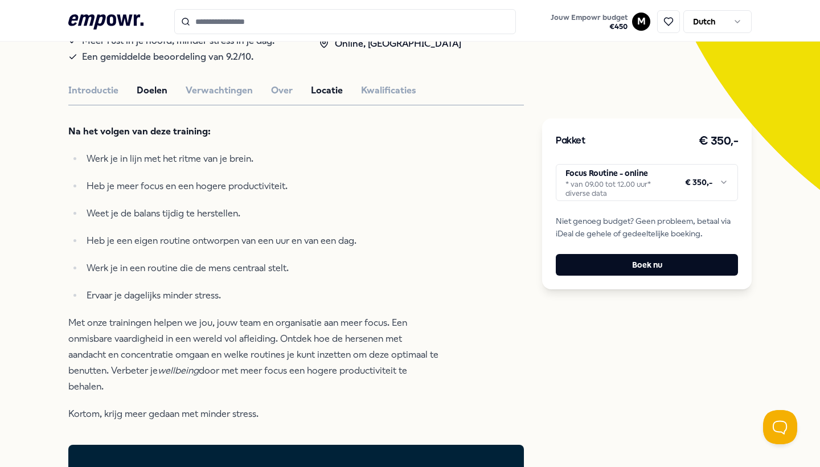
click at [315, 98] on button "Locatie" at bounding box center [327, 90] width 32 height 15
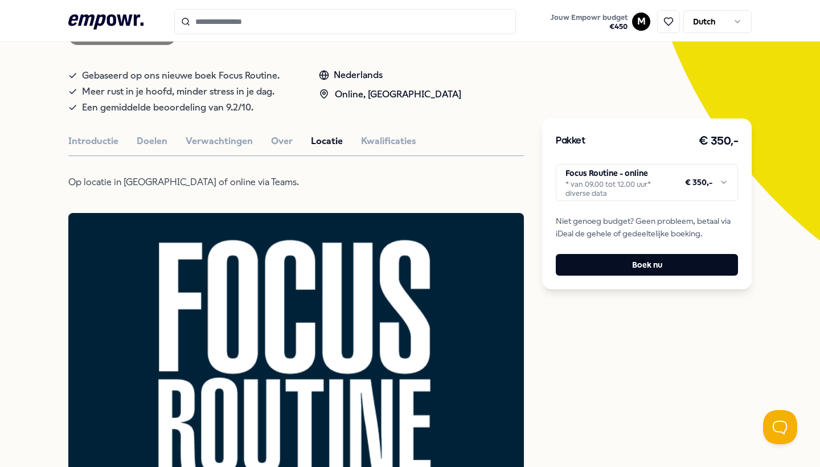
scroll to position [193, 0]
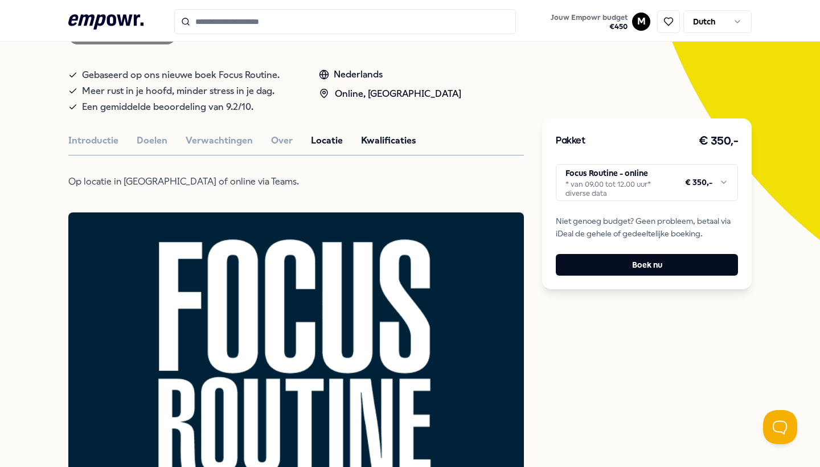
click at [372, 148] on button "Kwalificaties" at bounding box center [388, 140] width 55 height 15
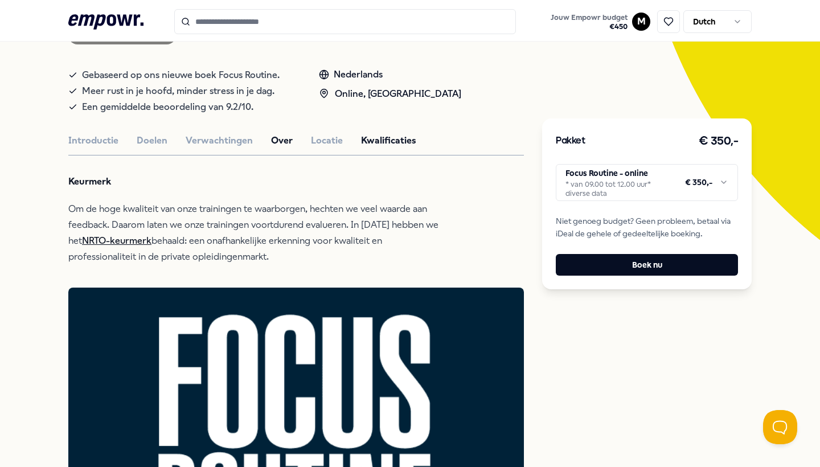
click at [284, 148] on button "Over" at bounding box center [282, 140] width 22 height 15
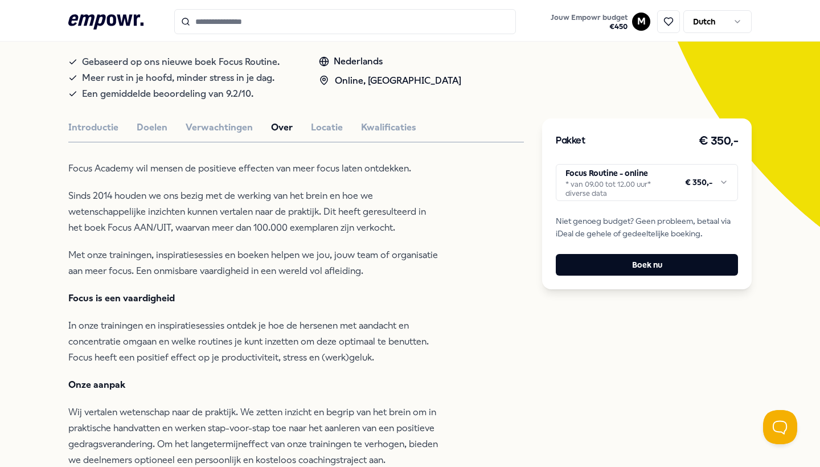
scroll to position [207, 0]
click at [376, 134] on button "Kwalificaties" at bounding box center [388, 127] width 55 height 15
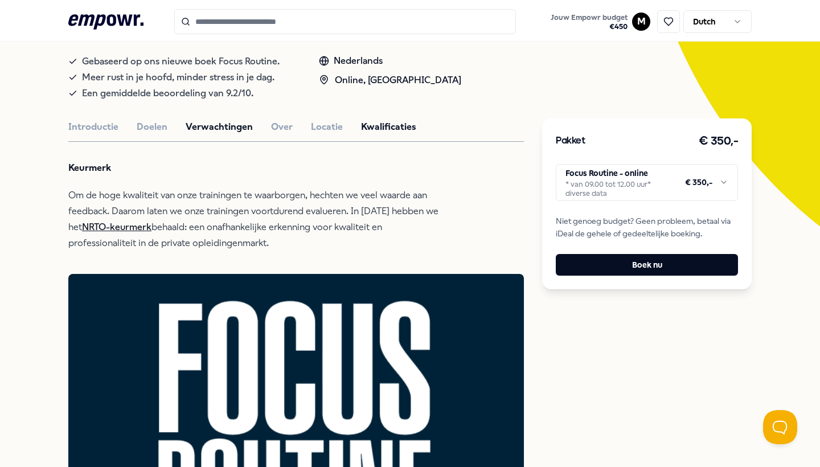
click at [192, 134] on button "Verwachtingen" at bounding box center [219, 127] width 67 height 15
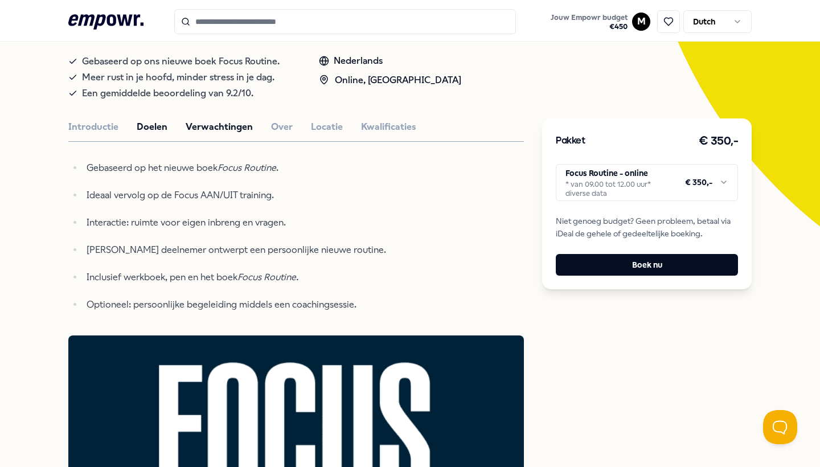
click at [156, 134] on button "Doelen" at bounding box center [152, 127] width 31 height 15
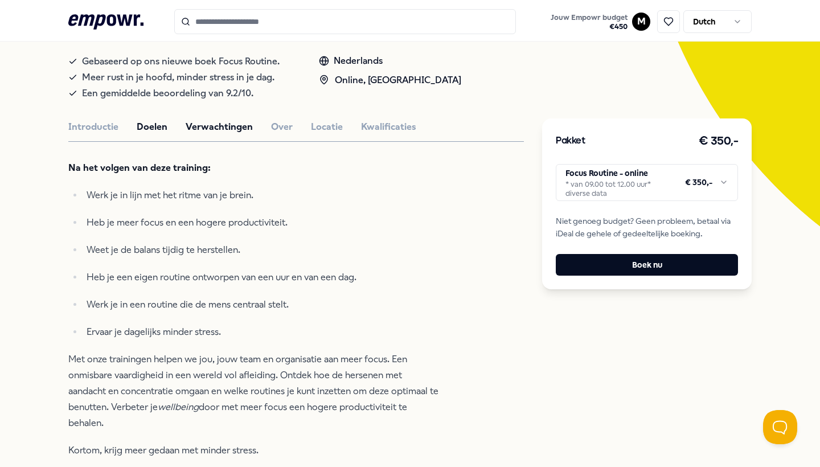
click at [191, 134] on button "Verwachtingen" at bounding box center [219, 127] width 67 height 15
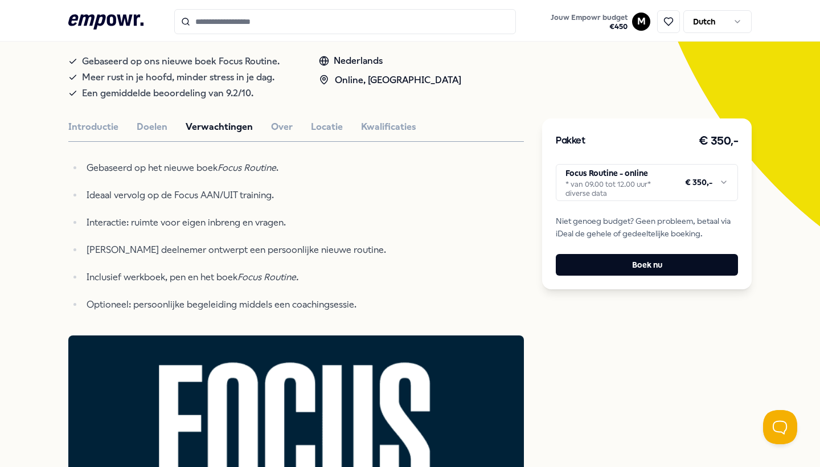
click at [129, 134] on div "Introductie Doelen Verwachtingen Over Locatie Kwalificaties" at bounding box center [296, 127] width 456 height 15
click at [141, 134] on button "Doelen" at bounding box center [152, 127] width 31 height 15
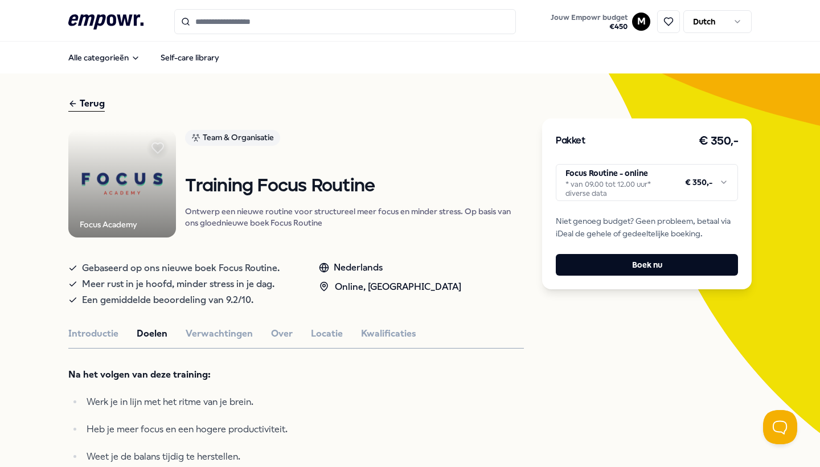
scroll to position [0, 0]
